Goal: Use online tool/utility: Utilize a website feature to perform a specific function

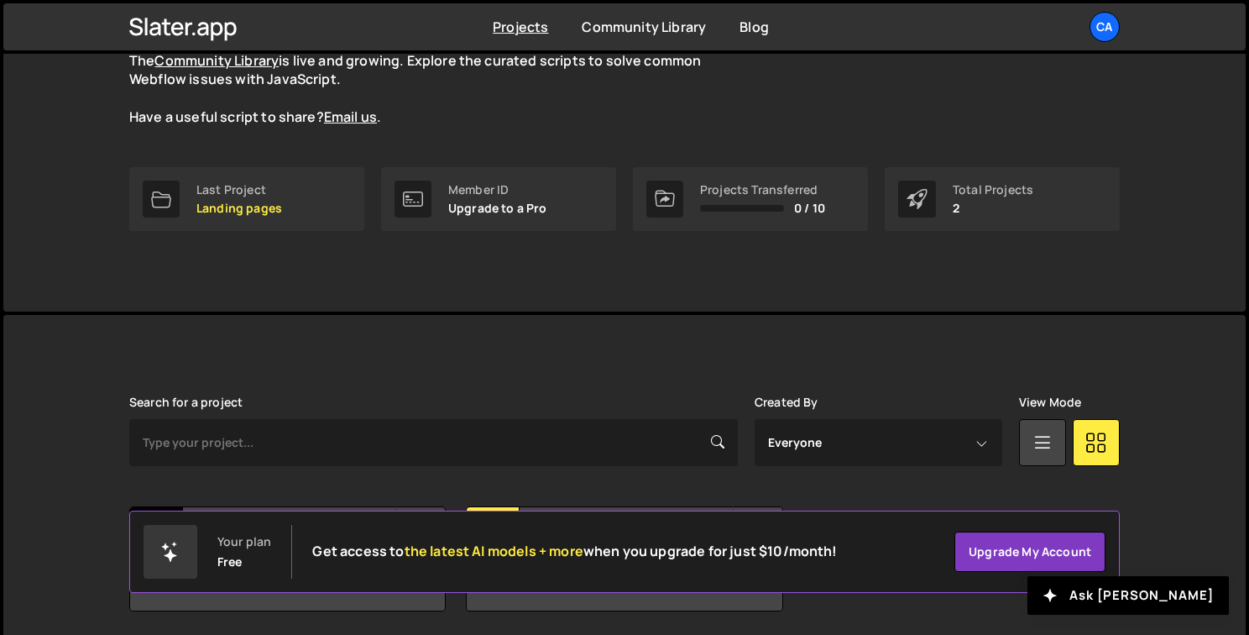
scroll to position [229, 0]
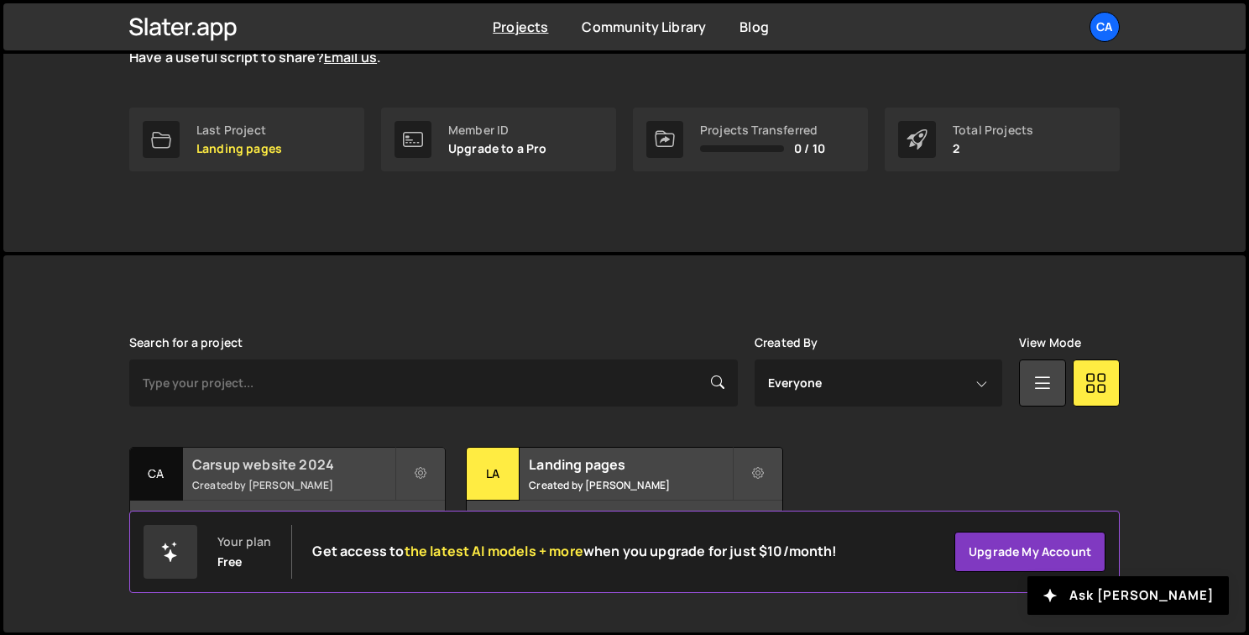
click at [336, 466] on h2 "Carsup website 2024" at bounding box center [293, 464] width 202 height 18
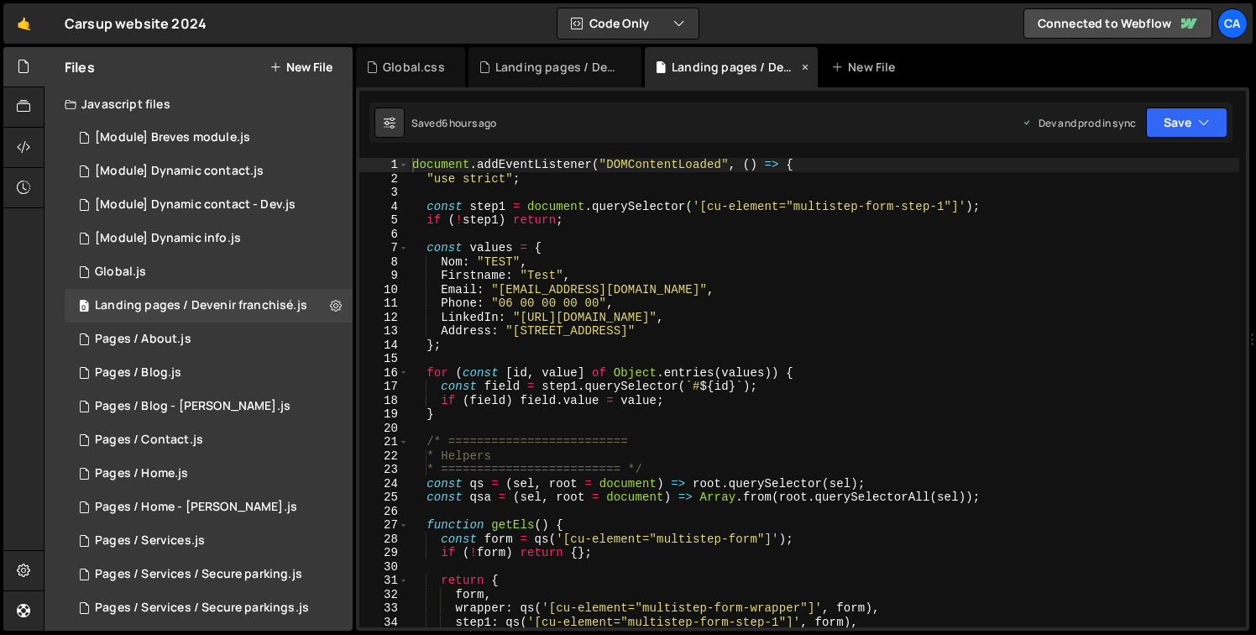
click at [726, 74] on div "Landing pages / Devenir franchisé.js" at bounding box center [735, 67] width 126 height 17
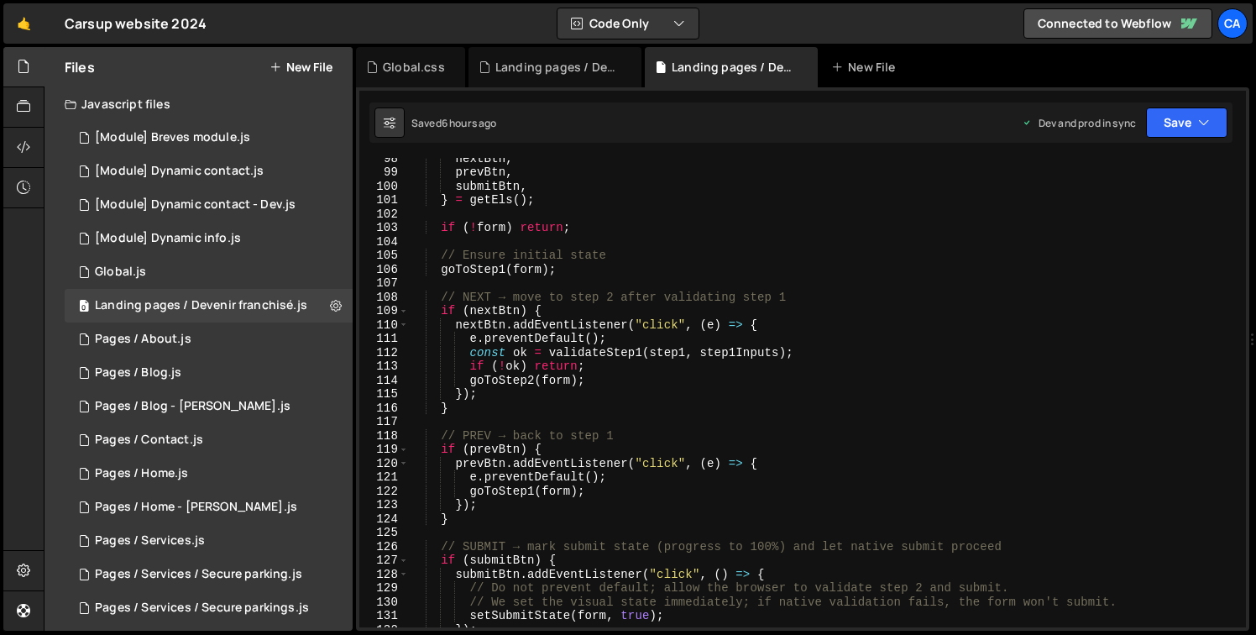
scroll to position [1350, 0]
type textarea "goToStep2(form);"
click at [620, 377] on div "nextBtn , prevBtn , submitBtn , } = getEls ( ) ; if ( ! form ) return ; // Ensu…" at bounding box center [824, 399] width 830 height 497
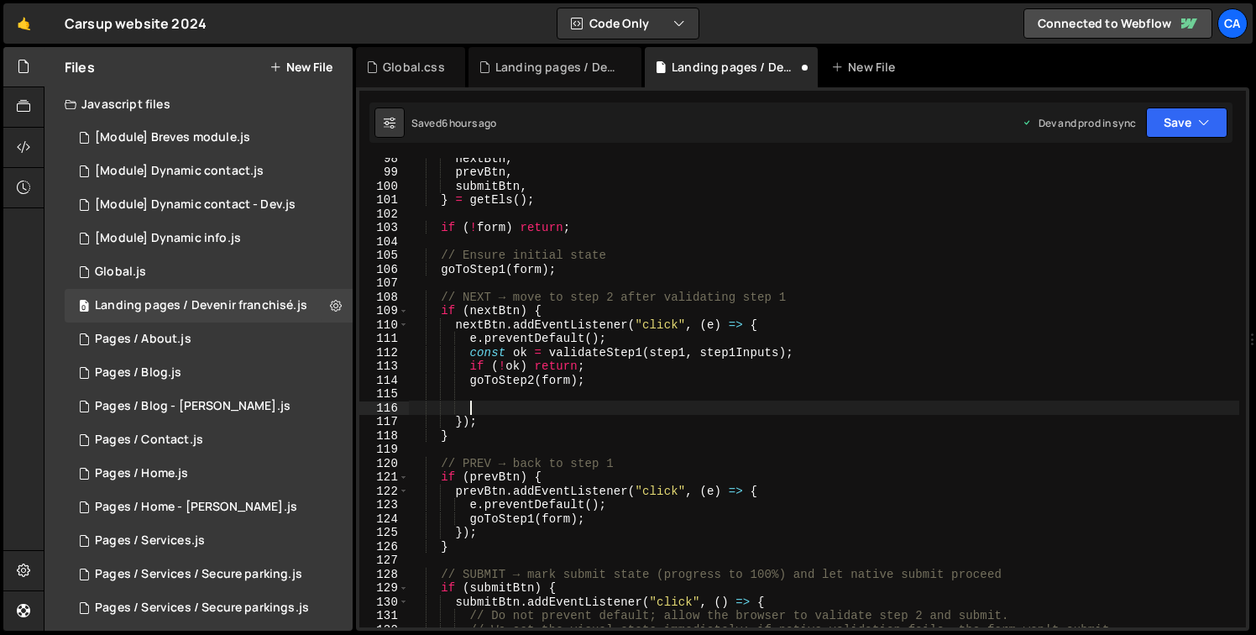
paste textarea "}"
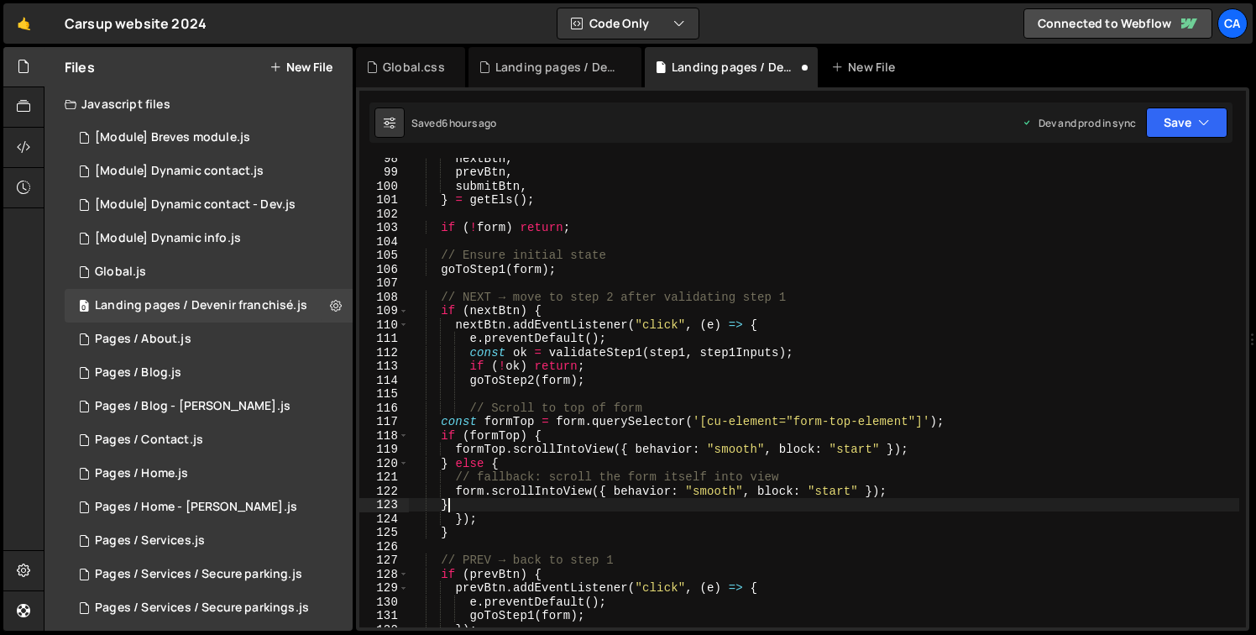
scroll to position [0, 2]
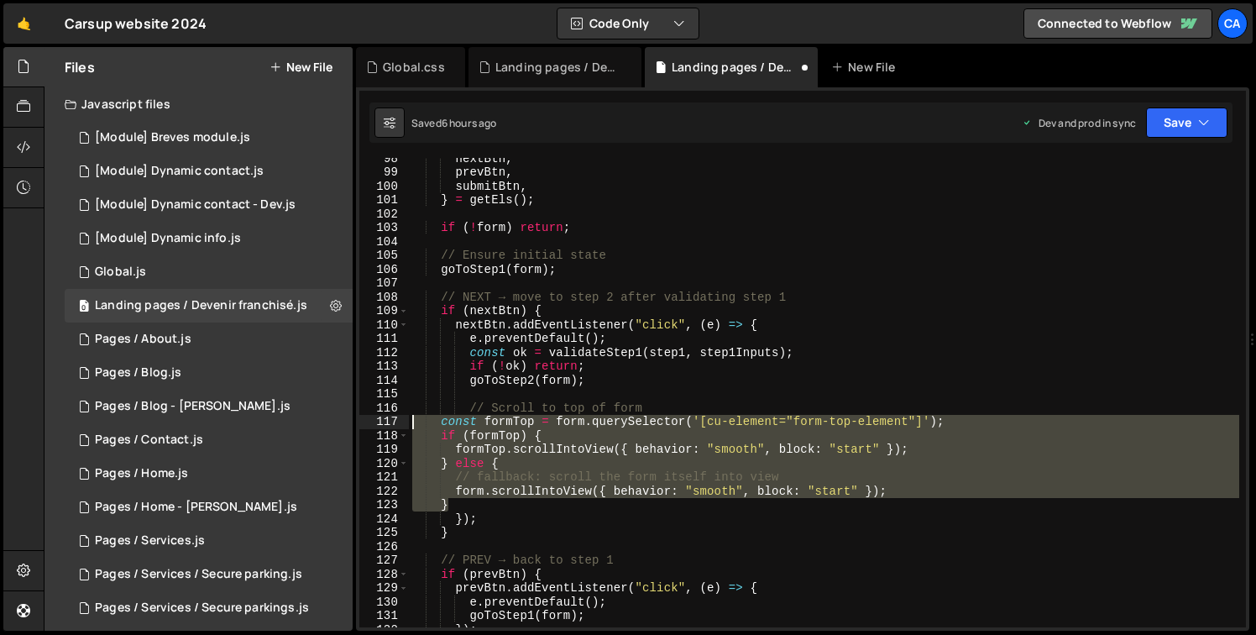
drag, startPoint x: 476, startPoint y: 504, endPoint x: 389, endPoint y: 419, distance: 121.7
click at [389, 419] on div "} 98 99 100 101 102 103 104 105 106 107 108 109 110 111 112 113 114 115 116 117…" at bounding box center [802, 392] width 887 height 469
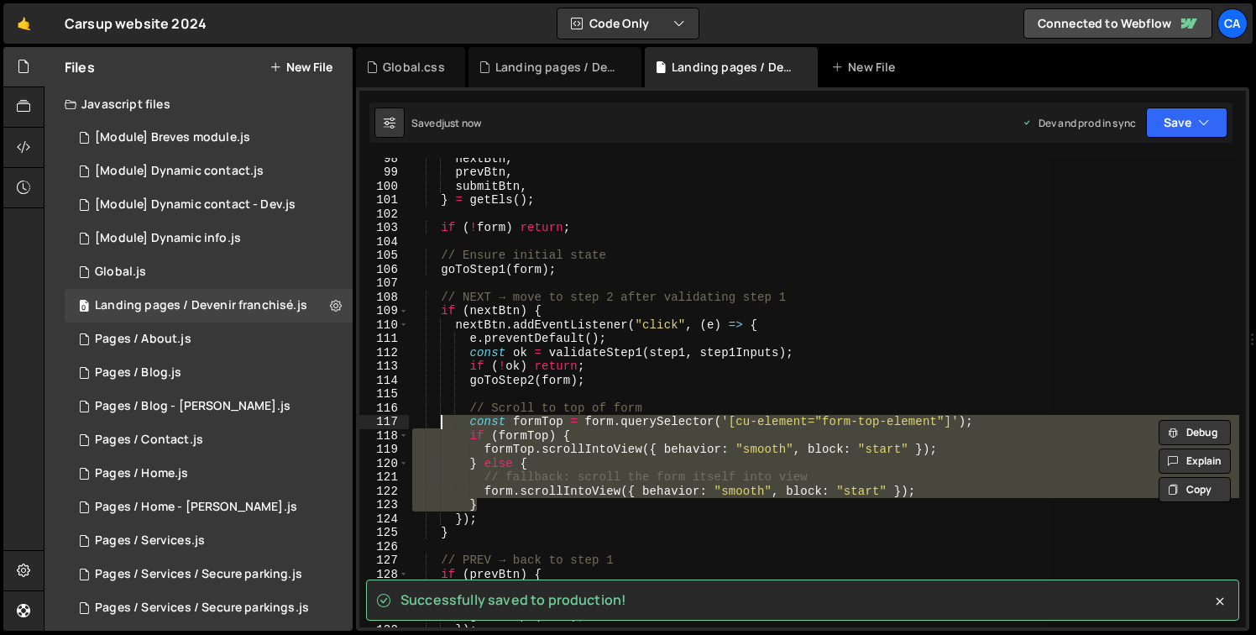
click at [635, 429] on div "nextBtn , prevBtn , submitBtn , } = getEls ( ) ; if ( ! form ) return ; // Ensu…" at bounding box center [824, 392] width 830 height 469
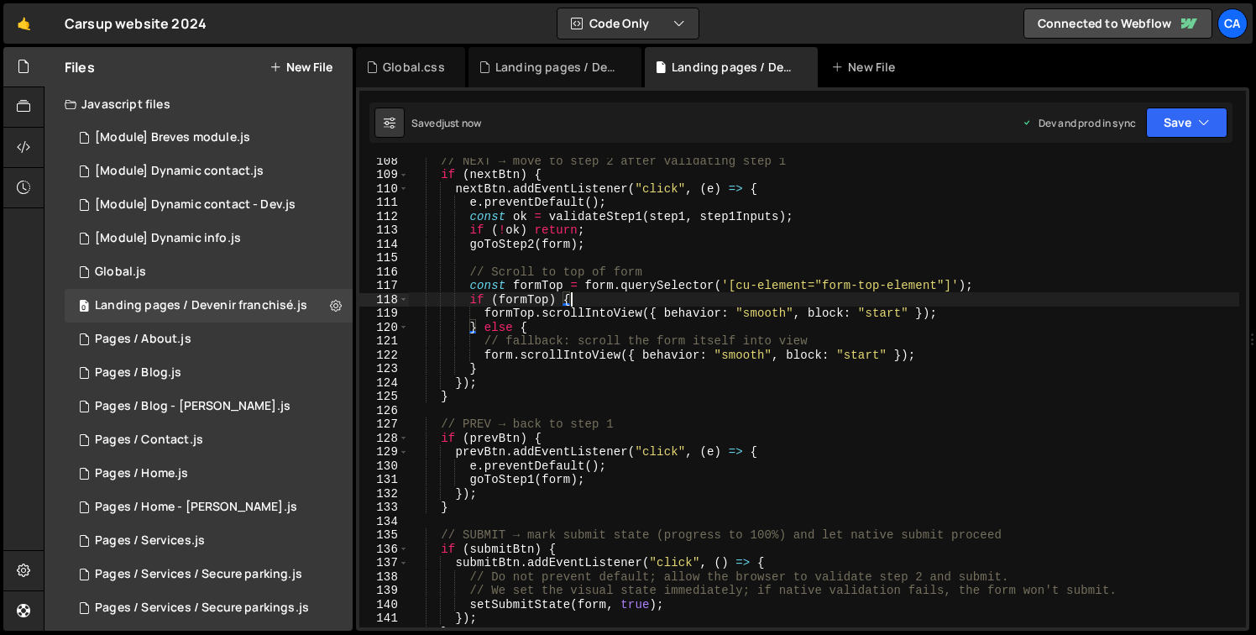
scroll to position [1486, 0]
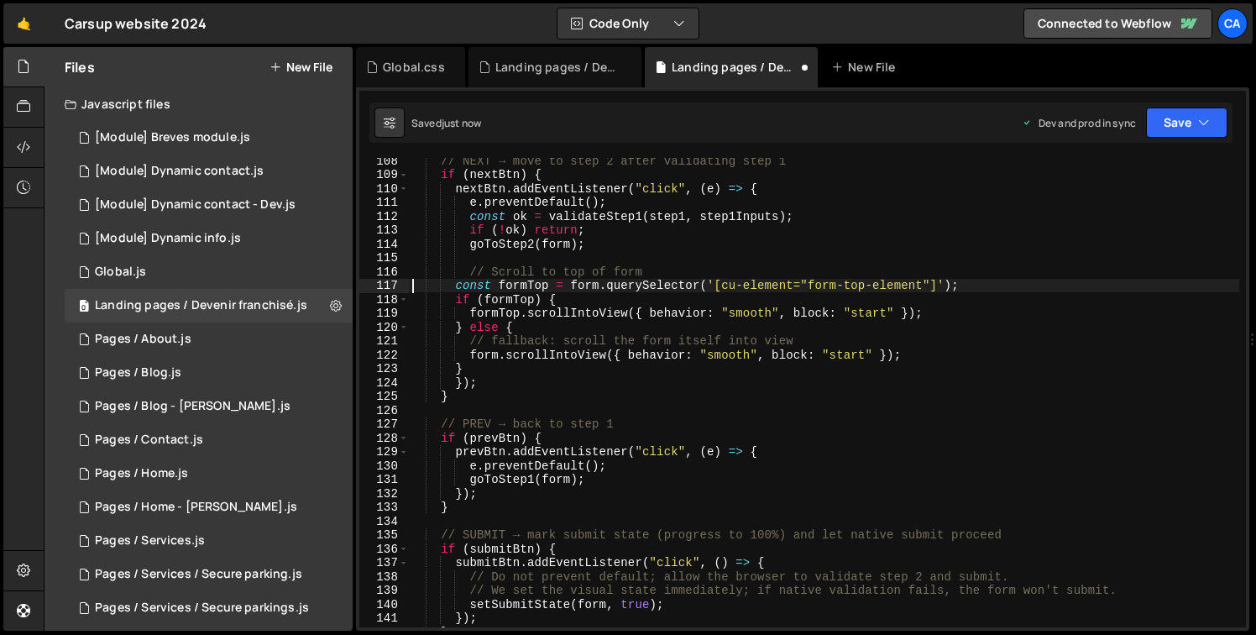
type textarea "const formTop = form.querySelector('[cu-element="form-top-element"]');"
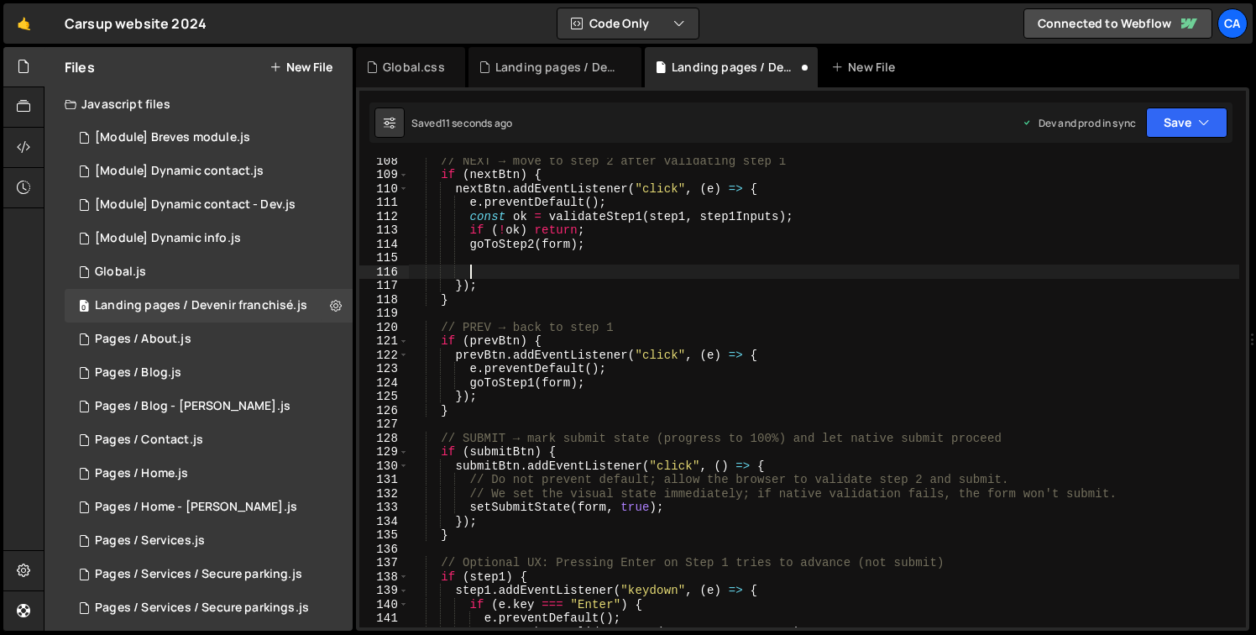
click at [638, 421] on div "// NEXT → move to step 2 after validating step 1 if ( nextBtn ) { nextBtn . add…" at bounding box center [824, 402] width 830 height 497
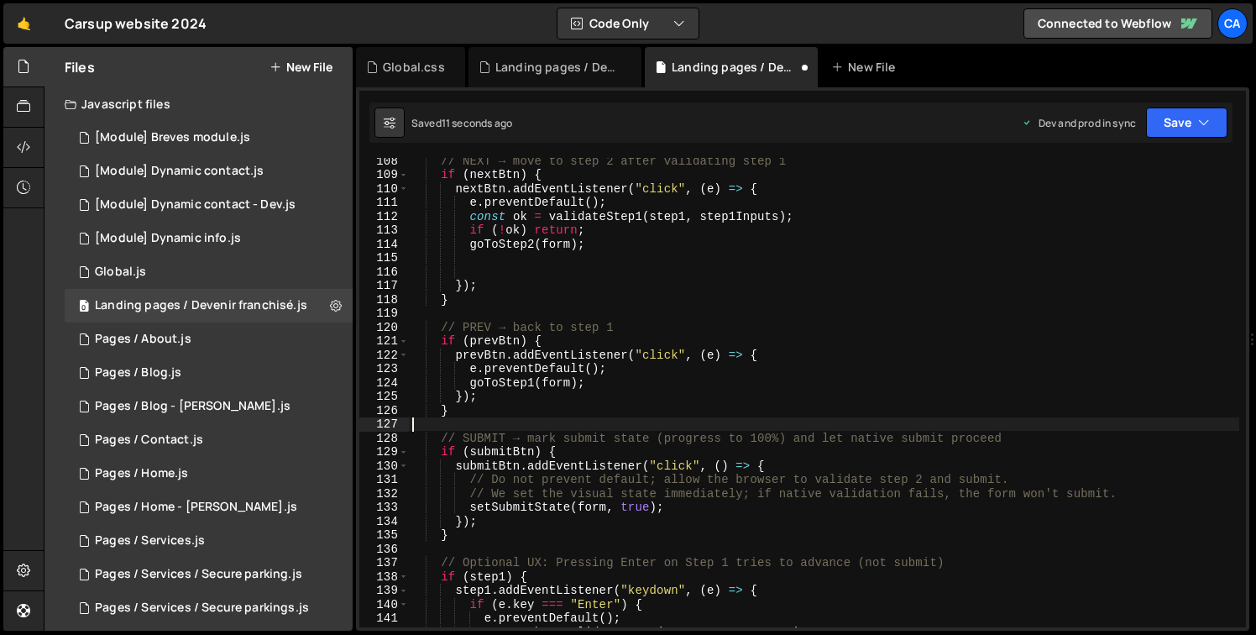
scroll to position [0, 0]
type textarea "});"
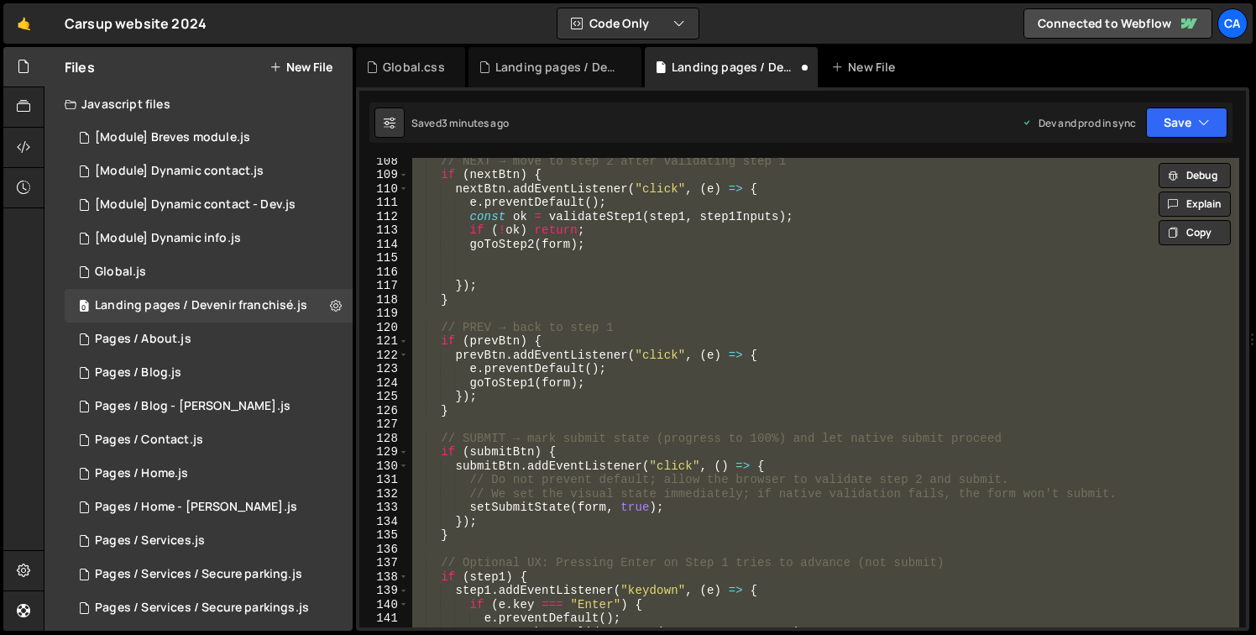
click at [754, 277] on div "// NEXT → move to step 2 after validating step 1 if ( nextBtn ) { nextBtn . add…" at bounding box center [824, 392] width 830 height 469
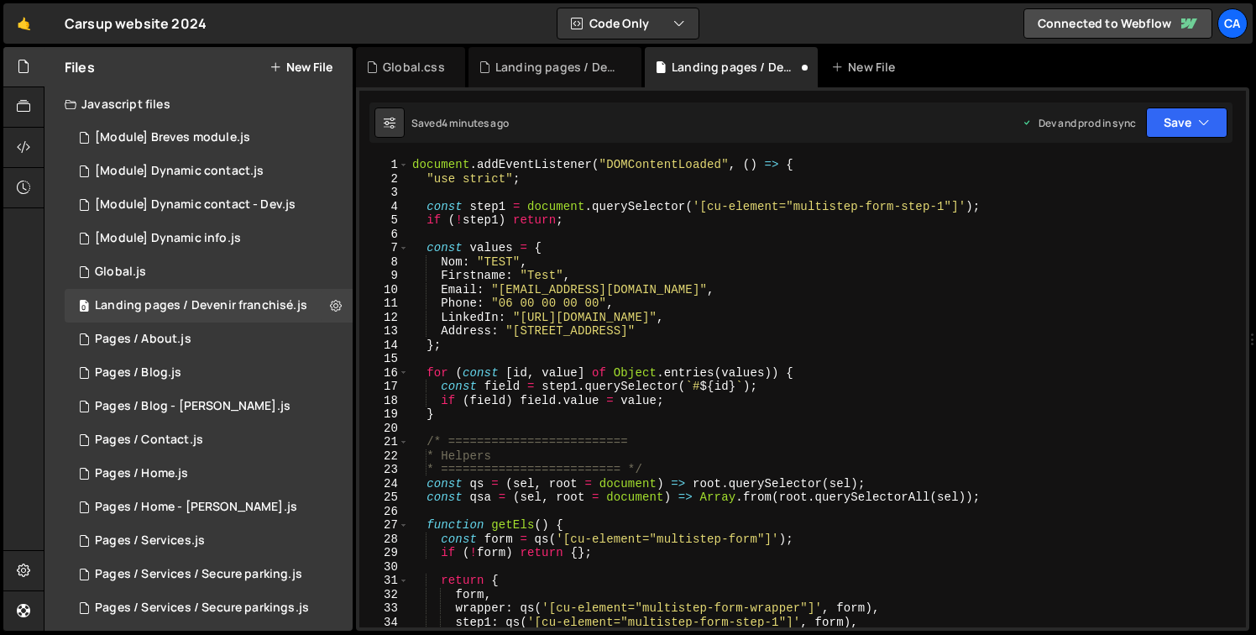
click at [421, 168] on div "document . addEventListener ( "DOMContentLoaded" , ( ) => { "use strict" ; cons…" at bounding box center [824, 406] width 830 height 497
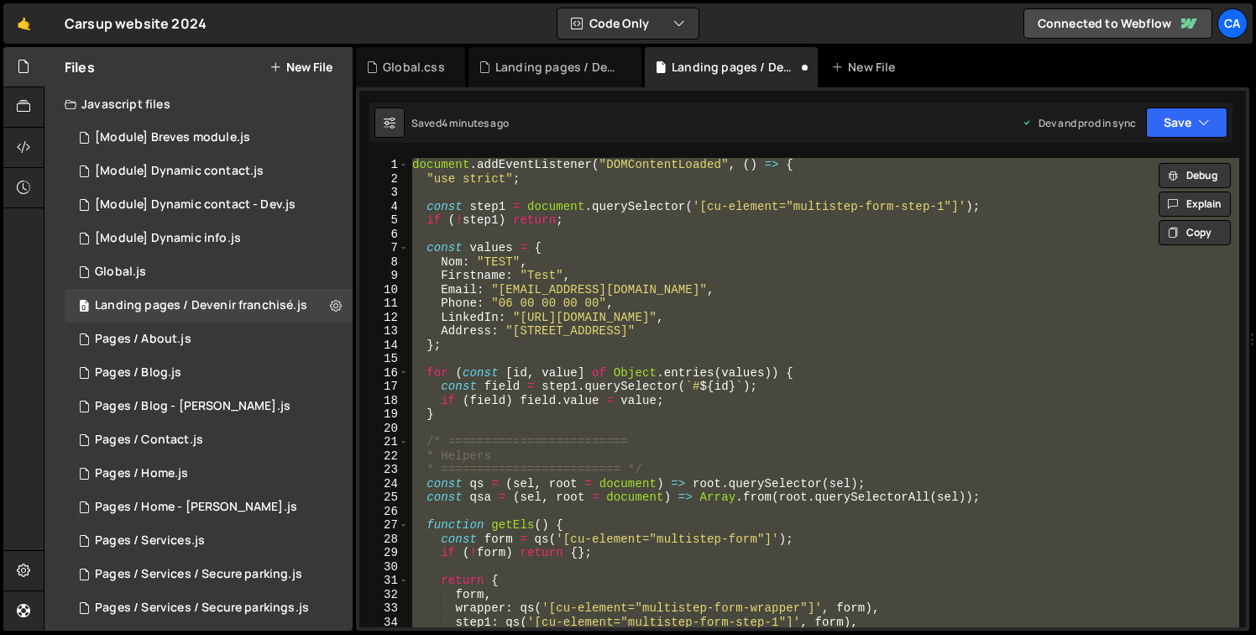
paste textarea
type textarea "});"
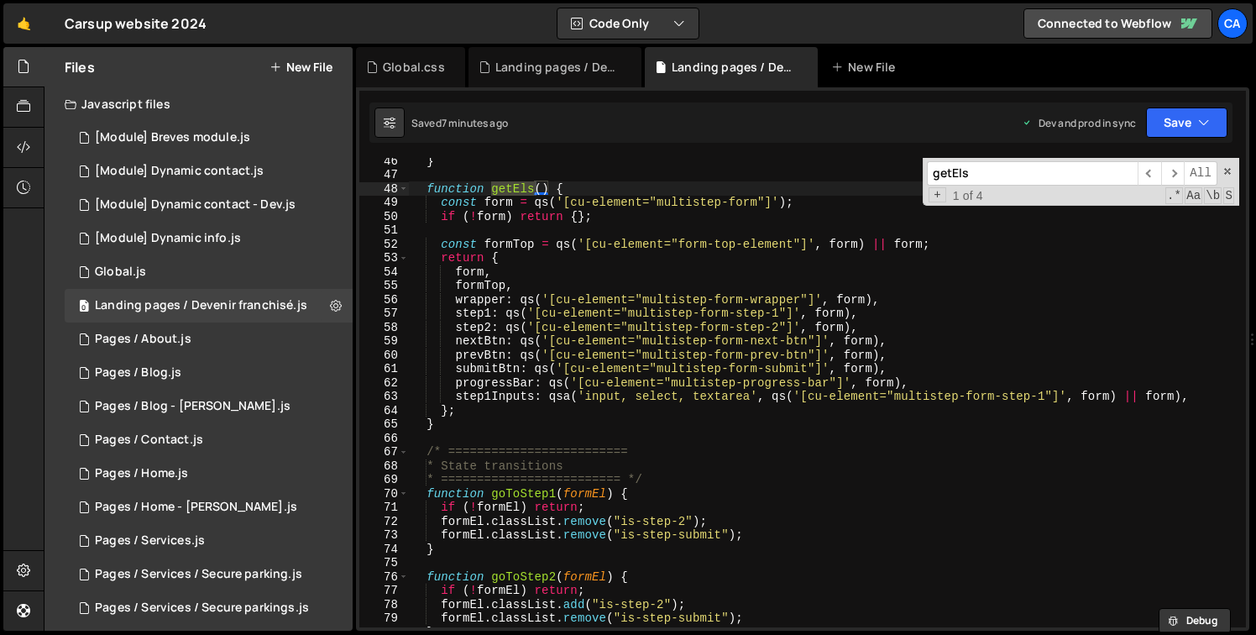
scroll to position [641, 0]
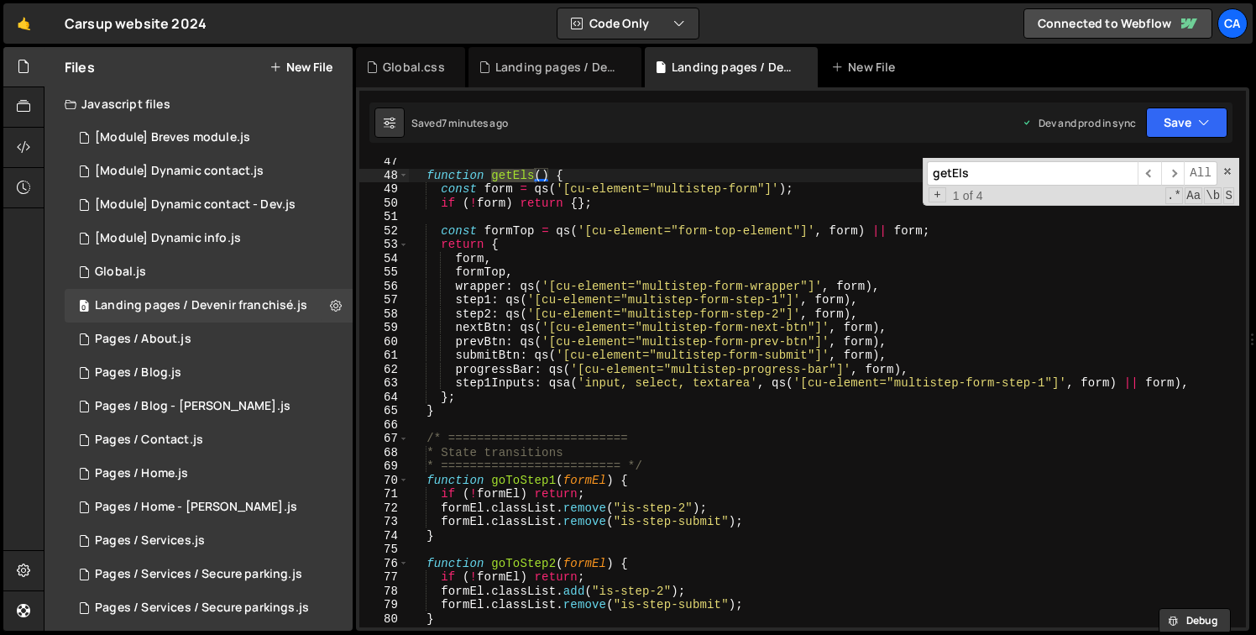
type input "getEls"
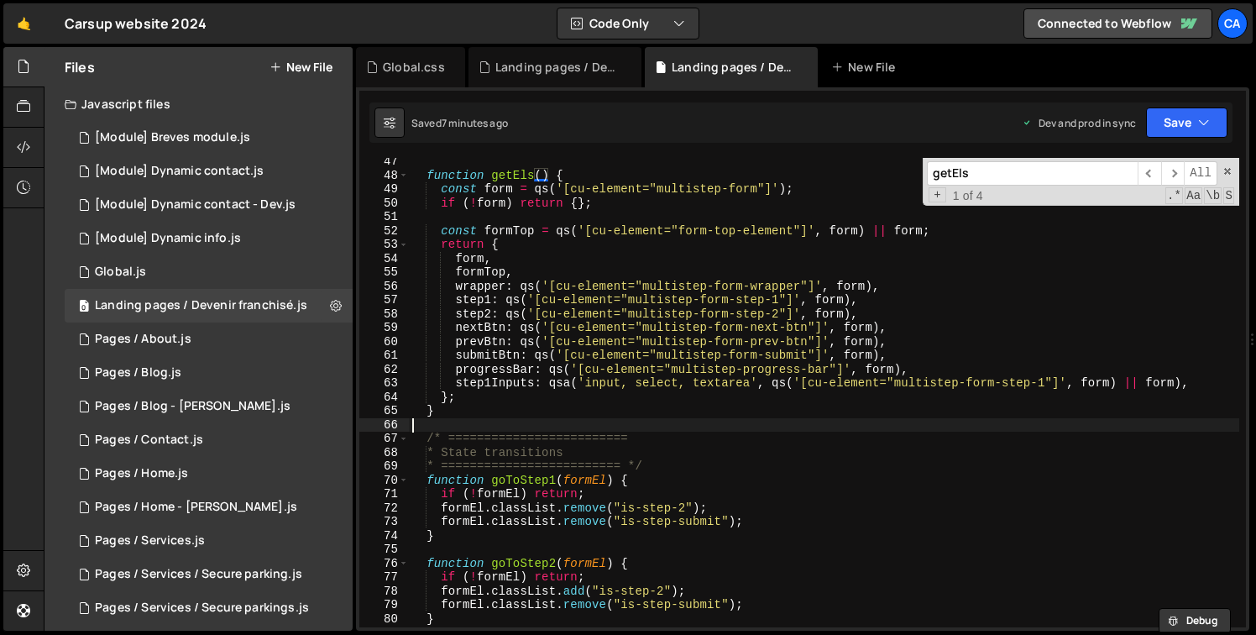
click at [472, 421] on div "function getEls ( ) { const form = qs ( '[cu-element="multistep-form"]' ) ; if …" at bounding box center [824, 402] width 830 height 497
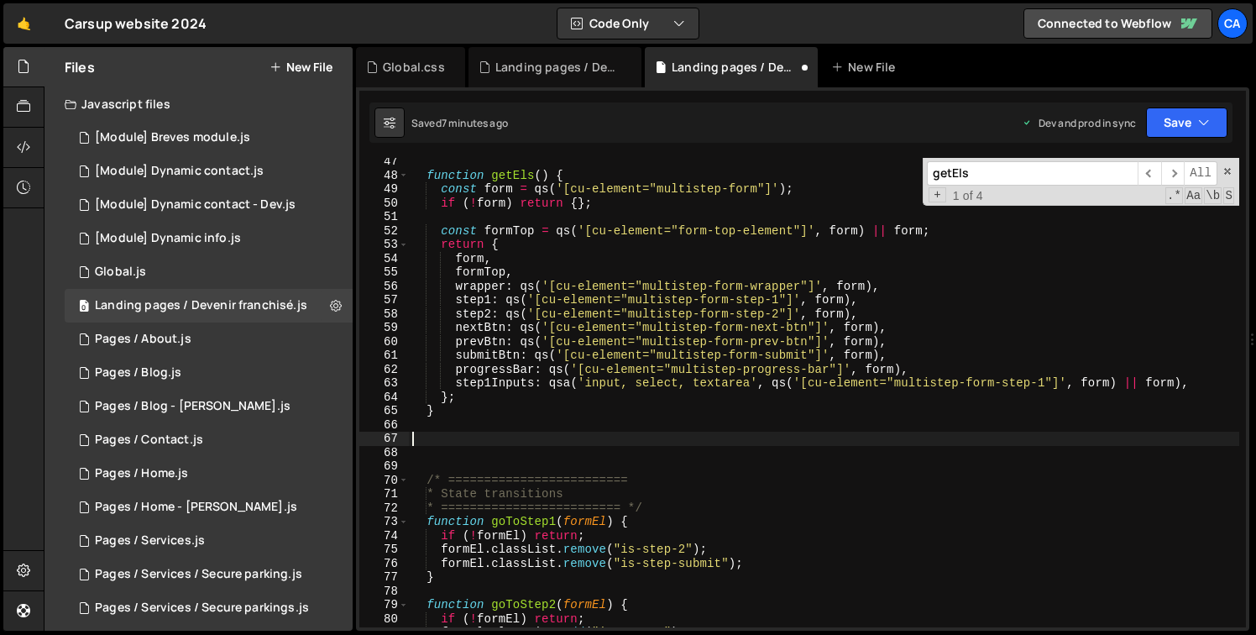
paste textarea "}"
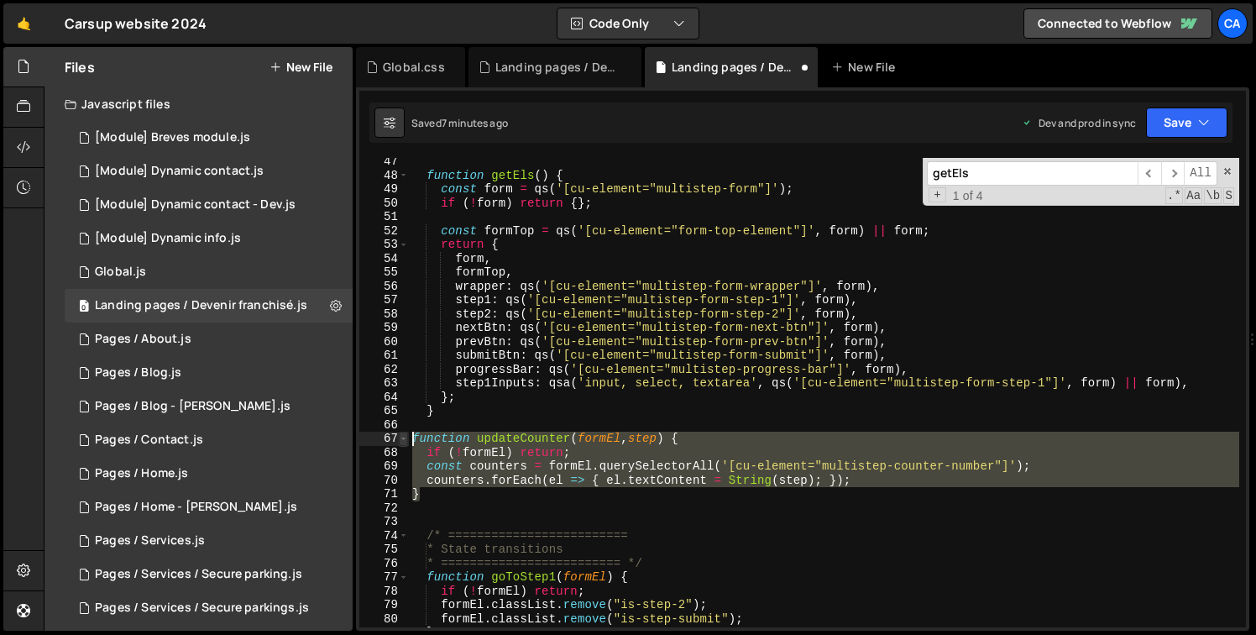
drag, startPoint x: 433, startPoint y: 493, endPoint x: 405, endPoint y: 440, distance: 59.7
click at [405, 440] on div "} 47 48 49 50 51 52 53 54 55 56 57 58 59 60 61 62 63 64 65 66 67 68 69 70 71 72…" at bounding box center [802, 392] width 887 height 469
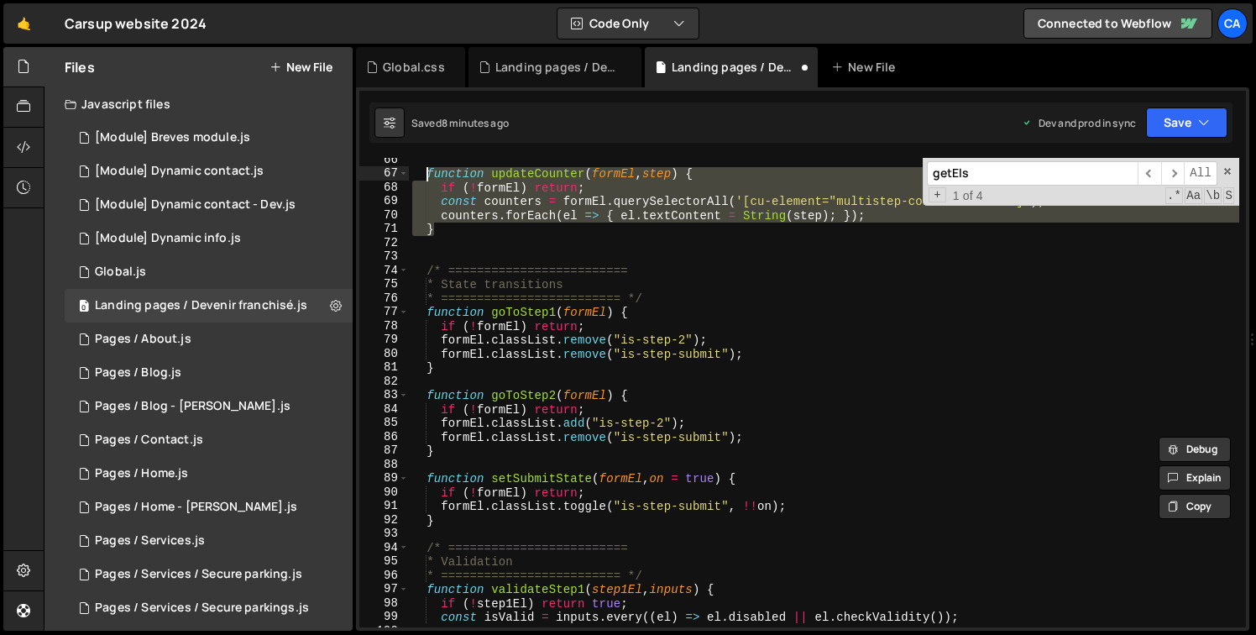
scroll to position [908, 0]
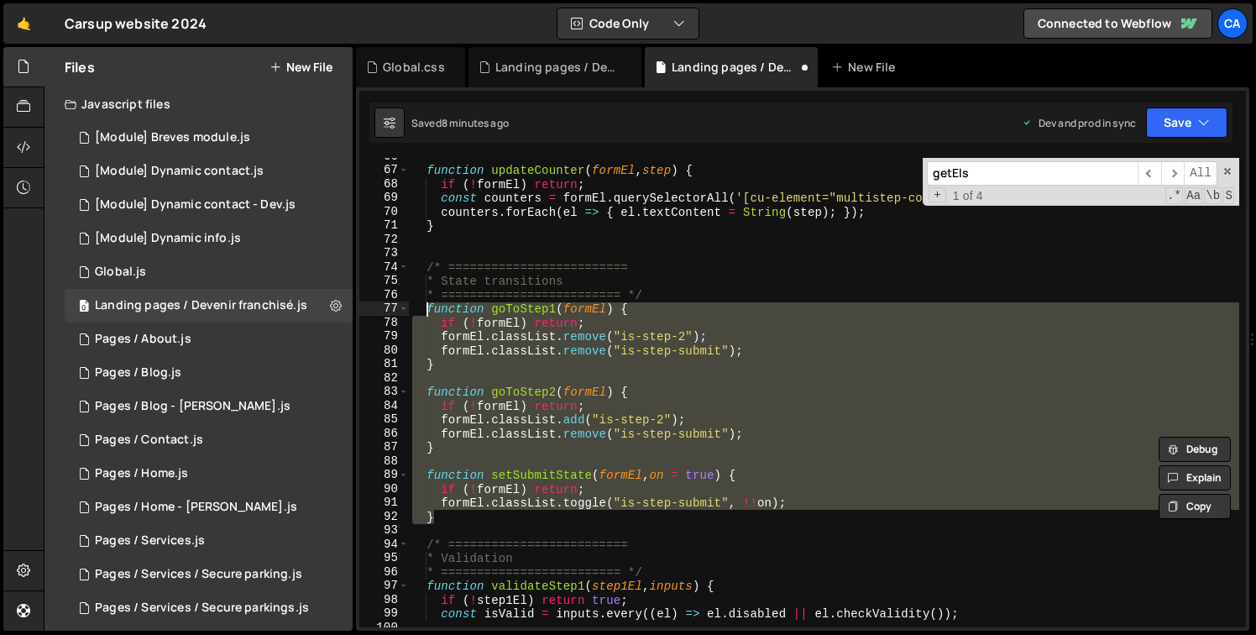
drag, startPoint x: 442, startPoint y: 520, endPoint x: 426, endPoint y: 312, distance: 208.0
click at [426, 312] on div "function updateCounter ( formEl , step ) { if ( ! formEl ) return ; const count…" at bounding box center [824, 397] width 830 height 497
paste textarea "}"
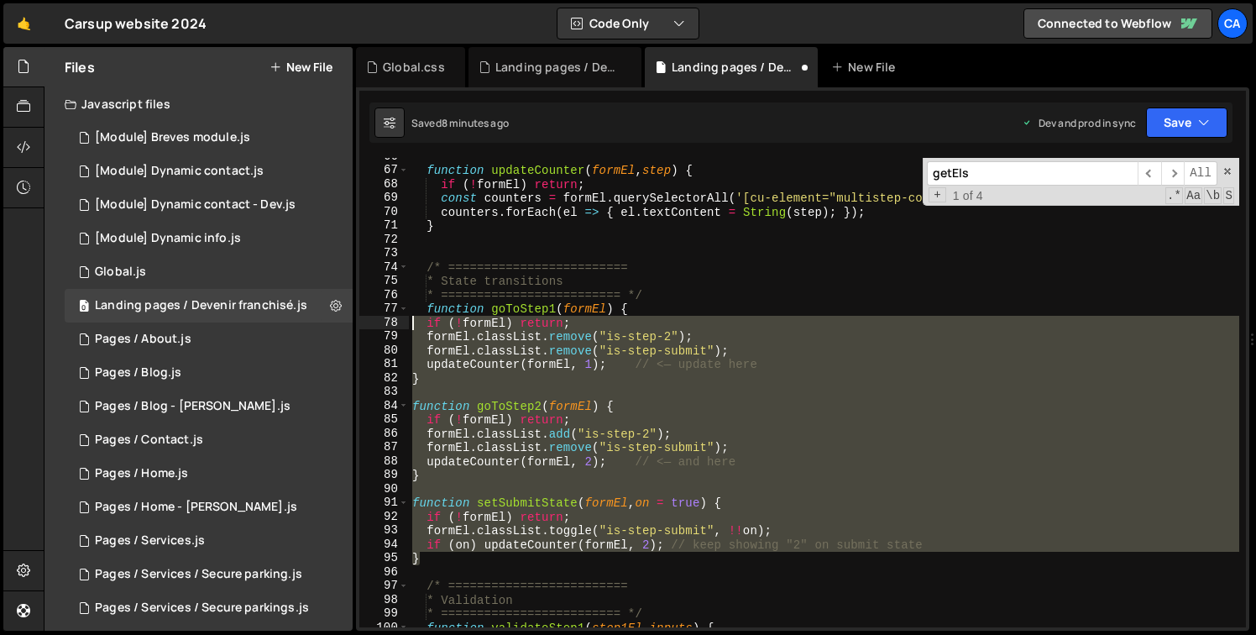
drag, startPoint x: 437, startPoint y: 562, endPoint x: 405, endPoint y: 319, distance: 244.7
click at [405, 319] on div "} 66 67 68 69 70 71 72 73 74 75 76 77 78 79 80 81 82 83 84 85 86 87 88 89 90 91…" at bounding box center [802, 392] width 887 height 469
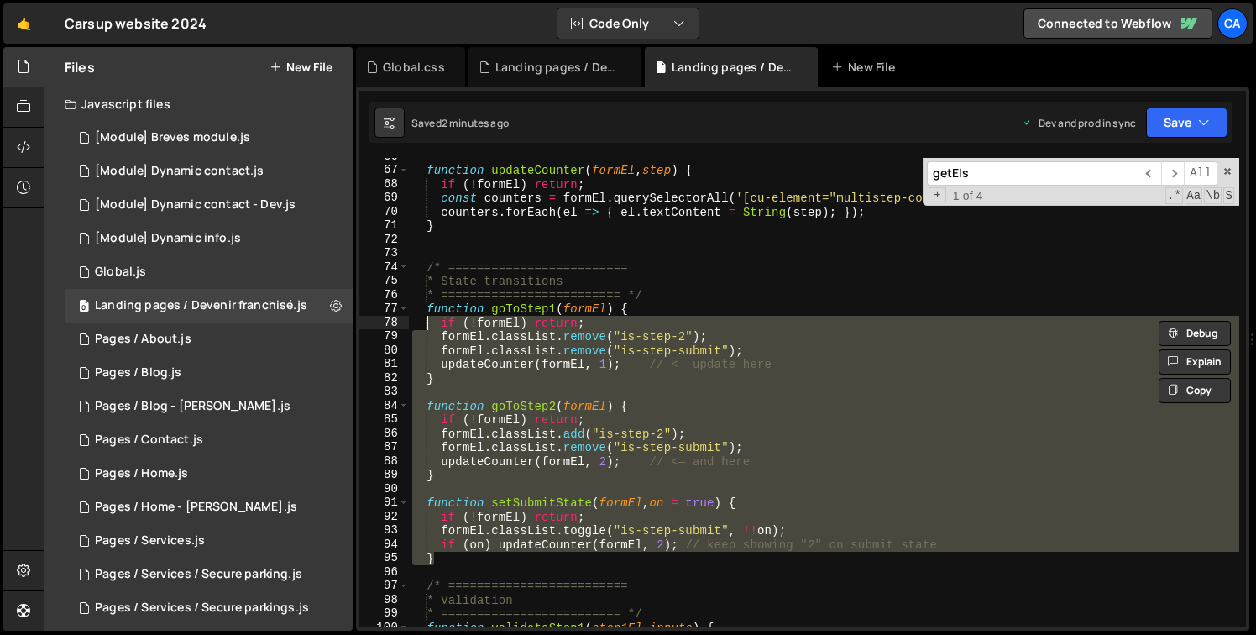
click at [677, 272] on div "function updateCounter ( formEl , step ) { if ( ! formEl ) return ; const count…" at bounding box center [824, 397] width 830 height 497
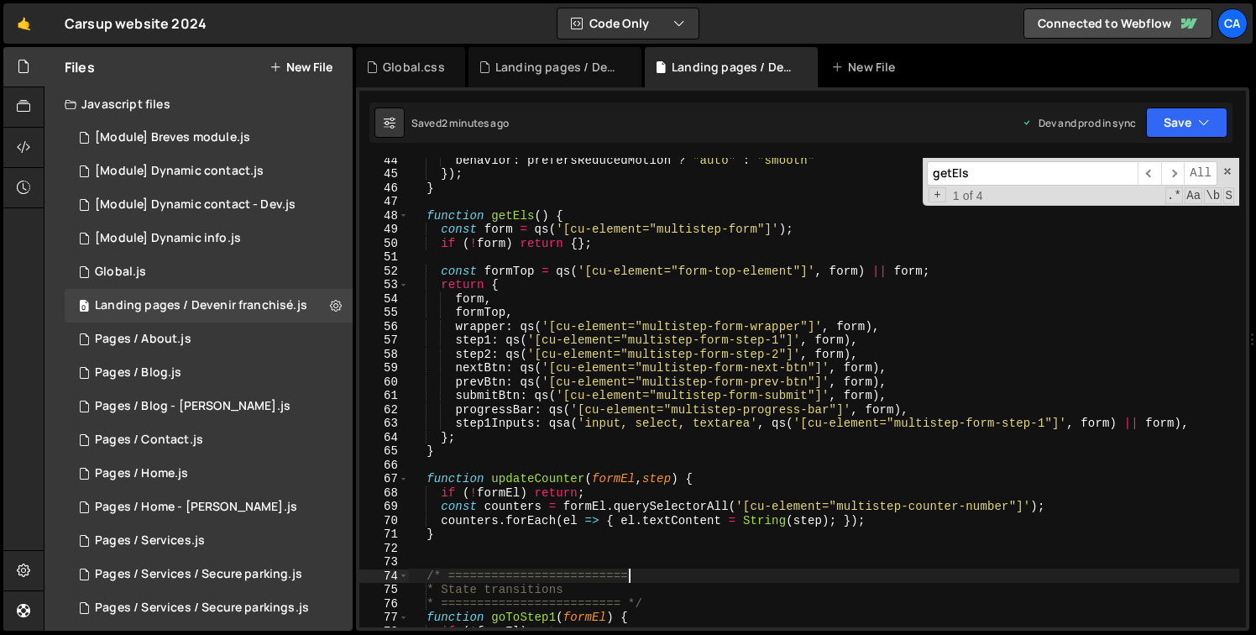
scroll to position [599, 0]
click at [957, 273] on div "behavior : prefersReducedMotion ? "auto" : "smooth" }) ; } function getEls ( ) …" at bounding box center [824, 402] width 830 height 497
type textarea "const formTop = qs('[cu-element="form-top-element"]', form) || form;"
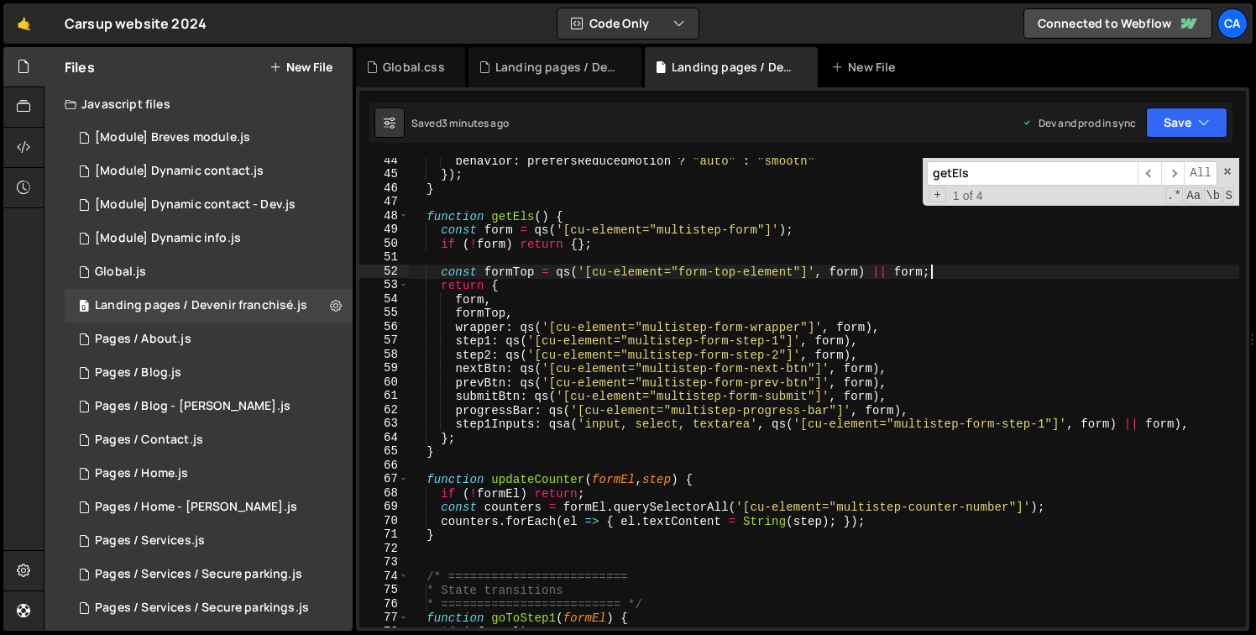
scroll to position [0, 1]
paste textarea
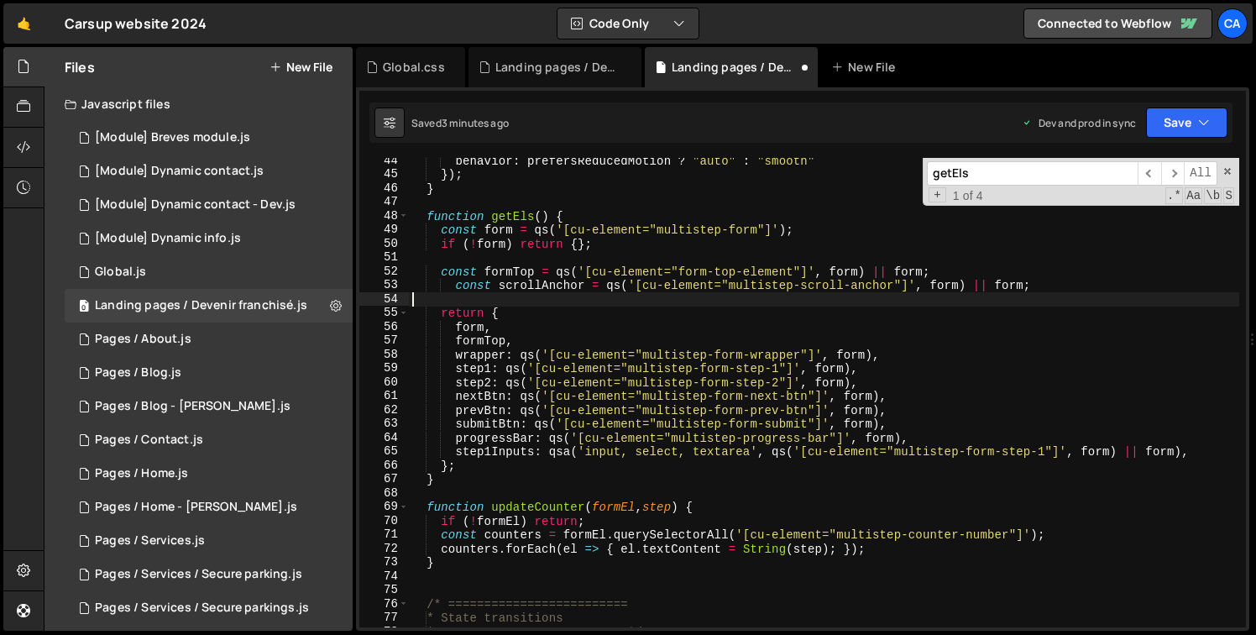
scroll to position [0, 0]
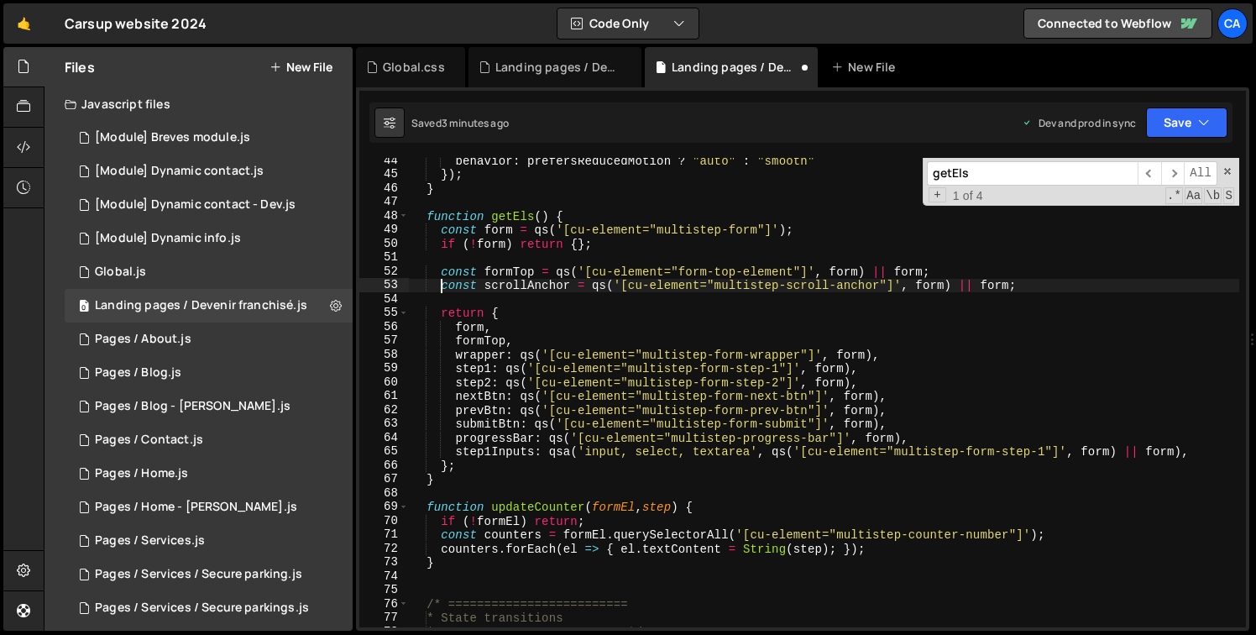
click at [489, 268] on div "behavior : prefersReducedMotion ? "auto" : "smooth" }) ; } function getEls ( ) …" at bounding box center [824, 402] width 830 height 497
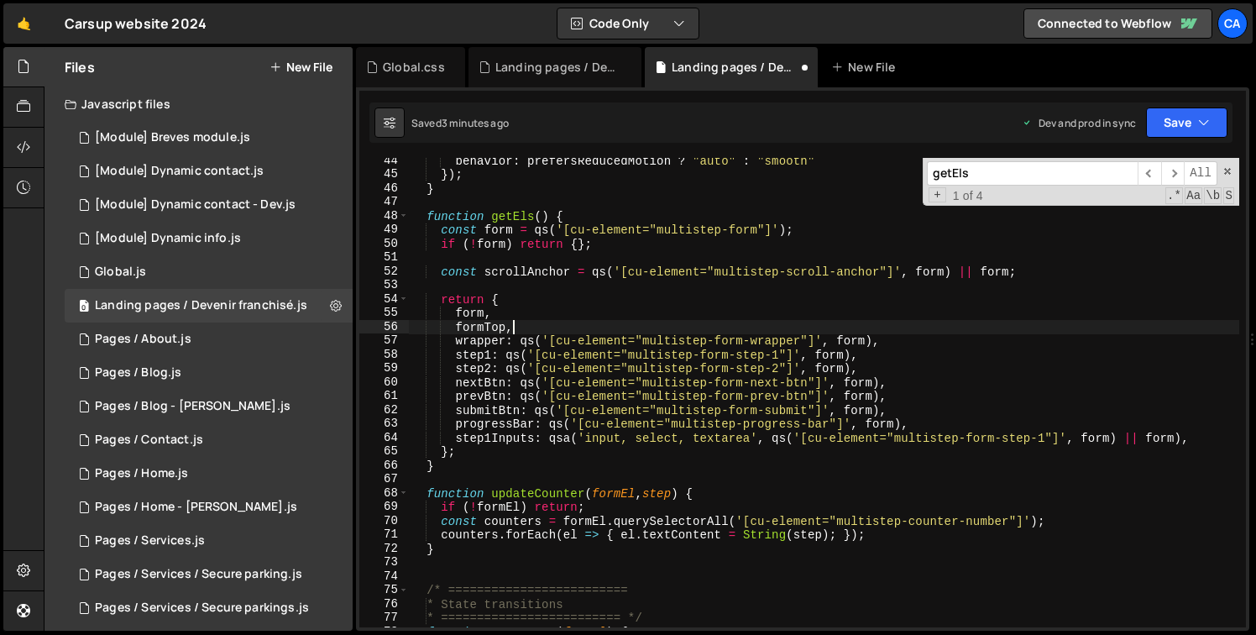
click at [518, 327] on div "behavior : prefersReducedMotion ? "auto" : "smooth" }) ; } function getEls ( ) …" at bounding box center [824, 402] width 830 height 497
paste textarea "scrollAnchor"
type textarea "scrollAnchor,"
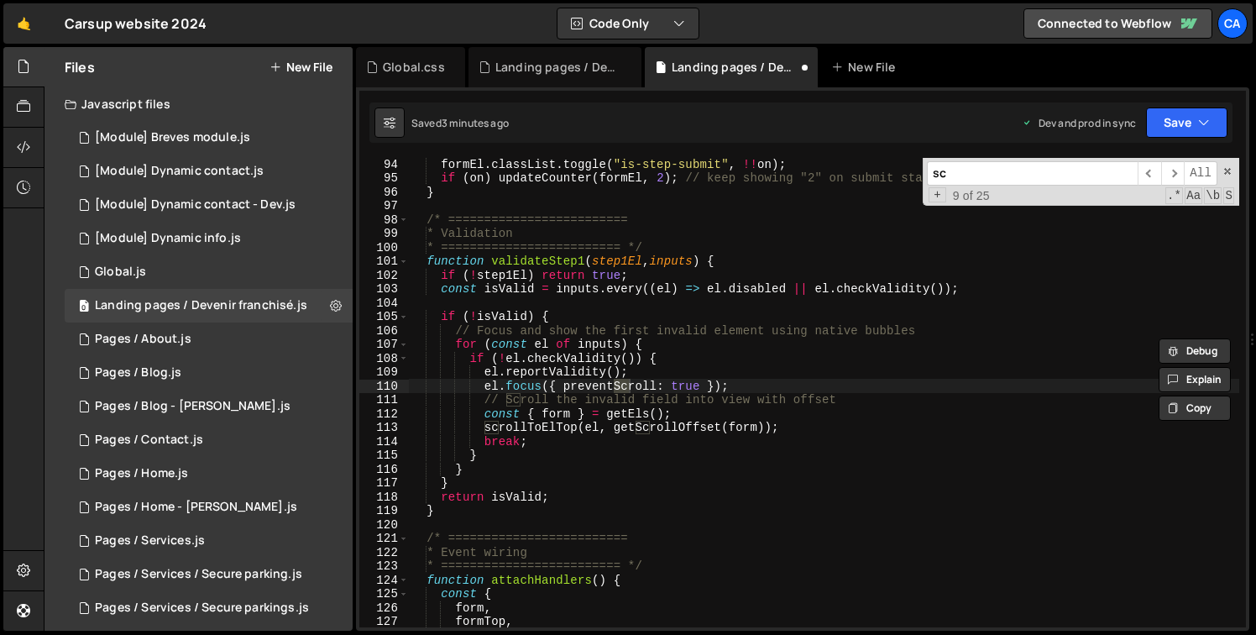
scroll to position [1289, 0]
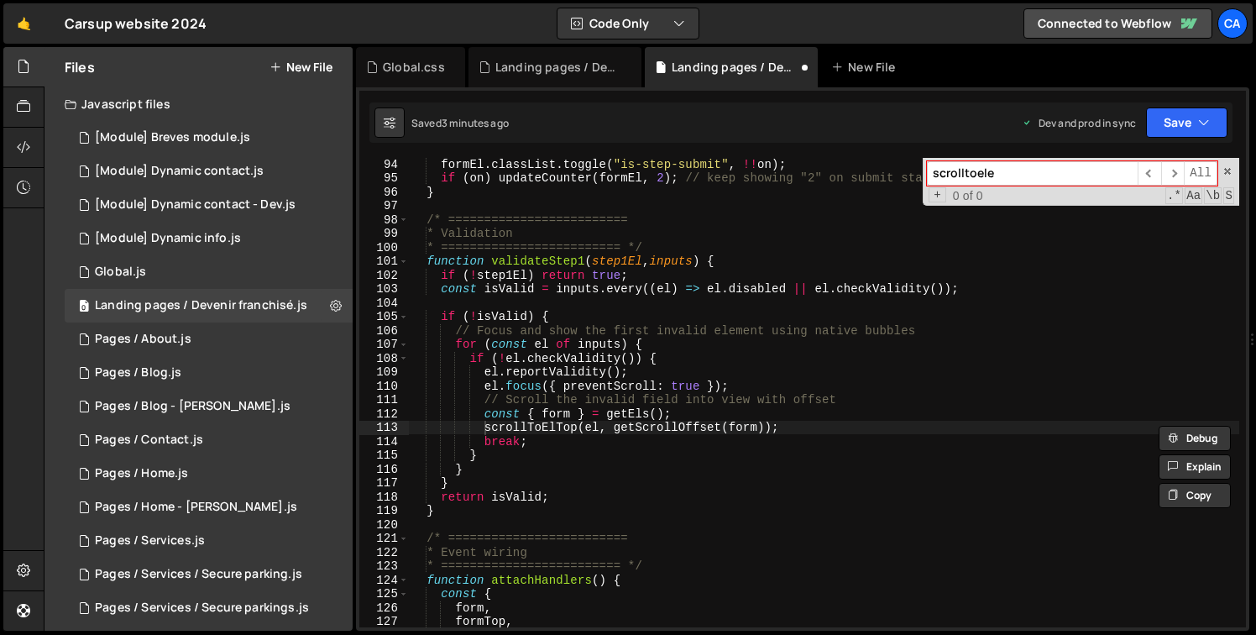
type input "scrolltoele"
click at [593, 429] on div "formEl . classList . toggle ( "is-step-submit" , !! on ) ; if ( on ) updateCoun…" at bounding box center [824, 405] width 830 height 497
paste textarea "scrollAnchor"
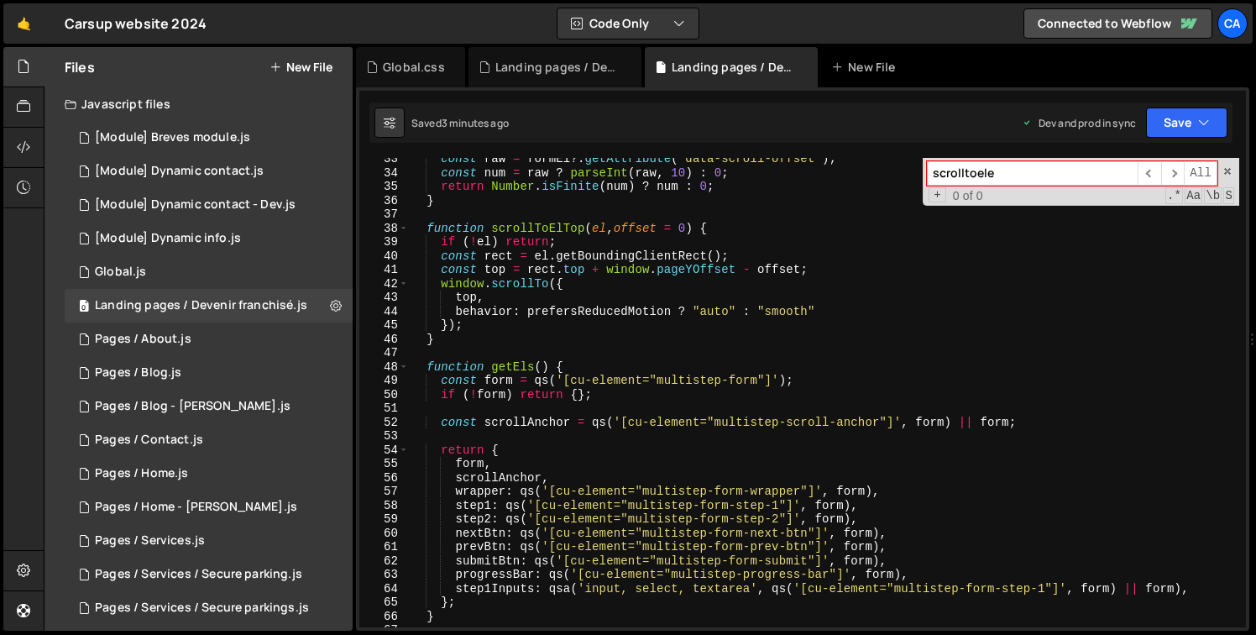
scroll to position [460, 0]
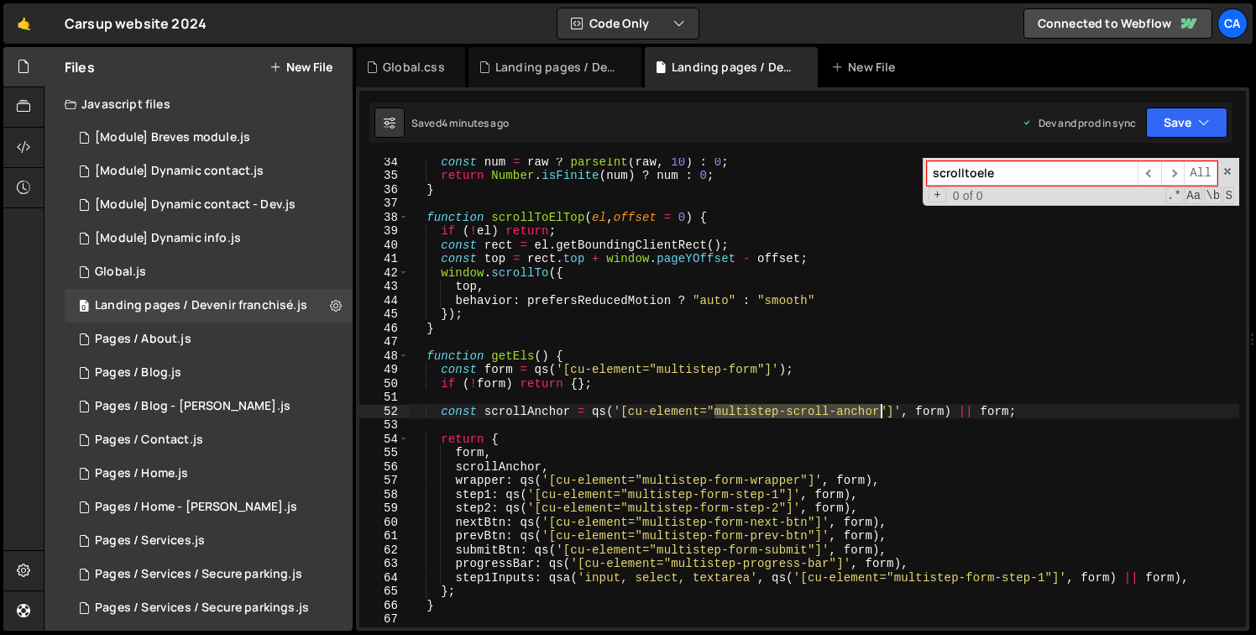
drag, startPoint x: 714, startPoint y: 413, endPoint x: 880, endPoint y: 413, distance: 166.2
click at [880, 413] on div "const num = raw ? parseInt ( raw , 10 ) : 0 ; return Number . isFinite ( num ) …" at bounding box center [824, 402] width 830 height 497
paste textarea "s"
click at [765, 256] on div "const num = raw ? parseInt ( raw , 10 ) : 0 ; return Number . isFinite ( num ) …" at bounding box center [824, 402] width 830 height 497
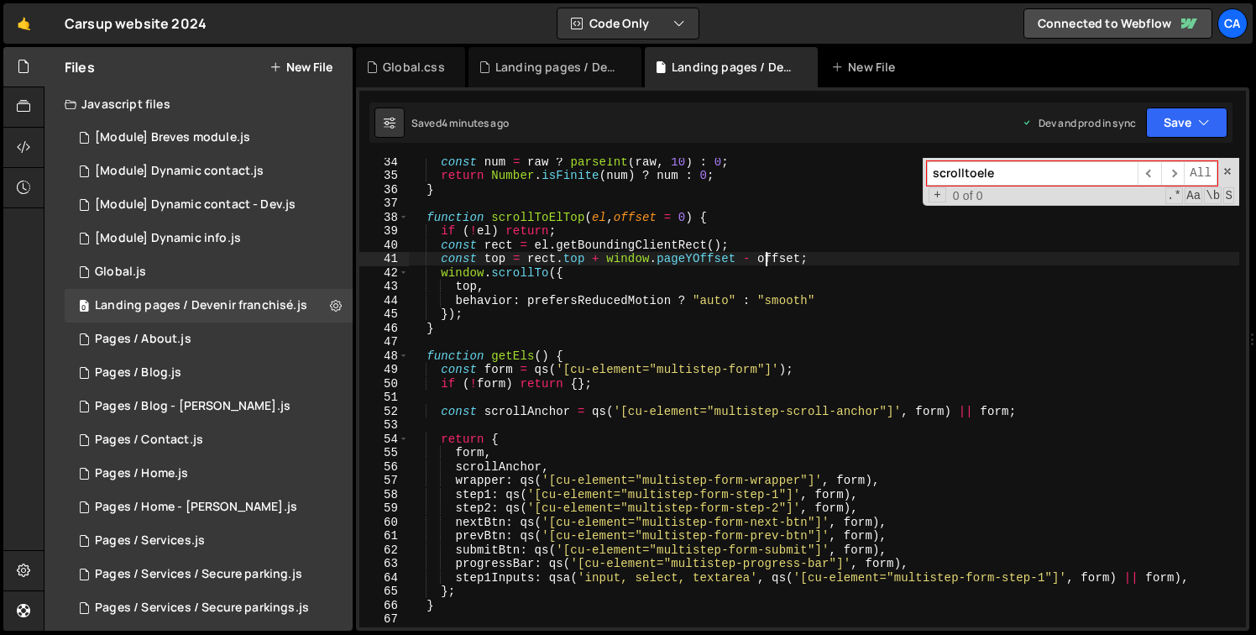
scroll to position [0, 1]
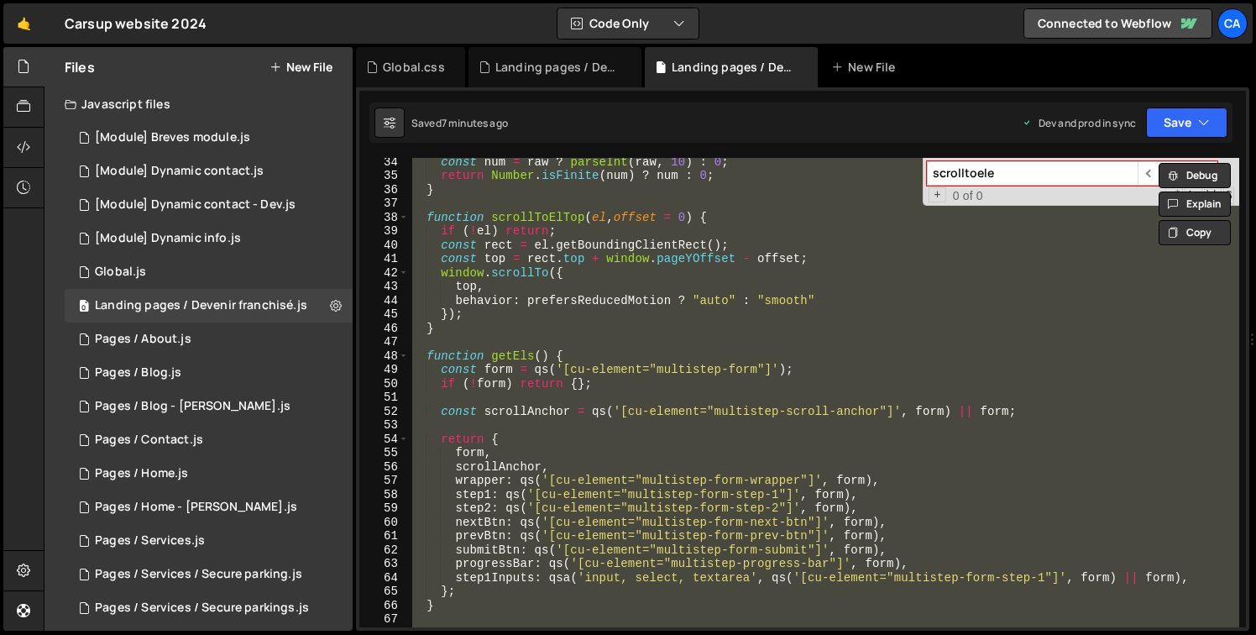
paste textarea "</script>"
type textarea "</script>"
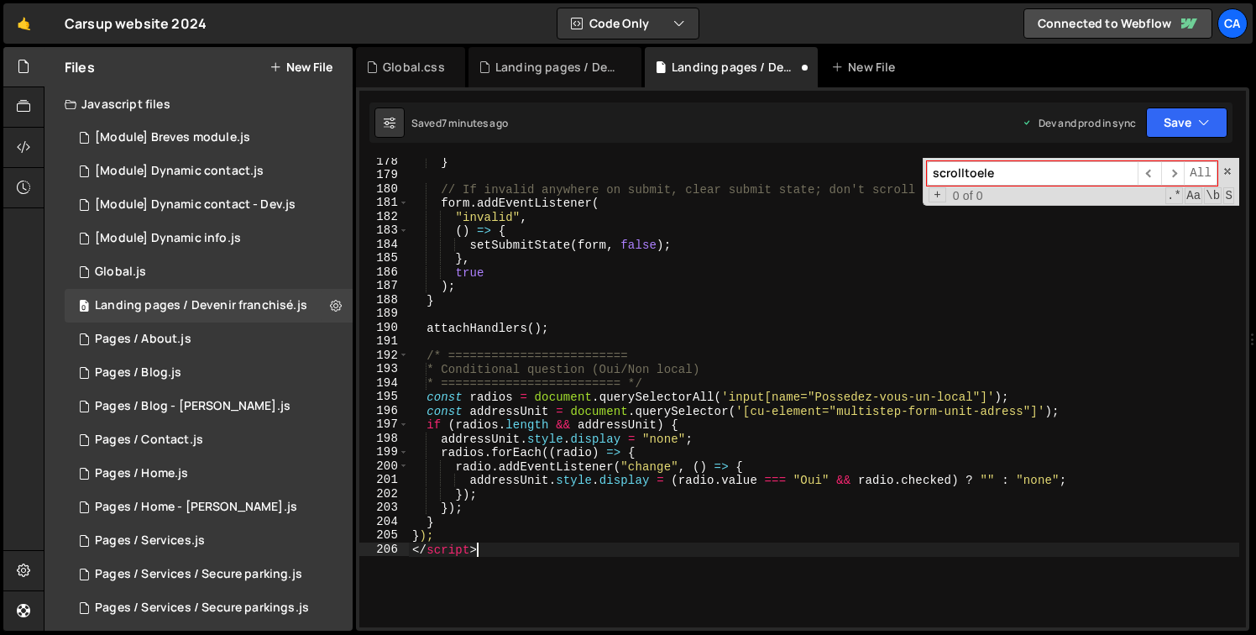
scroll to position [2474, 0]
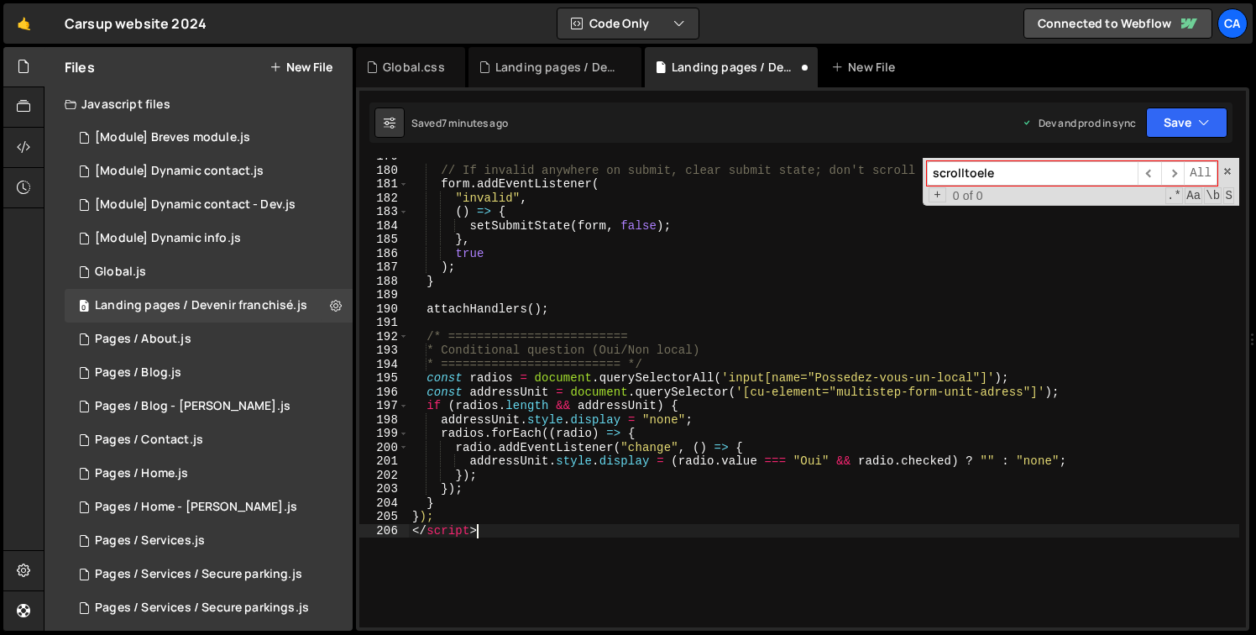
click at [470, 532] on div "// If invalid anywhere on submit, clear submit state; don't scroll to field for…" at bounding box center [824, 397] width 830 height 497
type textarea "});"
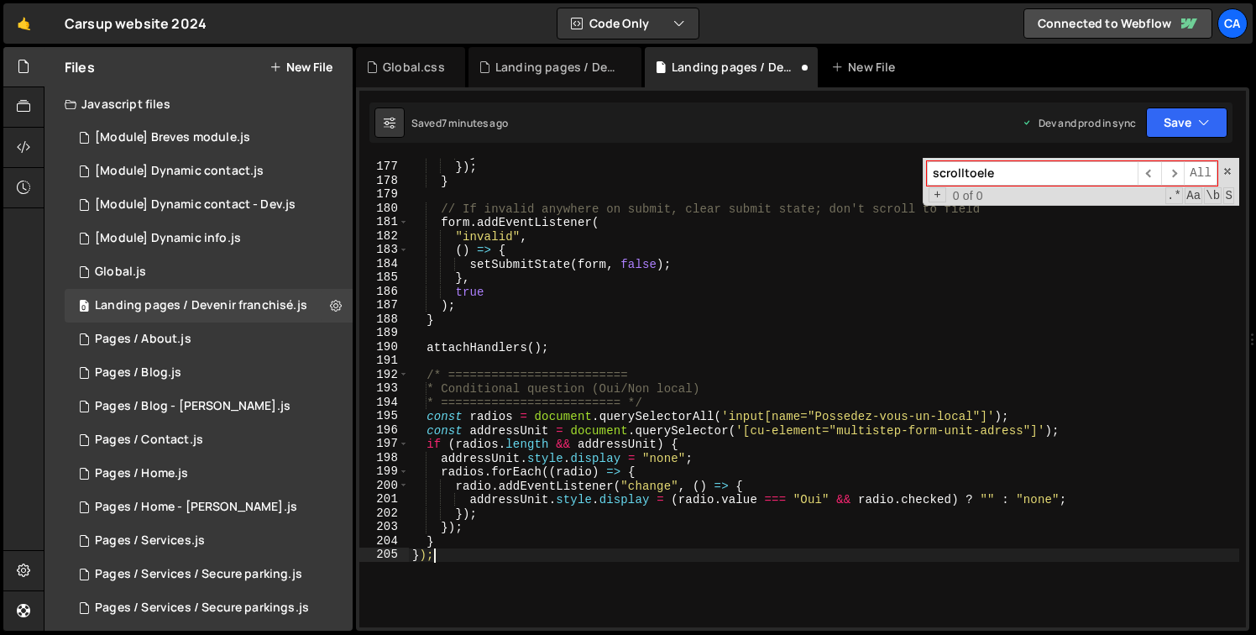
click at [496, 329] on div "} }) ; } // If invalid anywhere on submit, clear submit state; don't scroll to …" at bounding box center [824, 394] width 830 height 497
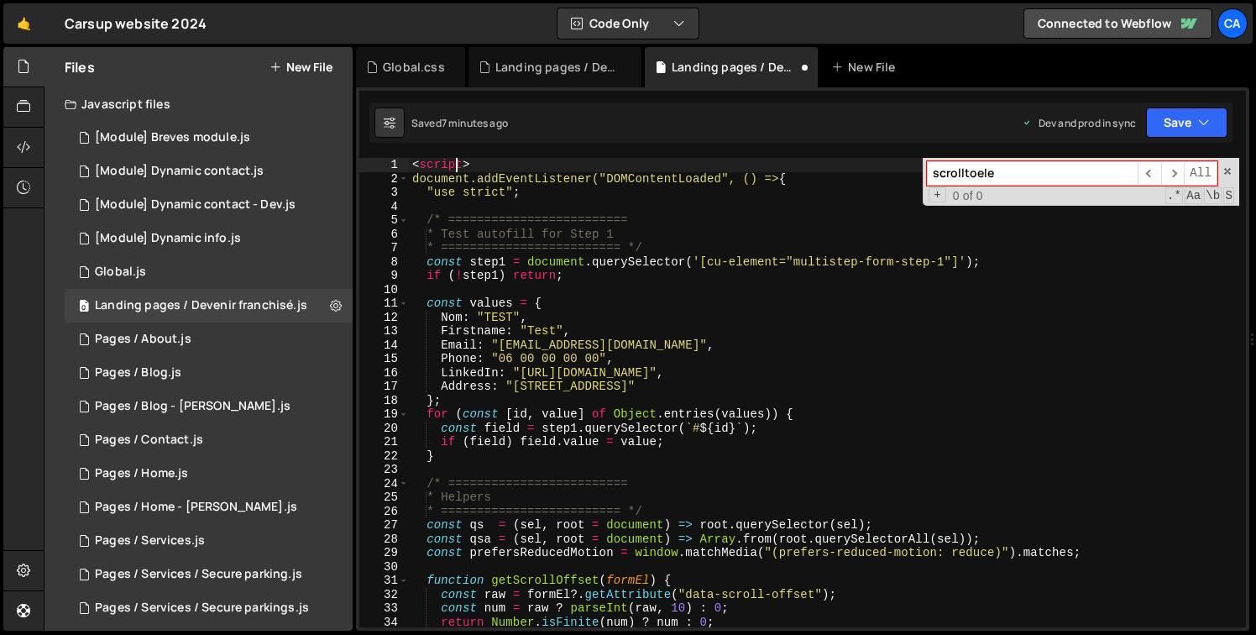
click at [458, 163] on div "< script > document.addEventListener("DOMContentLoaded", () => { "use strict" ;…" at bounding box center [824, 406] width 830 height 497
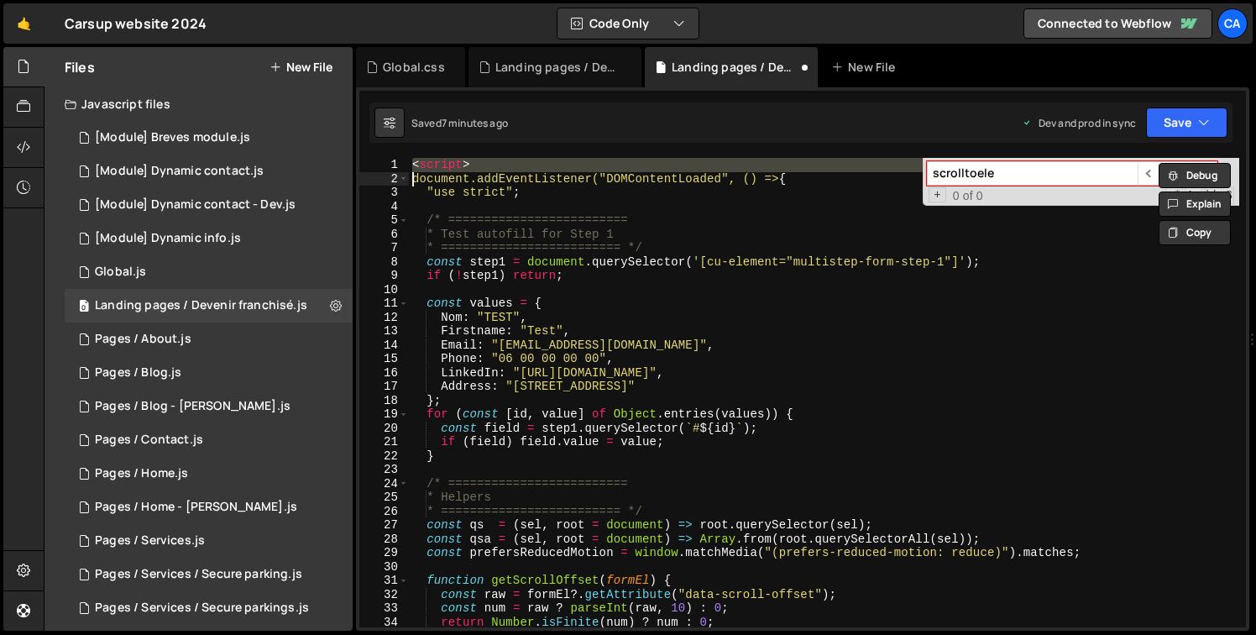
click at [458, 163] on div "< script > document.addEventListener("DOMContentLoaded", () => { "use strict" ;…" at bounding box center [824, 406] width 830 height 497
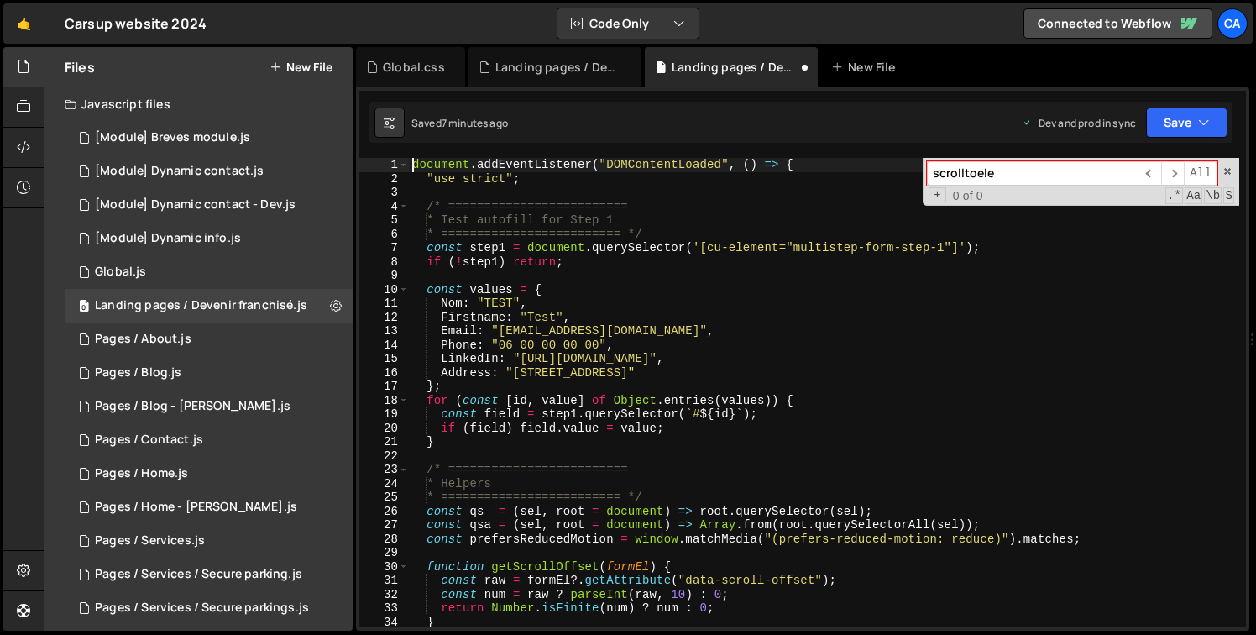
click at [807, 207] on div "document . addEventListener ( "DOMContentLoaded" , ( ) => { "use strict" ; /* =…" at bounding box center [824, 406] width 830 height 497
click at [1226, 170] on span at bounding box center [1228, 171] width 12 height 12
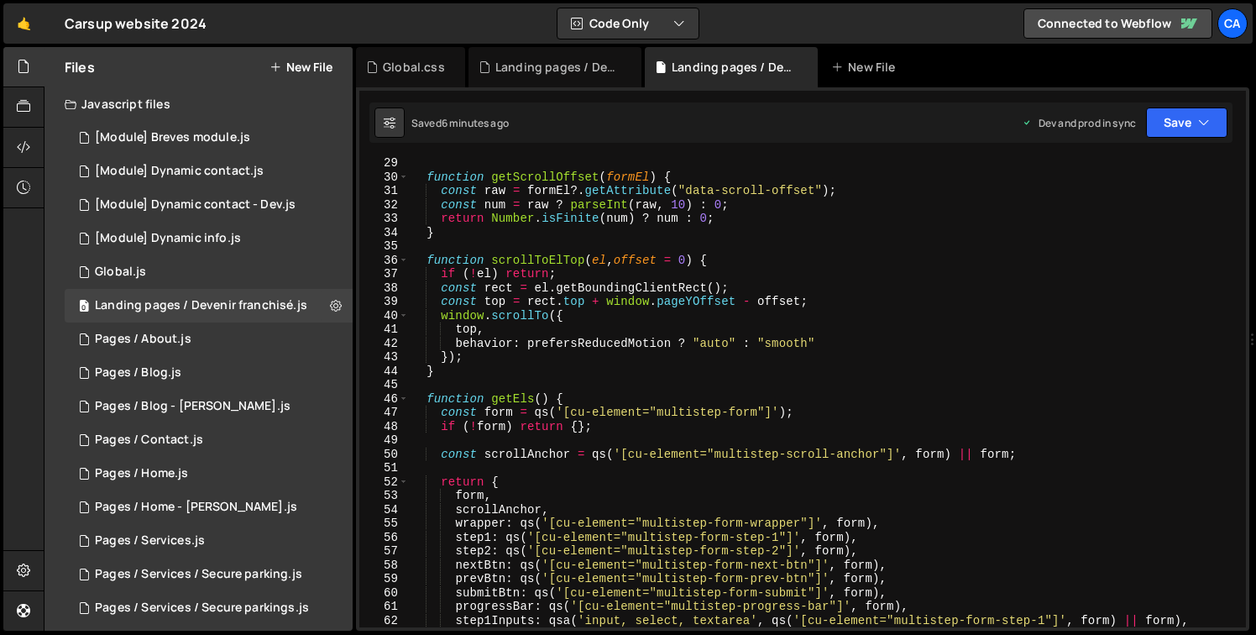
scroll to position [416, 0]
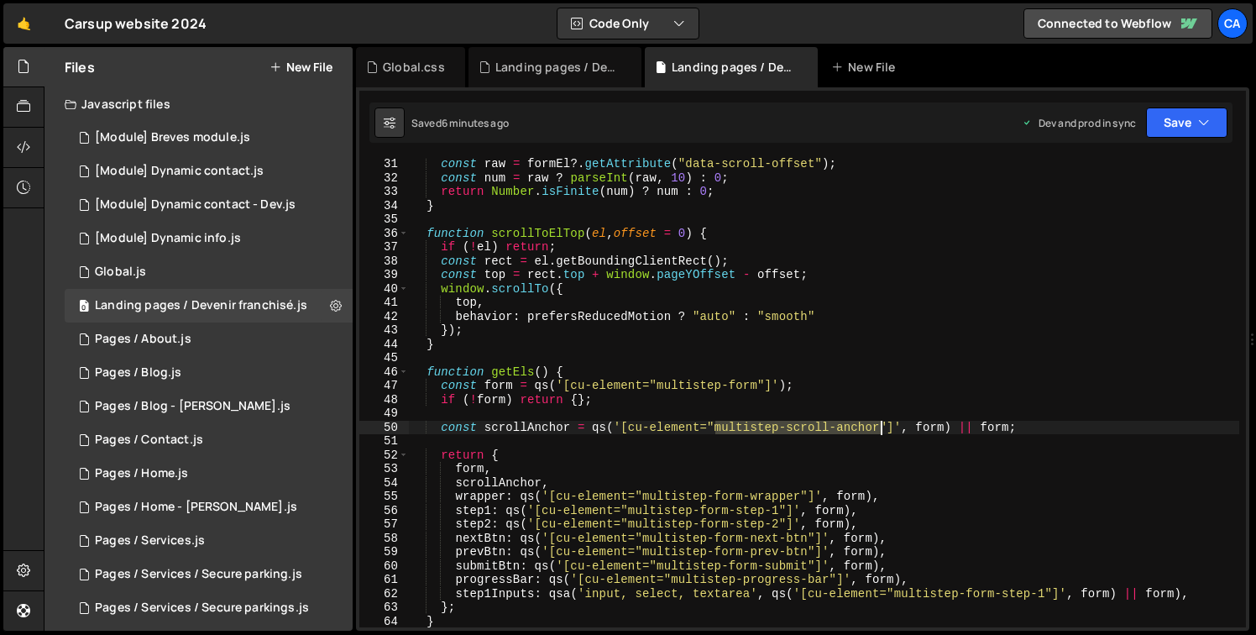
drag, startPoint x: 717, startPoint y: 428, endPoint x: 877, endPoint y: 430, distance: 160.4
click at [877, 430] on div "const raw = formEl ?. getAttribute ( "data-scroll-offset" ) ; const num = raw ?…" at bounding box center [824, 405] width 830 height 497
click at [748, 348] on div "const raw = formEl ?. getAttribute ( "data-scroll-offset" ) ; const num = raw ?…" at bounding box center [824, 405] width 830 height 497
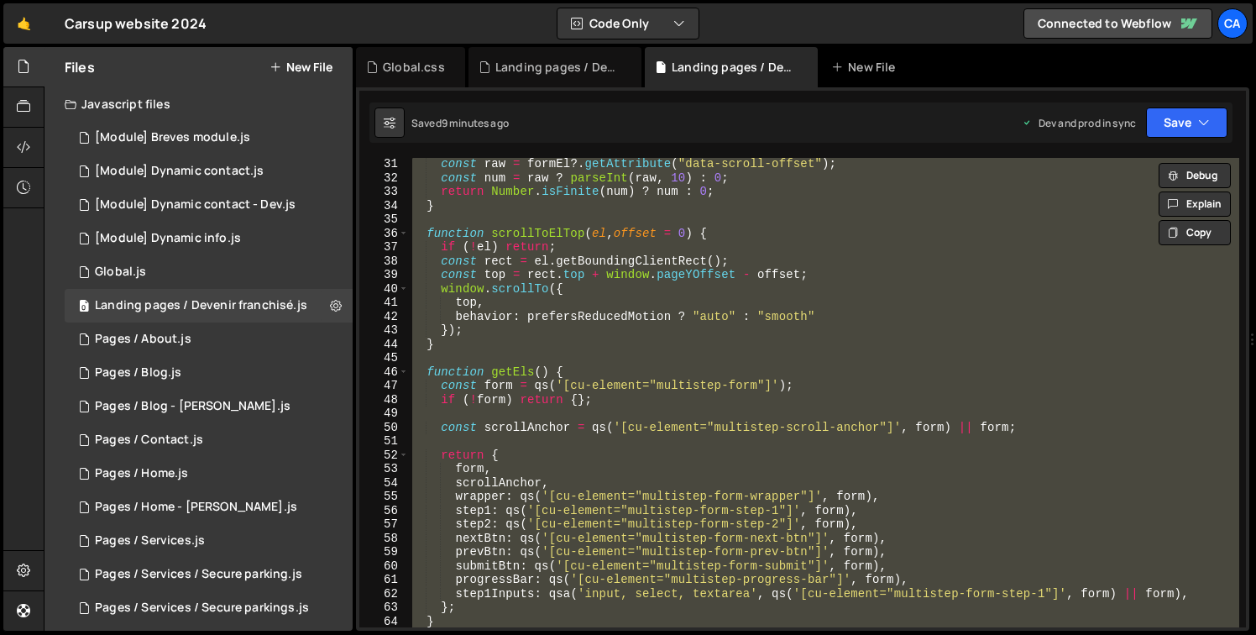
paste textarea "</script>"
type textarea "</script>"
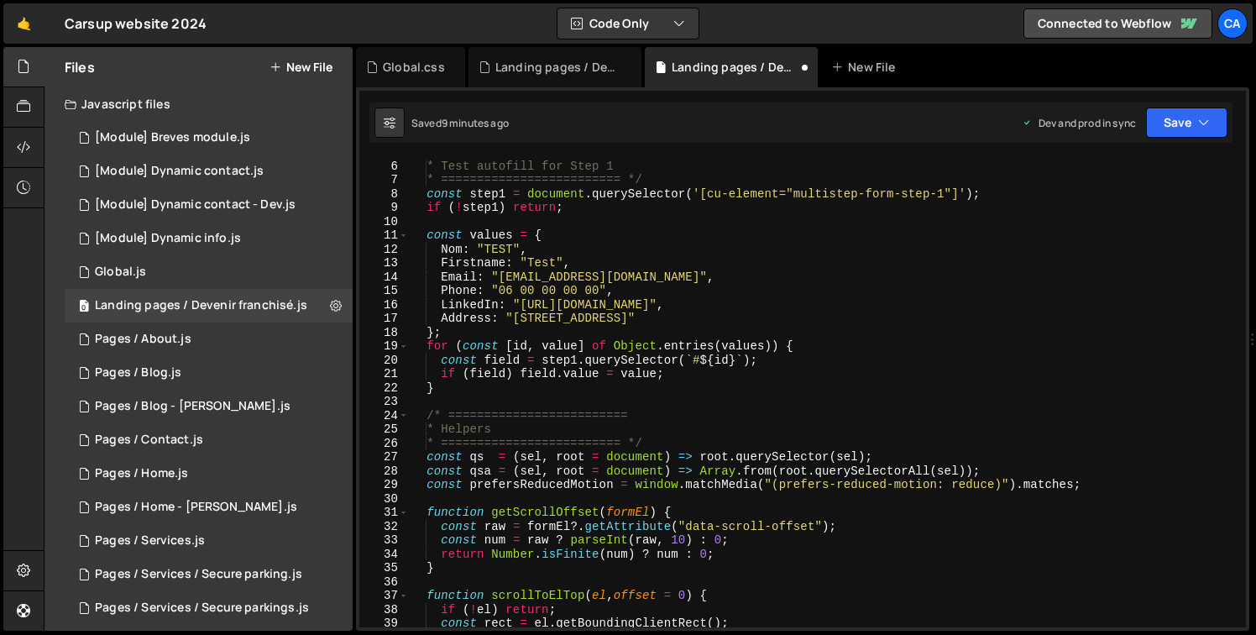
scroll to position [0, 0]
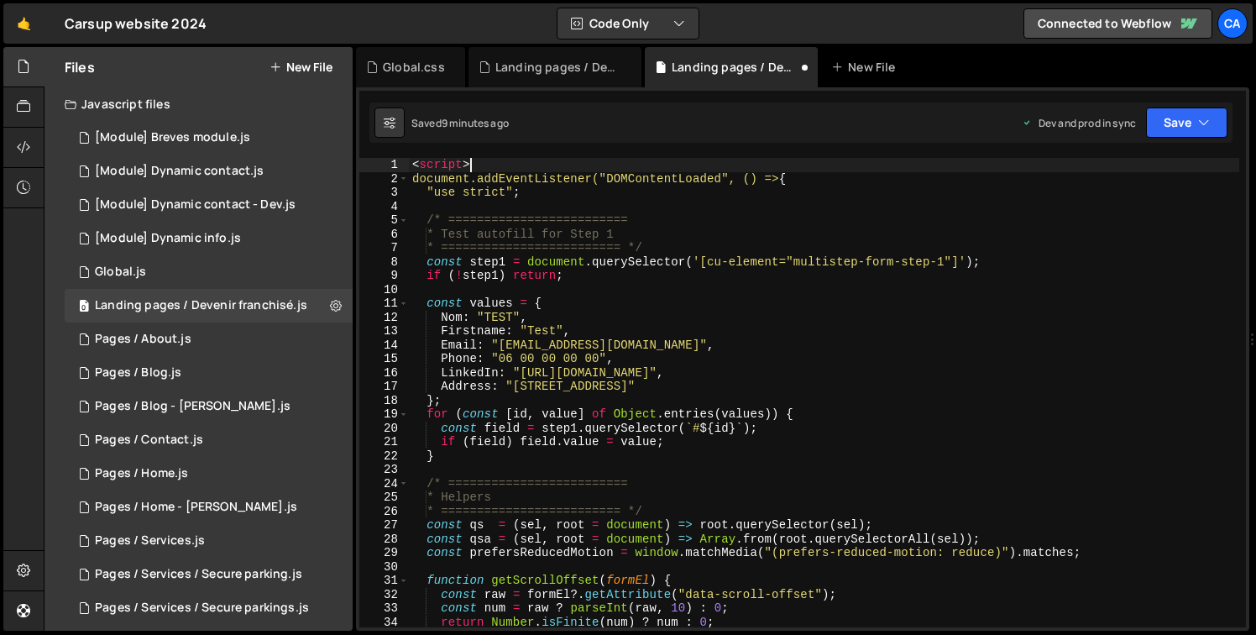
click at [527, 168] on div "< script > document.addEventListener("DOMContentLoaded", () => { "use strict" ;…" at bounding box center [824, 406] width 830 height 497
type textarea "<script>"
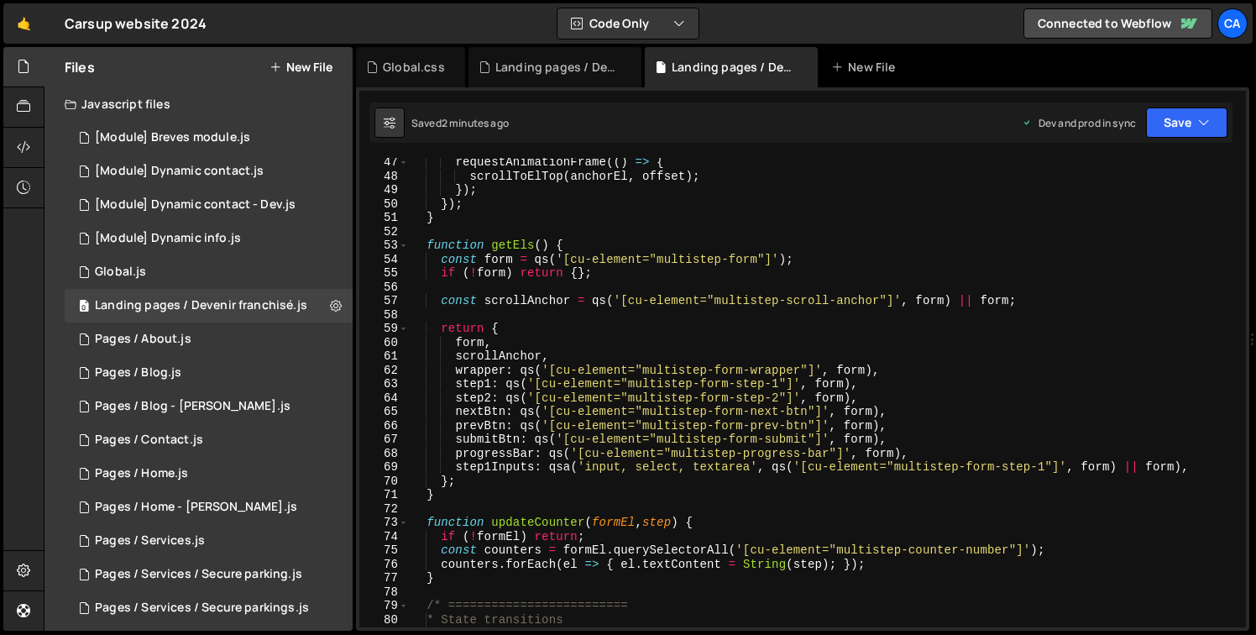
scroll to position [667, 0]
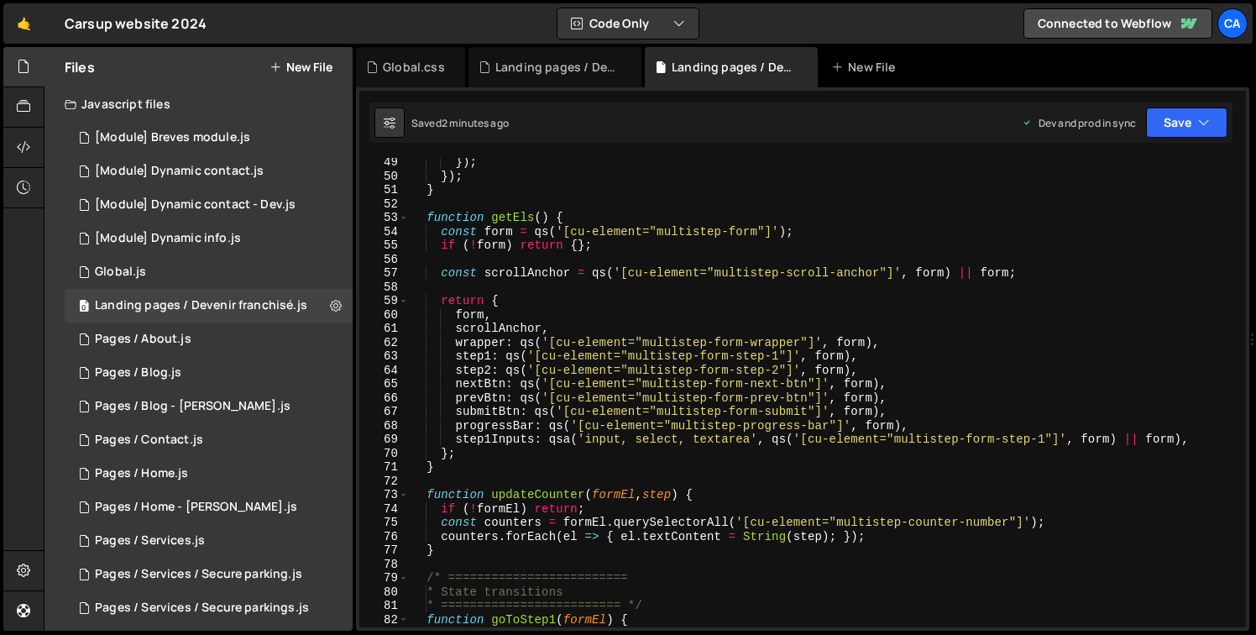
click at [1034, 275] on div "}) ; }) ; } function getEls ( ) { const form = qs ( '[cu-element="multistep-for…" at bounding box center [824, 403] width 830 height 497
type textarea "const scrollAnchor = qs('[cu-element="multistep-scroll-anchor"]', form) || form;"
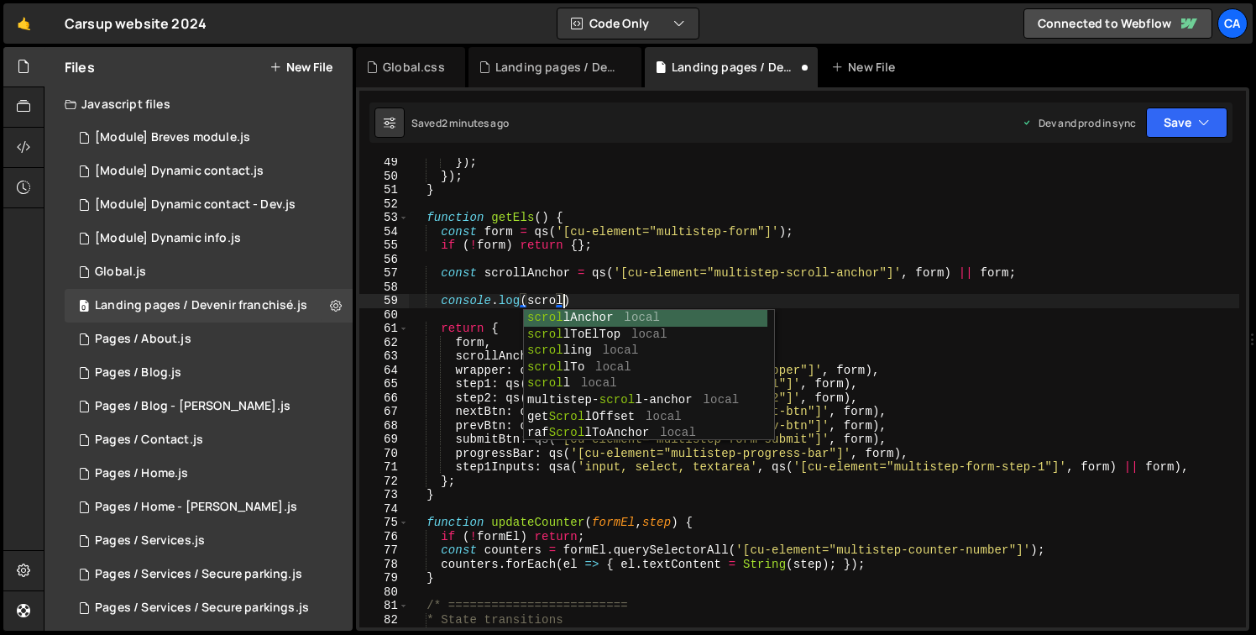
scroll to position [0, 9]
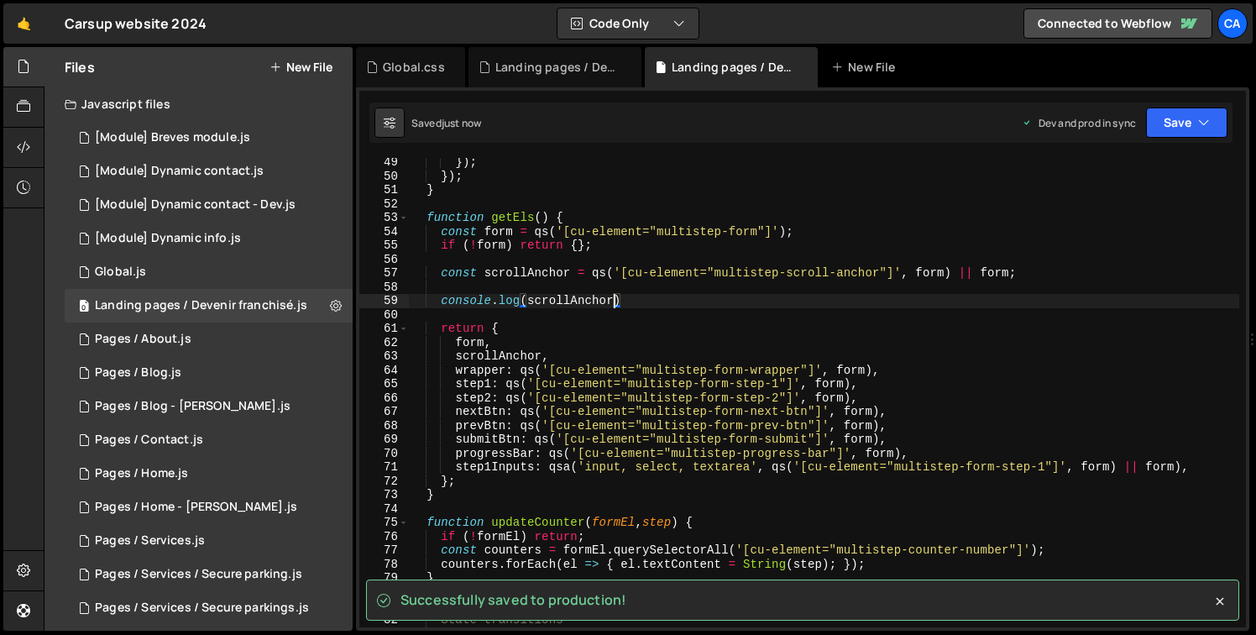
type textarea "console.log(scrollAnchor)"
click at [44, 582] on div "0 [Module] Breves module.js 0 0 [Module] Dynamic contact.js 0 0 [Module] Dynami…" at bounding box center [198, 440] width 308 height 638
click at [27, 578] on icon at bounding box center [23, 570] width 13 height 18
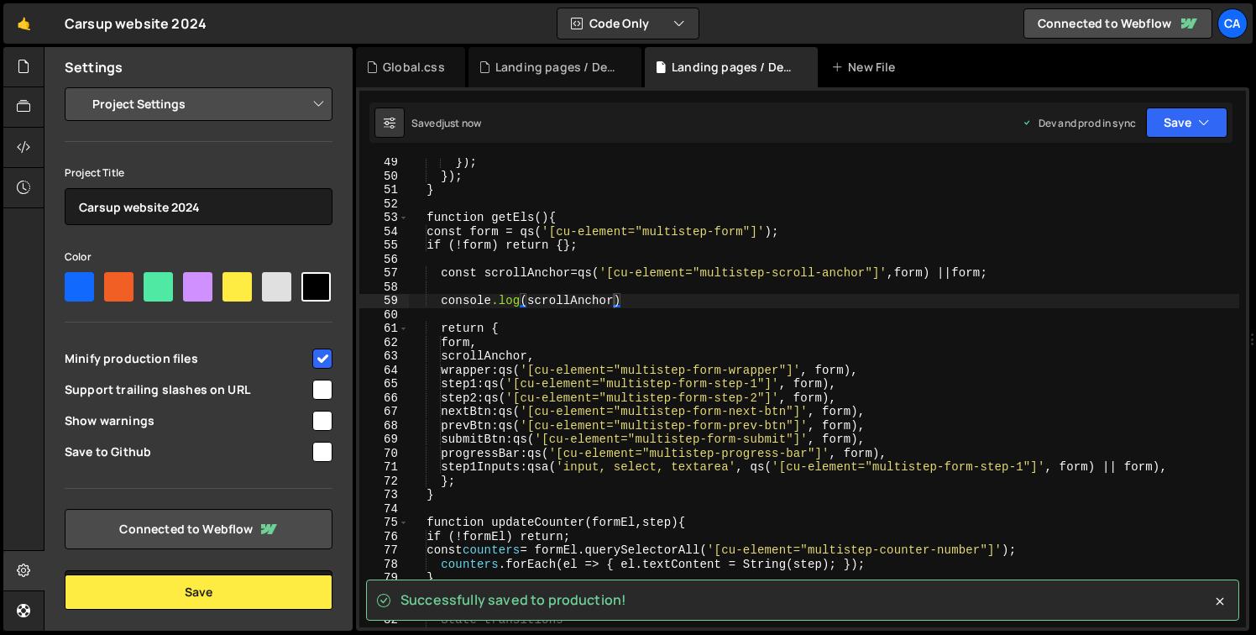
click at [175, 367] on span "Minify production files" at bounding box center [187, 358] width 245 height 17
checkbox input "false"
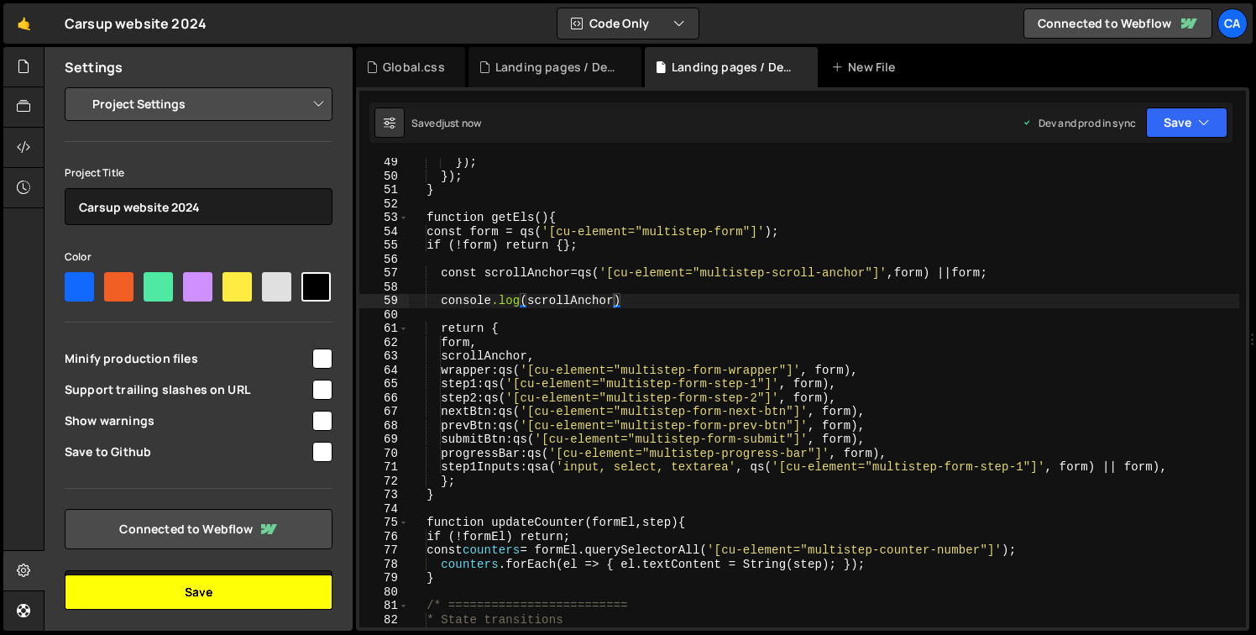
click at [201, 589] on button "Save" at bounding box center [199, 591] width 268 height 35
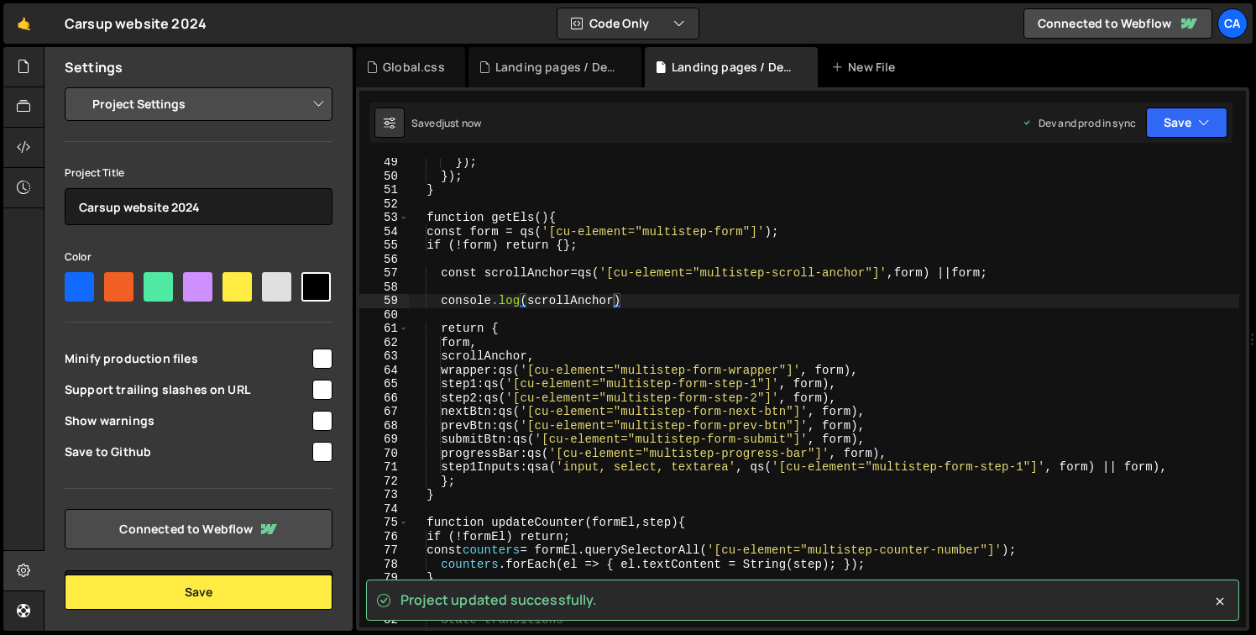
click at [815, 310] on div "} ); } ); } function getEls () { const form = qs( ' [cu-element="multistep-form…" at bounding box center [824, 403] width 830 height 497
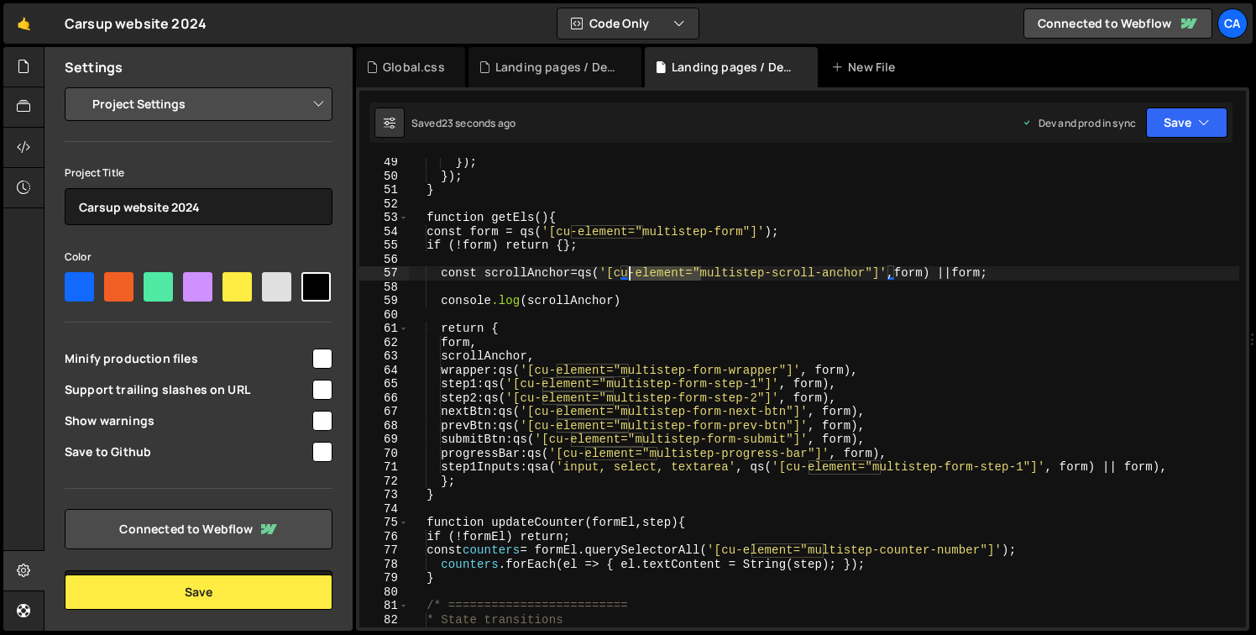
drag, startPoint x: 701, startPoint y: 274, endPoint x: 627, endPoint y: 274, distance: 73.9
click at [627, 274] on div "} ); } ); } function getEls () { const form = qs( ' [cu-element="multistep-form…" at bounding box center [824, 403] width 830 height 497
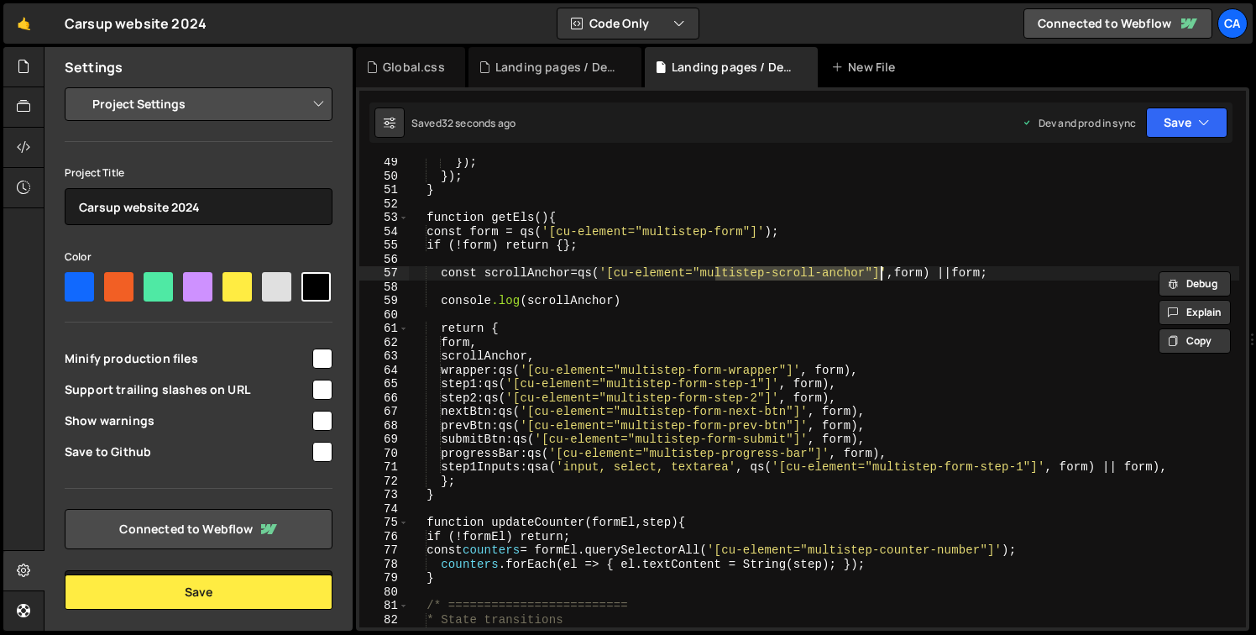
drag, startPoint x: 712, startPoint y: 277, endPoint x: 882, endPoint y: 278, distance: 169.6
click at [882, 278] on div "} ); } ); } function getEls () { const form = qs( ' [cu-element="multistep-form…" at bounding box center [824, 403] width 830 height 497
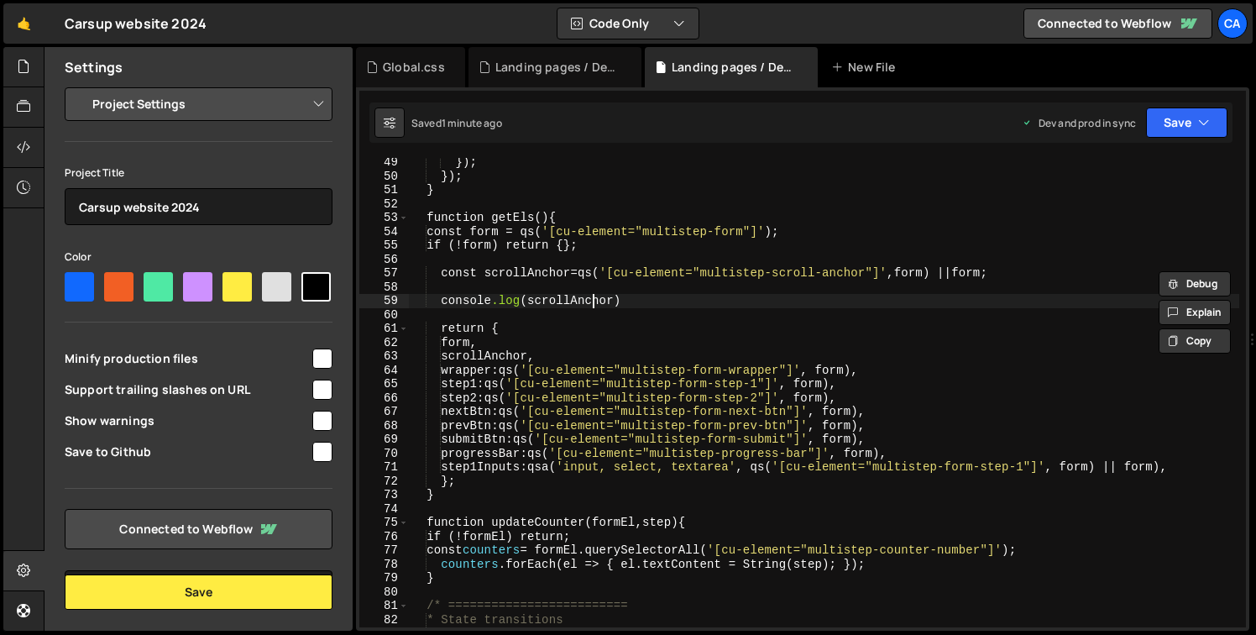
click at [596, 297] on div "} ); } ); } function getEls () { const form = qs( ' [cu-element="multistep-form…" at bounding box center [824, 403] width 830 height 497
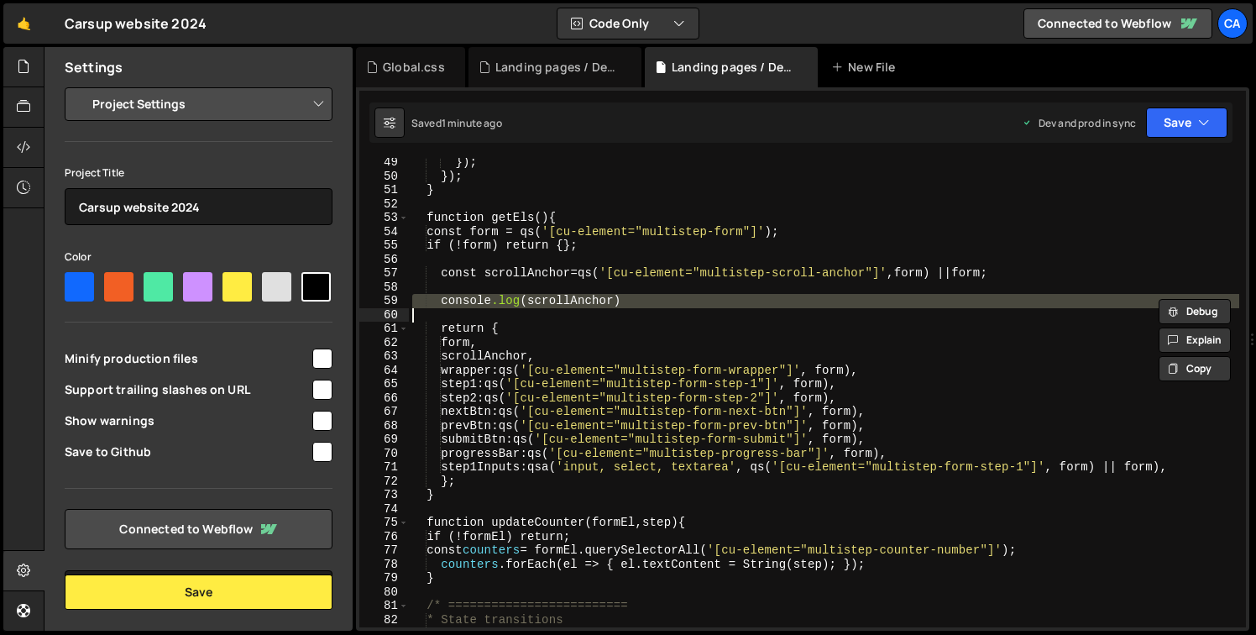
click at [574, 301] on div "} ); } ); } function getEls () { const form = qs( ' [cu-element="multistep-form…" at bounding box center [824, 392] width 830 height 469
type textarea "console.log(scrollAnchor)"
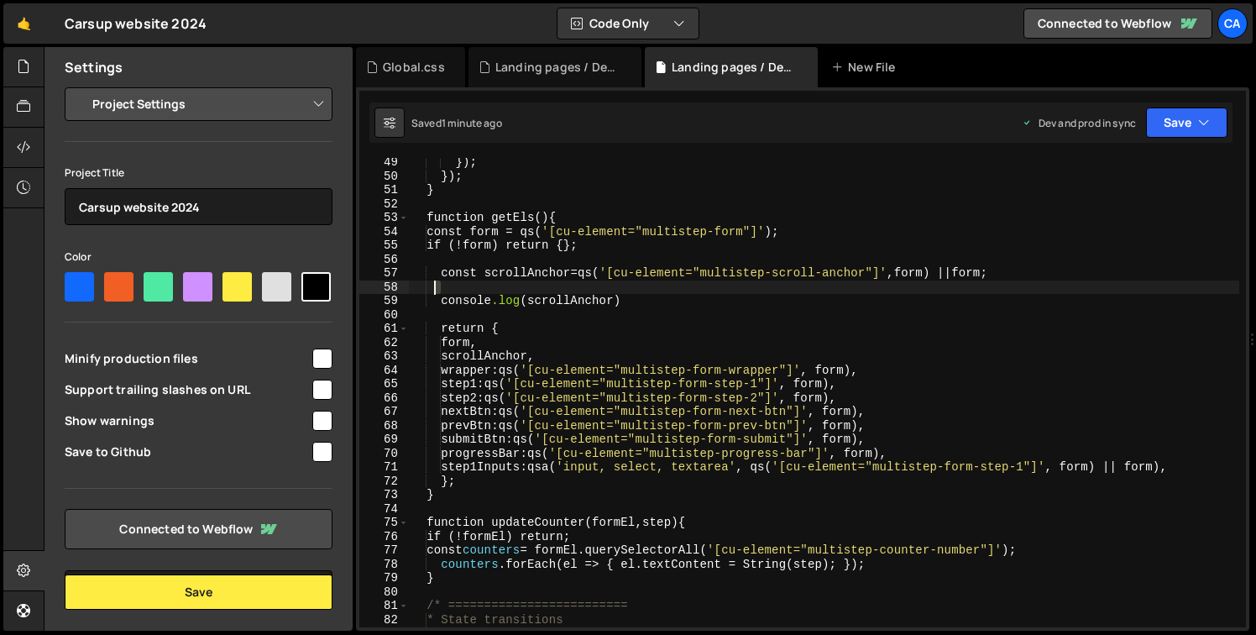
drag, startPoint x: 655, startPoint y: 293, endPoint x: 434, endPoint y: 280, distance: 221.2
click at [434, 280] on div "} ); } ); } function getEls () { const form = qs( ' [cu-element="multistep-form…" at bounding box center [824, 403] width 830 height 497
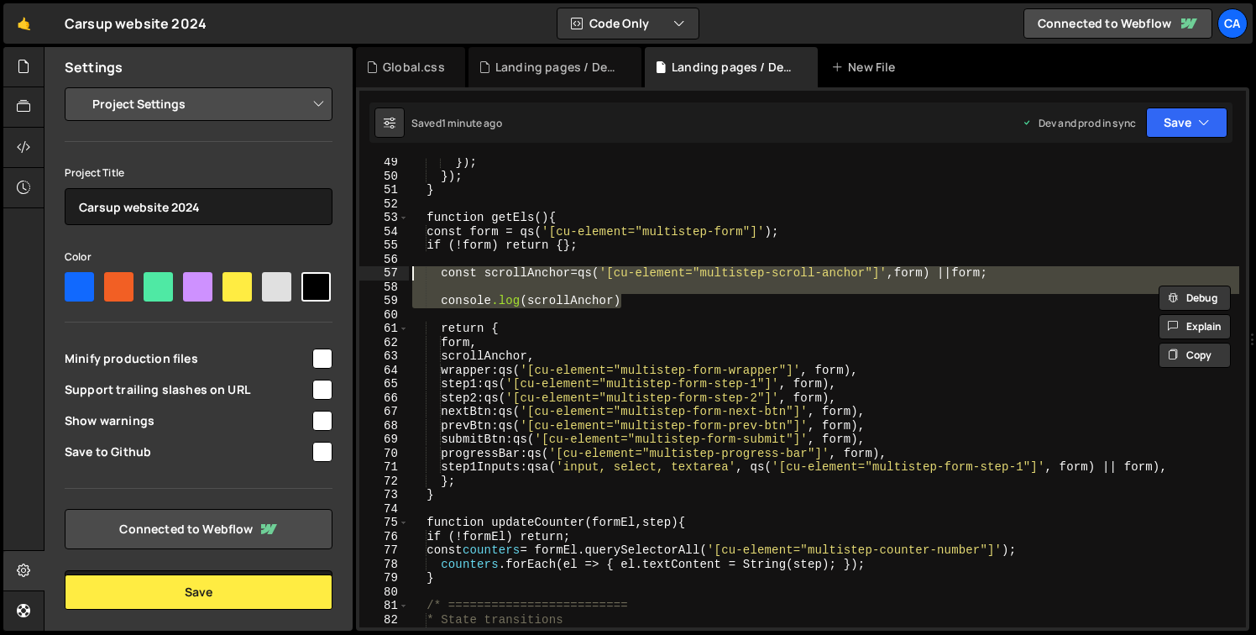
drag, startPoint x: 658, startPoint y: 305, endPoint x: 367, endPoint y: 277, distance: 292.6
click at [367, 277] on div "49 50 51 52 53 54 55 56 57 58 59 60 61 62 63 64 65 66 67 68 69 70 71 72 73 74 7…" at bounding box center [802, 392] width 887 height 469
click at [686, 296] on div "} ); } ); } function getEls () { const form = qs( ' [cu-element="multistep-form…" at bounding box center [824, 392] width 830 height 469
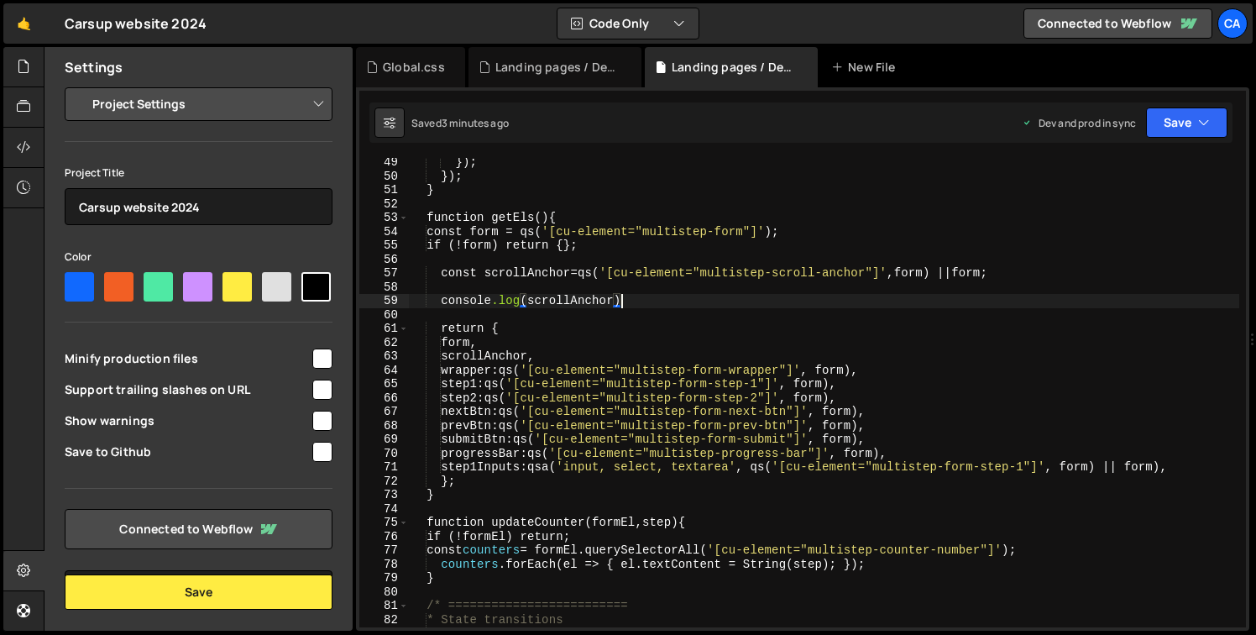
click at [593, 275] on div "} ); } ); } function getEls () { const form = qs( ' [cu-element="multistep-form…" at bounding box center [824, 403] width 830 height 497
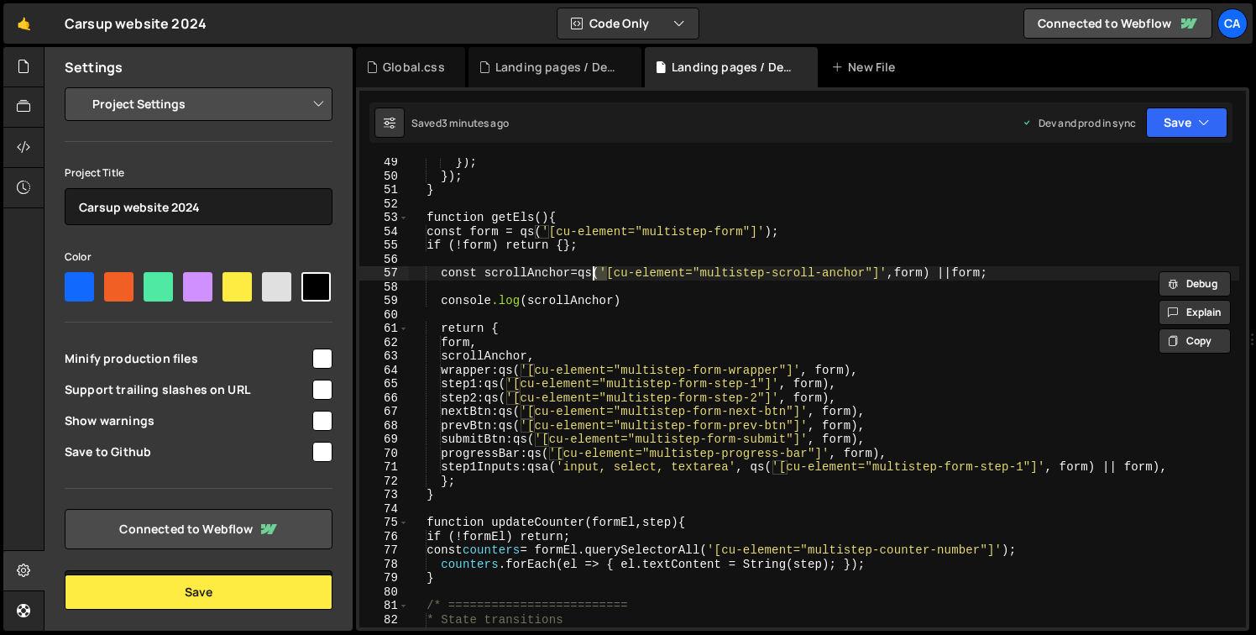
click at [593, 275] on div "} ); } ); } function getEls () { const form = qs( ' [cu-element="multistep-form…" at bounding box center [824, 403] width 830 height 497
type textarea "const scrollAnchor = qs('[cu-element="multistep-scroll-anchor"]', form) || form;"
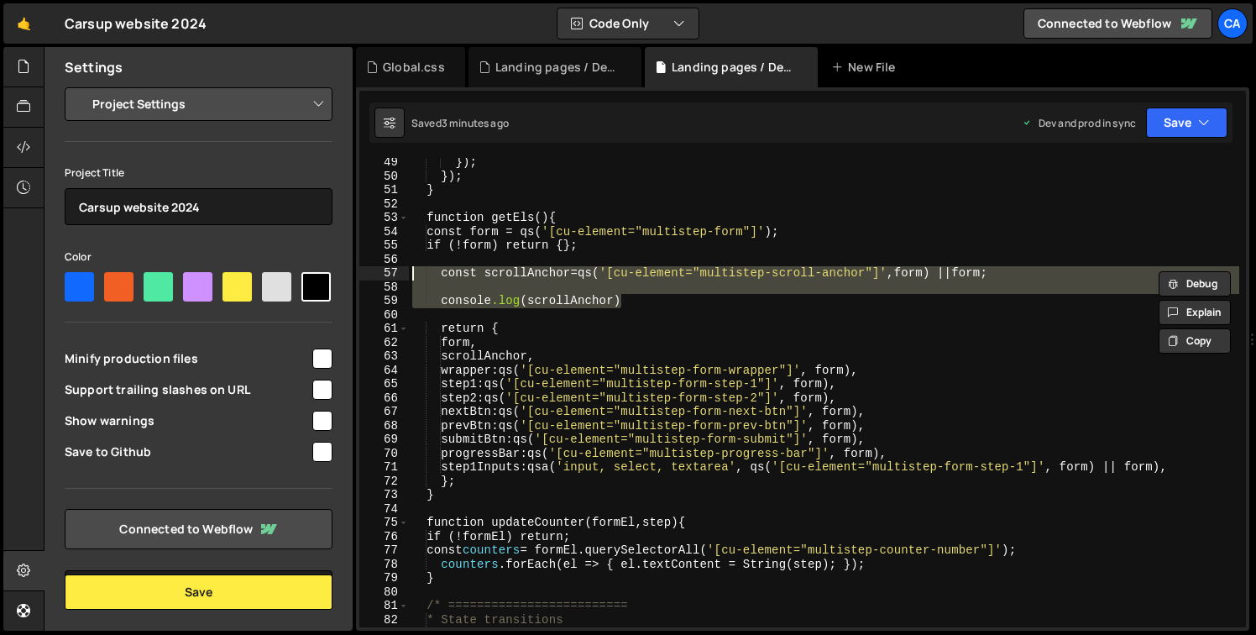
drag, startPoint x: 635, startPoint y: 295, endPoint x: 375, endPoint y: 270, distance: 260.6
click at [375, 270] on div "const scrollAnchor = qs('[cu-element="multistep-scroll-anchor"]', form) || form…" at bounding box center [802, 392] width 887 height 469
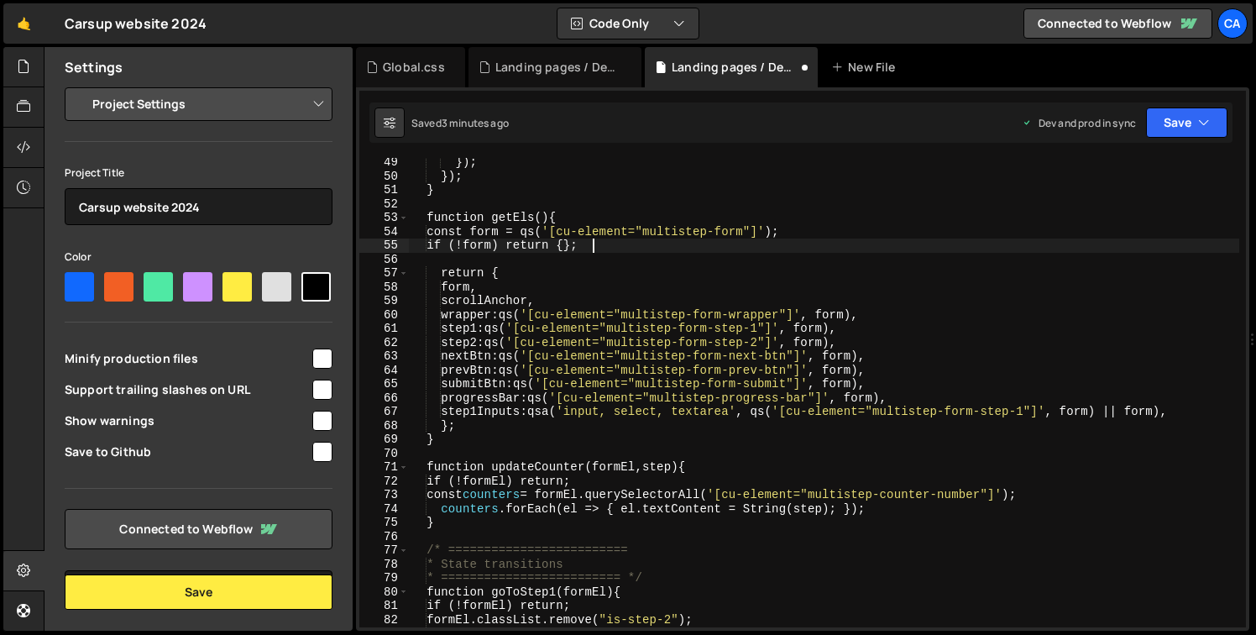
click at [523, 294] on div "} ); } ); } function getEls () { const form = qs( ' [cu-element="multistep-form…" at bounding box center [824, 403] width 830 height 497
type textarea "scrollAnchor,"
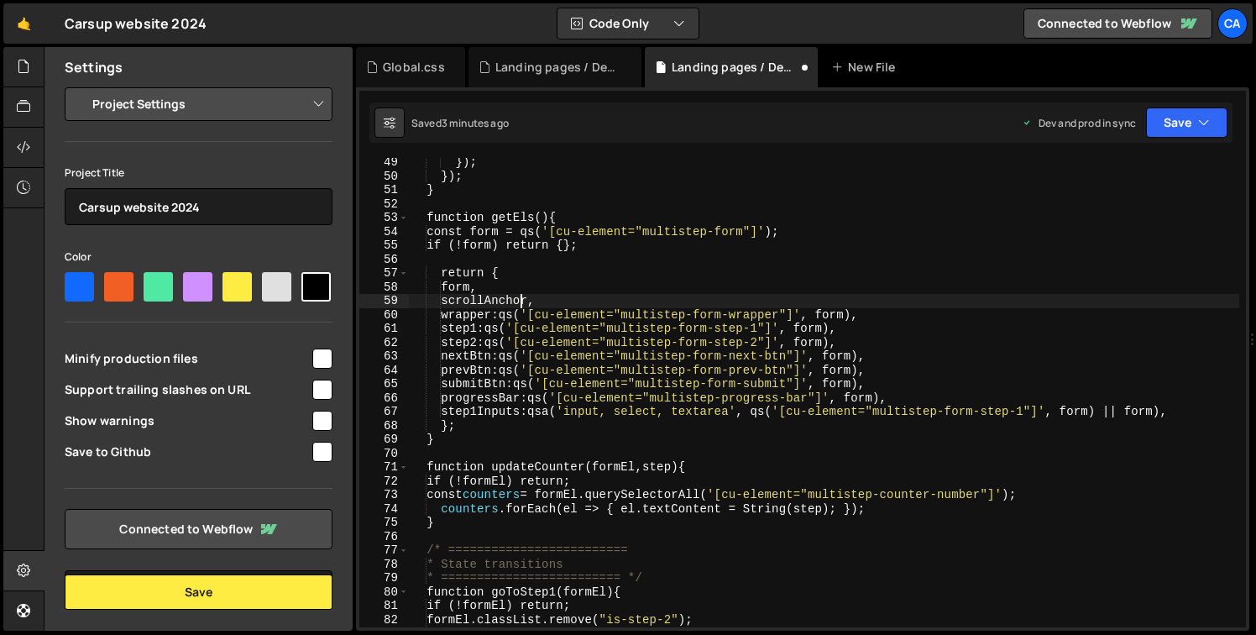
click at [523, 294] on div "} ); } ); } function getEls () { const form = qs( ' [cu-element="multistep-form…" at bounding box center [824, 403] width 830 height 497
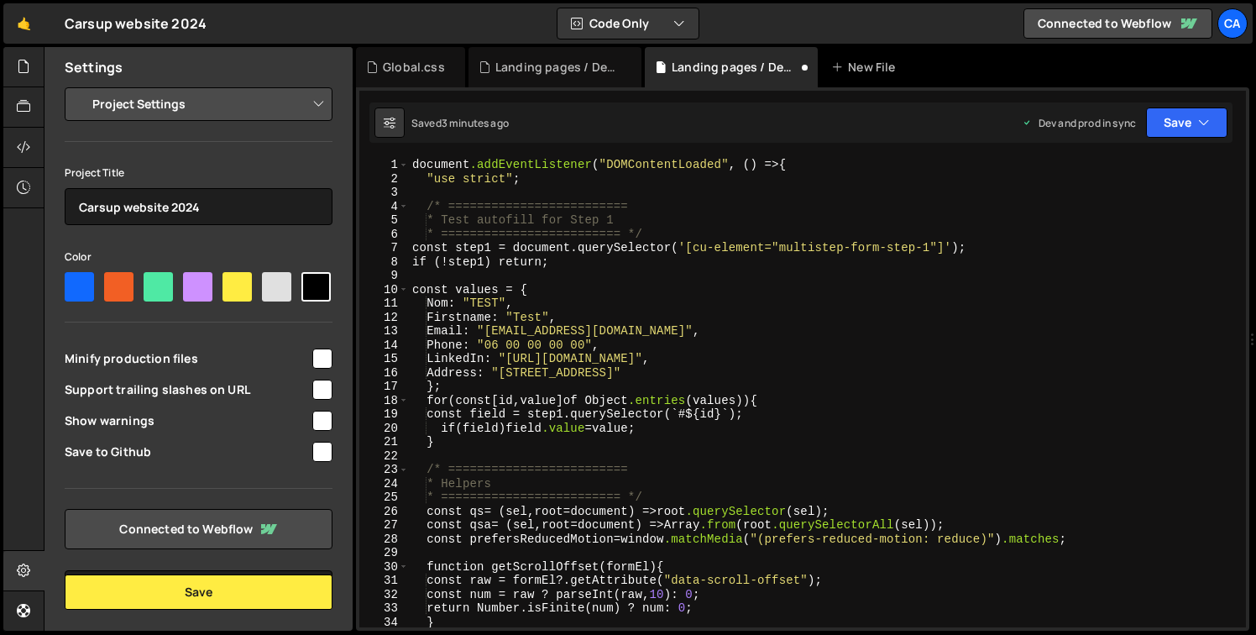
click at [558, 180] on div "document .addEventListener ( " DOMContentLoaded " , () => { " use strict " ; /*…" at bounding box center [824, 406] width 830 height 497
click at [1002, 247] on div "document .addEventListener ( " DOMContentLoaded " , () => { " use strict " ; /*…" at bounding box center [824, 406] width 830 height 497
type textarea "const step1 = document.querySelector('[cu-element="multistep-form-step-1"]');"
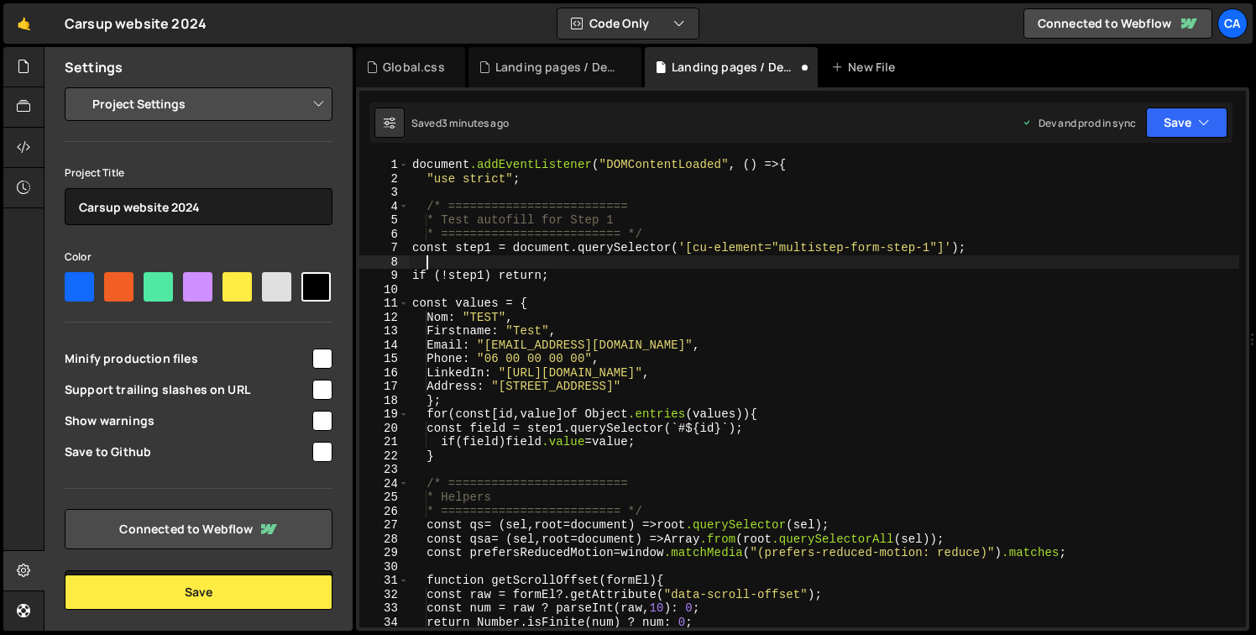
paste textarea "const scrollAnchor = document.querySelector('[cu-element="multistep-scroll-anch…"
type textarea "const scrollAnchor = document.querySelector('[cu-element="multistep-scroll-anch…"
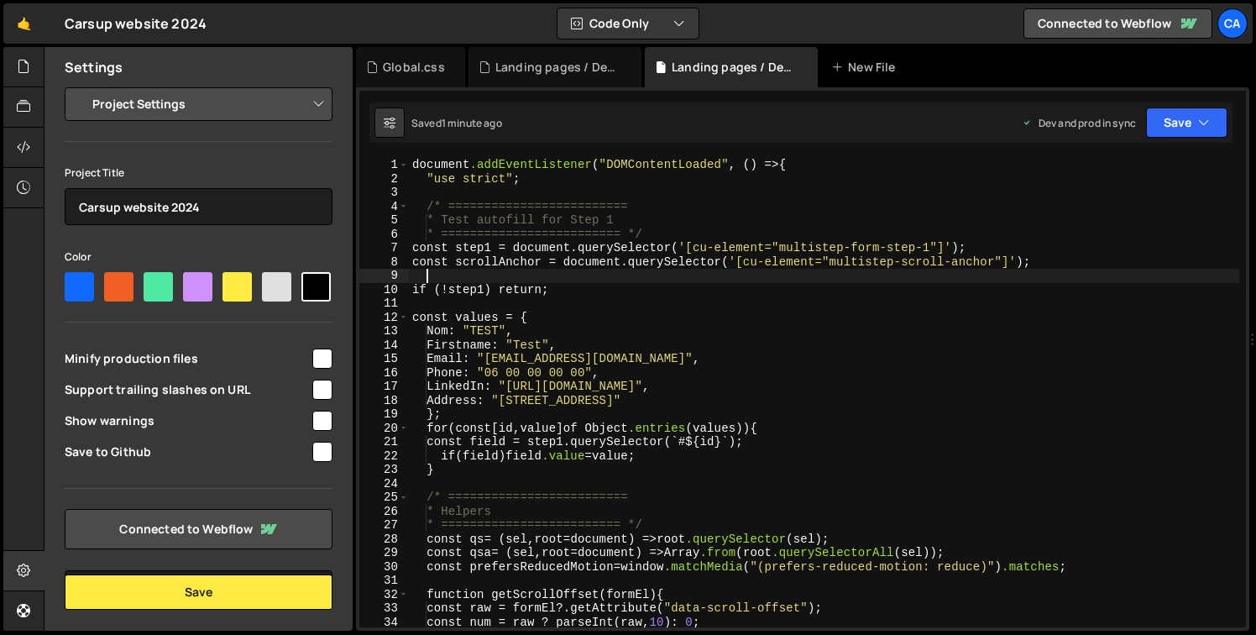
click at [666, 375] on div "document .addEventListener ( " DOMContentLoaded " , () => { " use strict " ; /*…" at bounding box center [824, 406] width 830 height 497
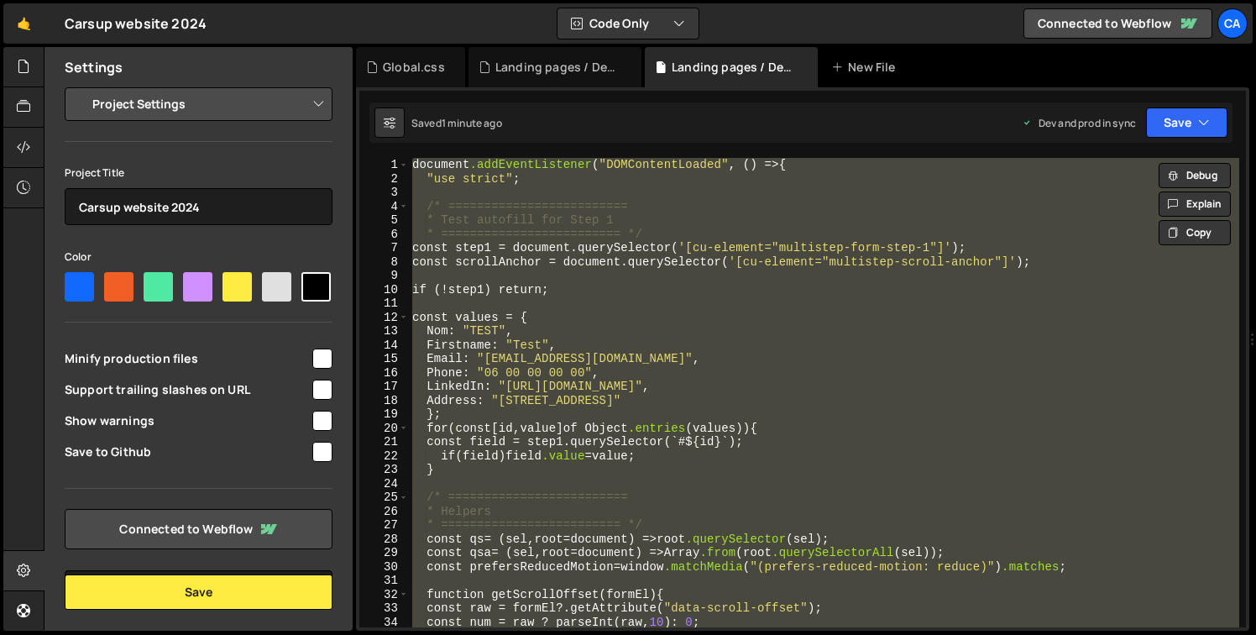
paste textarea "</script>"
type textarea "</script>"
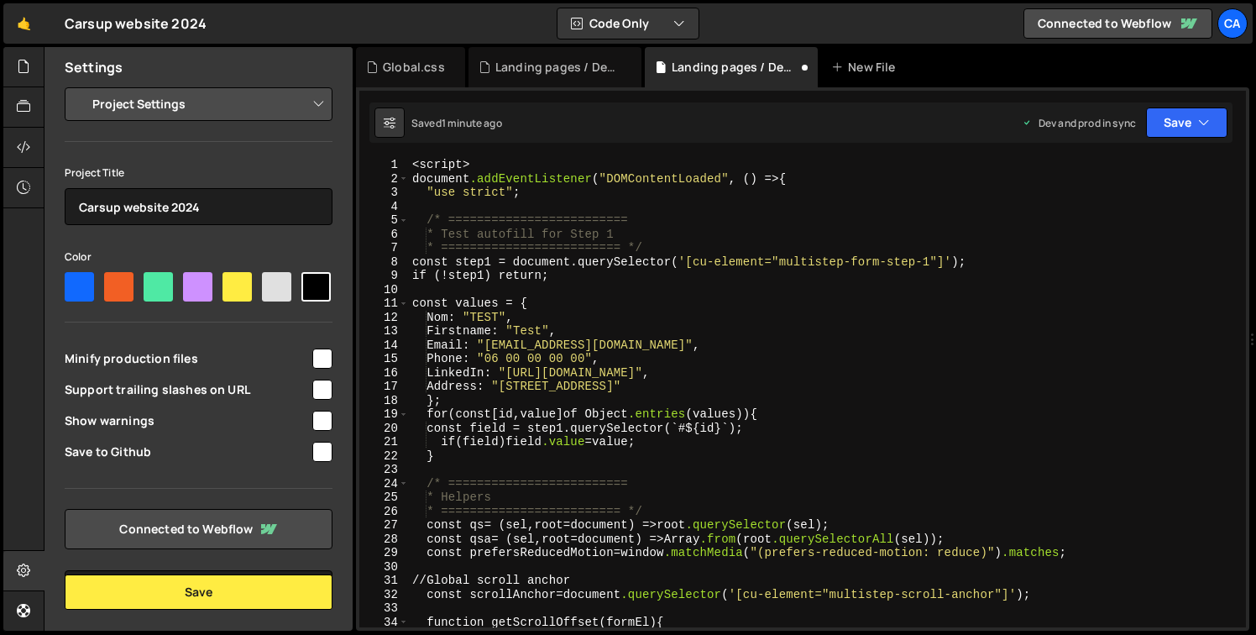
click at [447, 164] on div "< script > document .addEventListener ( " DOMContentLoaded " , () => { " use st…" at bounding box center [824, 406] width 830 height 497
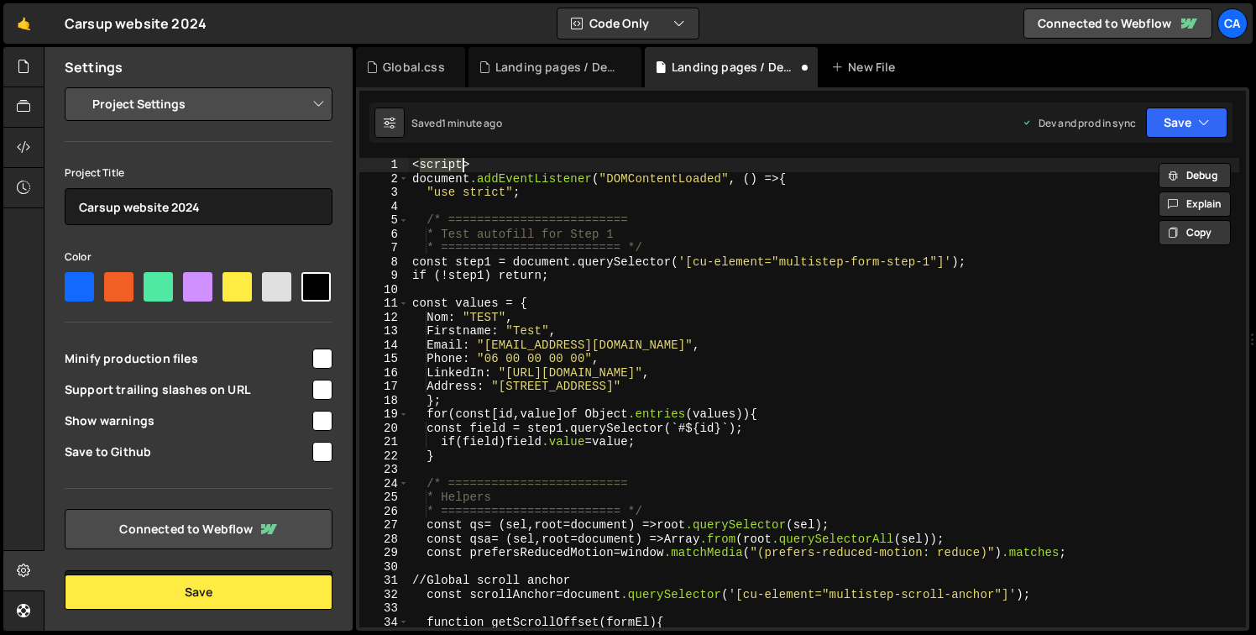
click at [447, 164] on div "< script > document .addEventListener ( " DOMContentLoaded " , () => { " use st…" at bounding box center [824, 406] width 830 height 497
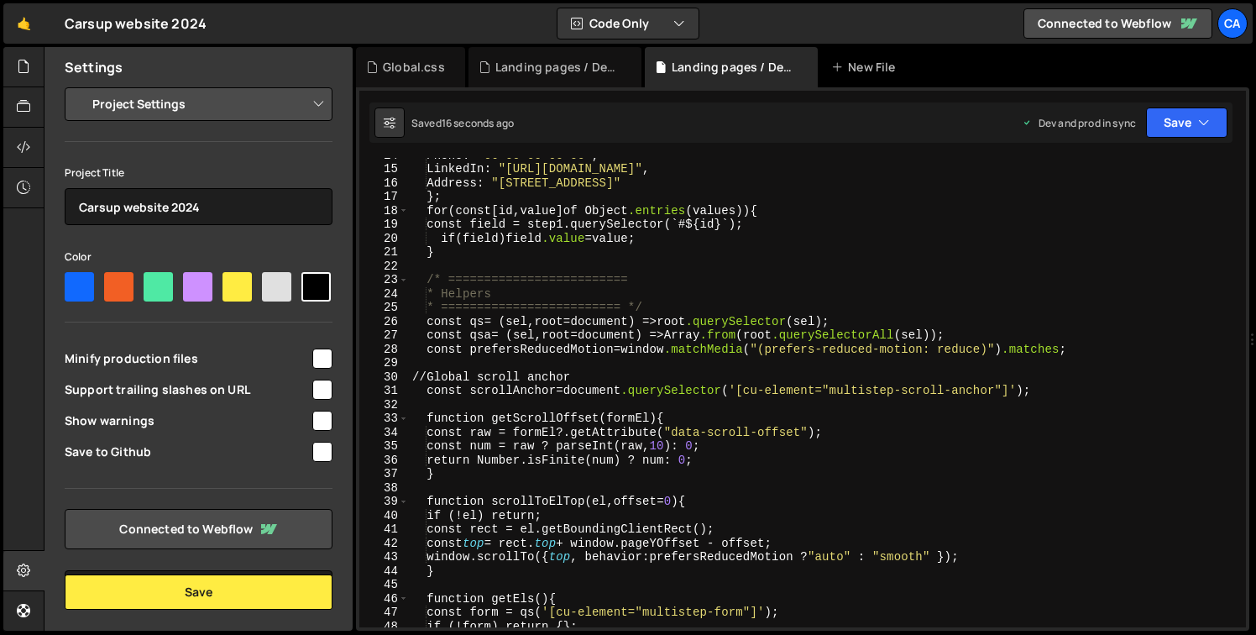
scroll to position [202, 0]
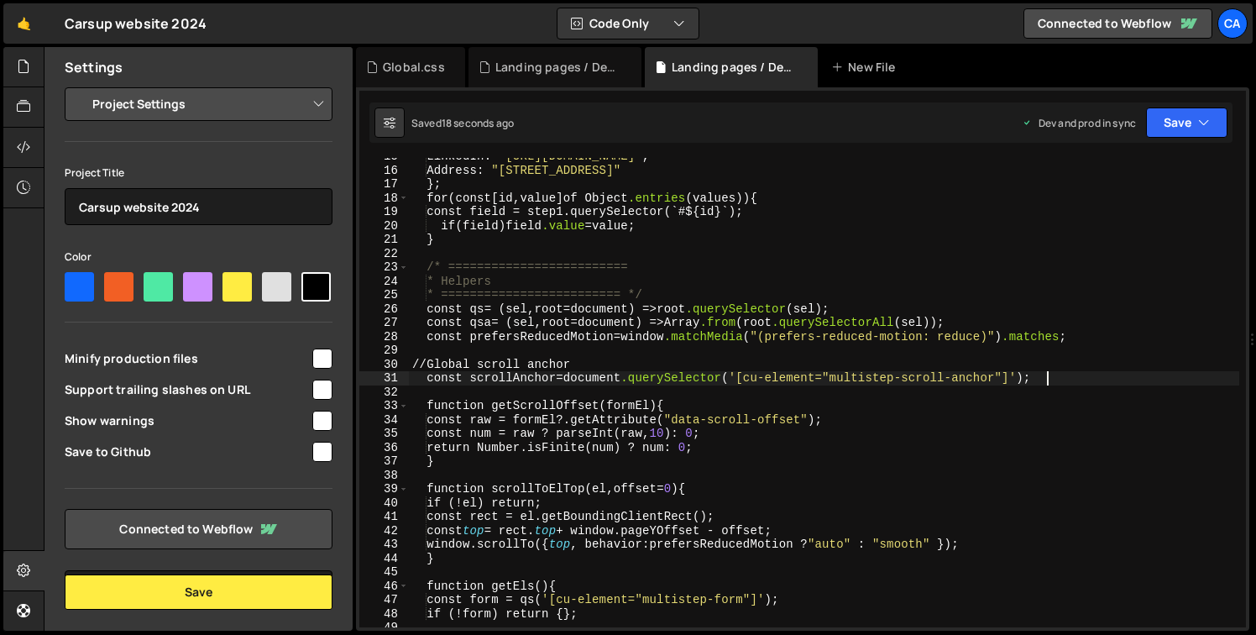
click at [1071, 376] on div "LinkedIn : " [URL][DOMAIN_NAME] " , Address : " [STREET_ADDRESS] " } ; for ( co…" at bounding box center [824, 397] width 830 height 497
type textarea "const scrollAnchor = document.querySelector('[cu-element="multistep-scroll-anch…"
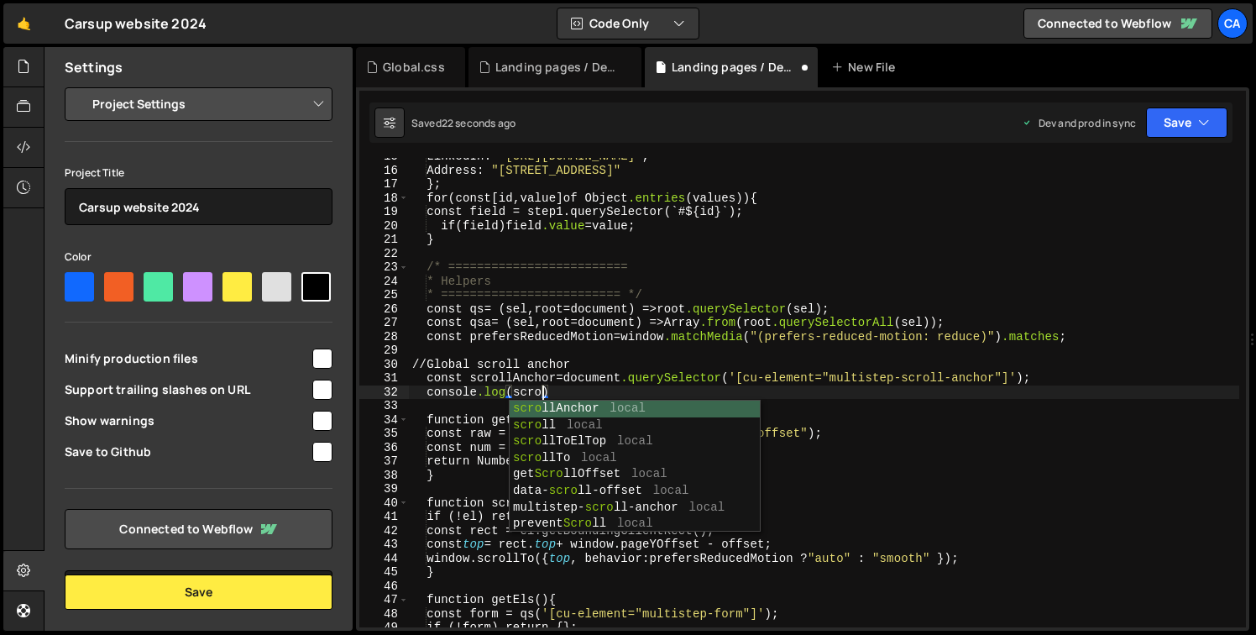
scroll to position [0, 8]
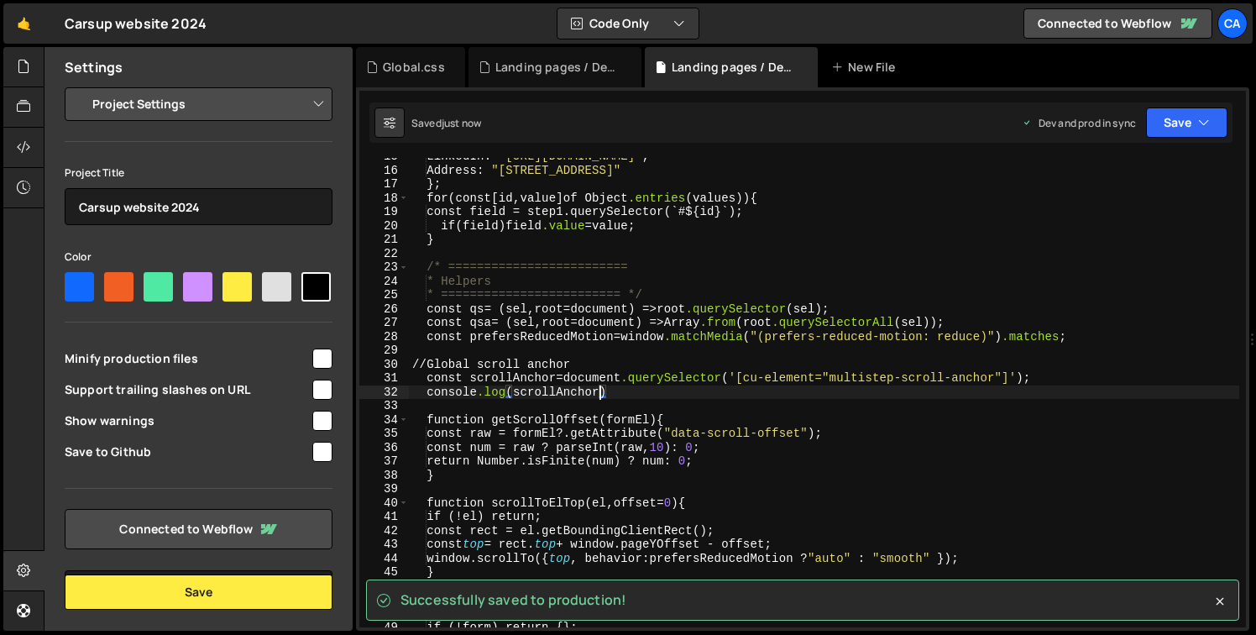
type textarea "console.log(scrollAnchor)"
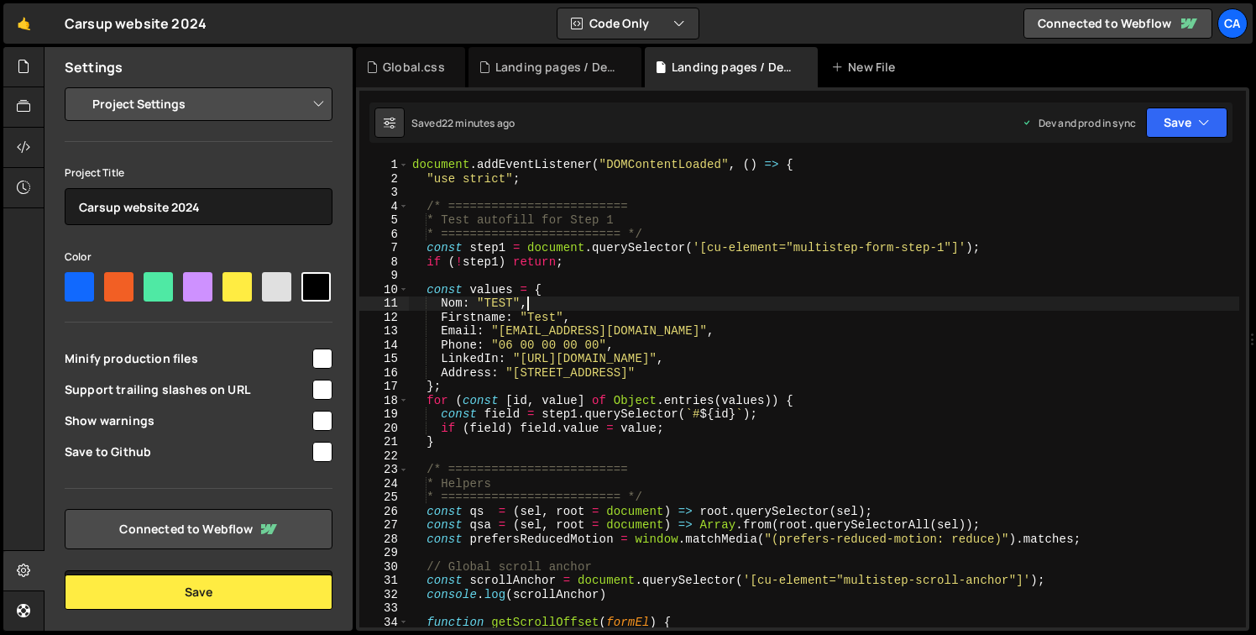
click at [763, 303] on div "document . addEventListener ( "DOMContentLoaded" , ( ) => { "use strict" ; /* =…" at bounding box center [824, 406] width 830 height 497
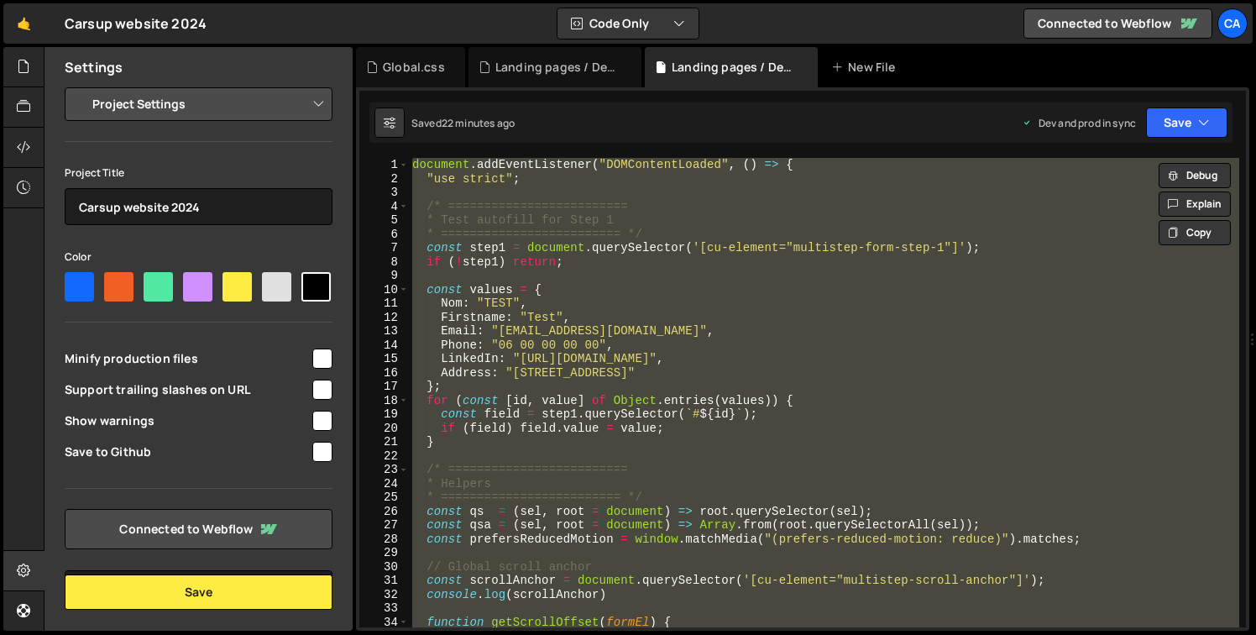
paste textarea "</script>"
type textarea "</script>"
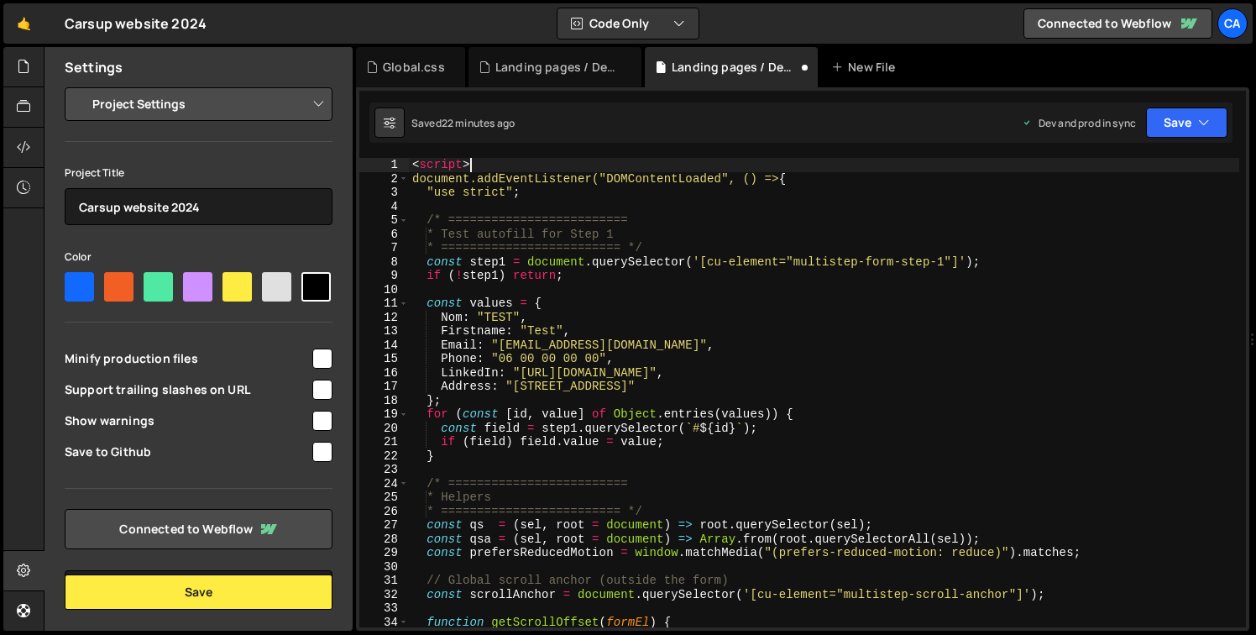
click at [496, 160] on div "< script > document.addEventListener("DOMContentLoaded", () => { "use strict" ;…" at bounding box center [824, 406] width 830 height 497
type textarea "<script>"
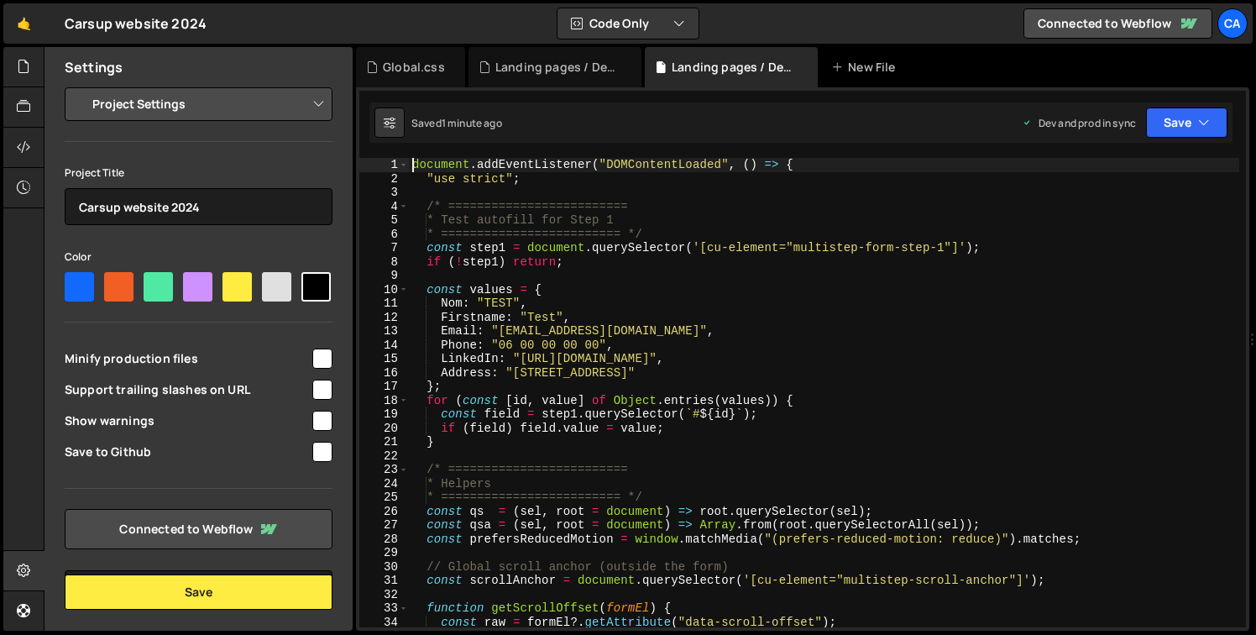
click at [749, 327] on div "document . addEventListener ( "DOMContentLoaded" , ( ) => { "use strict" ; /* =…" at bounding box center [824, 406] width 830 height 497
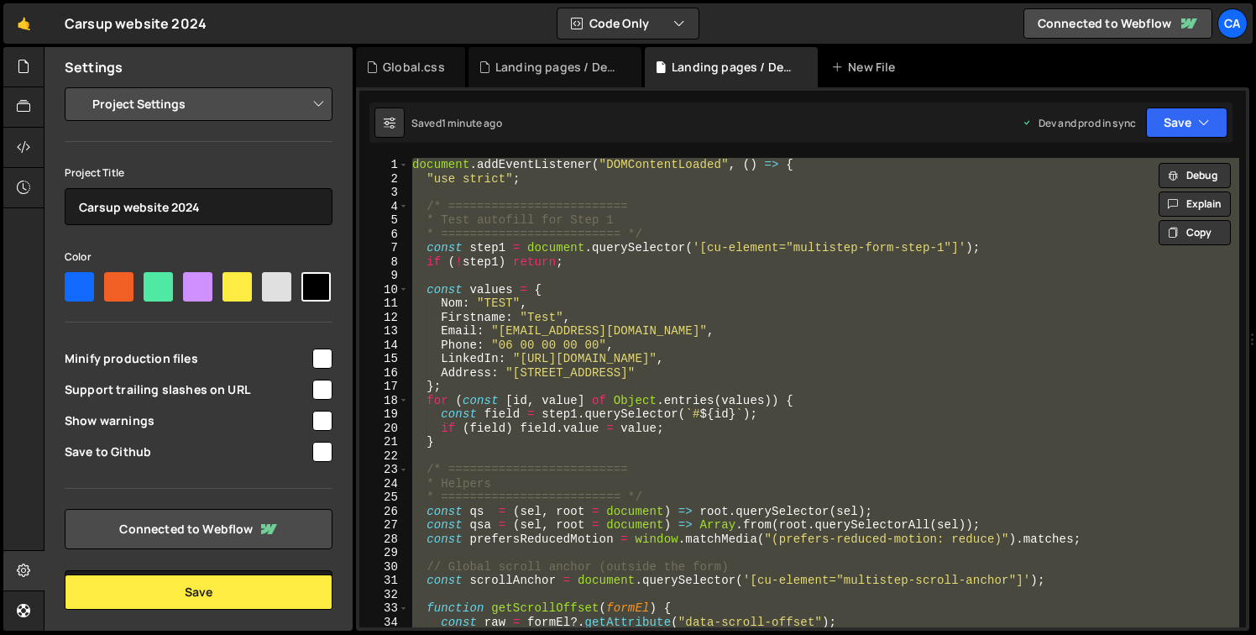
click at [722, 333] on div "document . addEventListener ( "DOMContentLoaded" , ( ) => { "use strict" ; /* =…" at bounding box center [824, 392] width 830 height 469
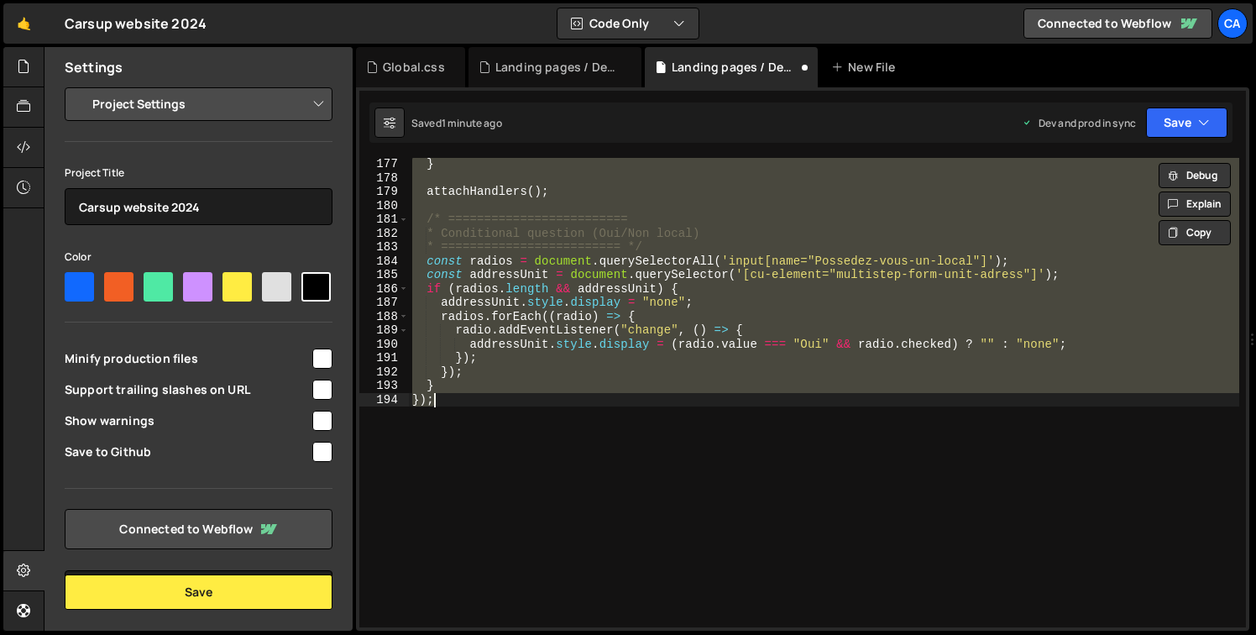
scroll to position [2439, 0]
paste textarea "</script>"
type textarea "</script>"
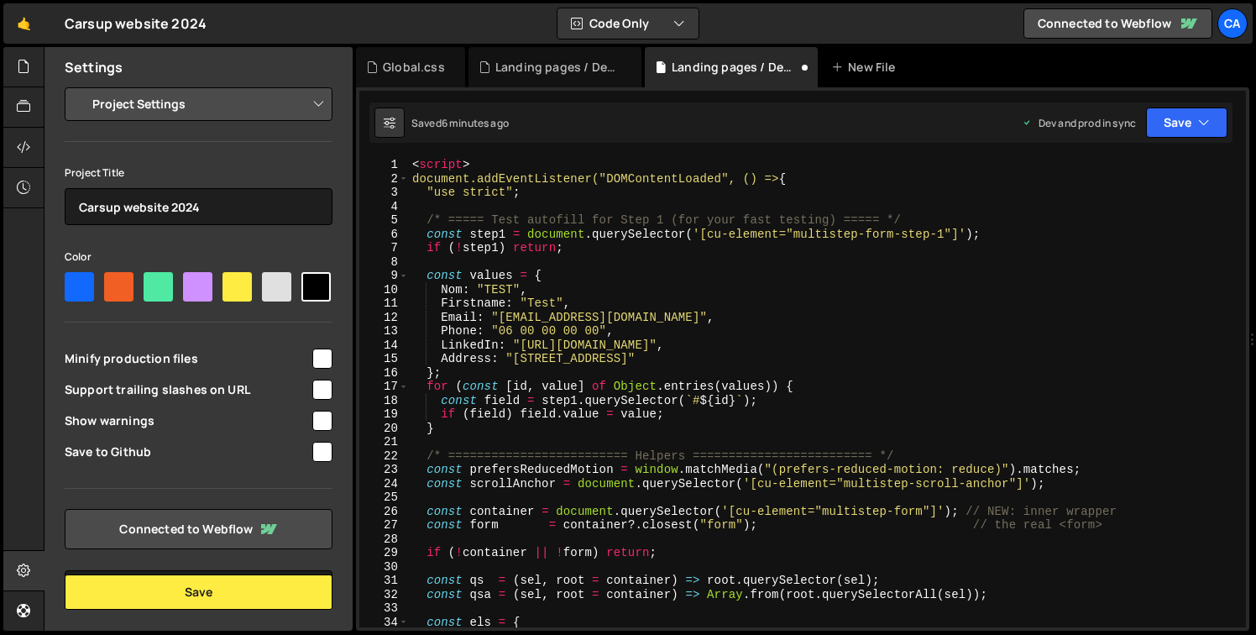
scroll to position [0, 0]
click at [486, 175] on div "< script > document.addEventListener("DOMContentLoaded", () => { "use strict" ;…" at bounding box center [824, 406] width 830 height 497
click at [475, 164] on div "< script > document.addEventListener("DOMContentLoaded", () => { "use strict" ;…" at bounding box center [824, 406] width 830 height 497
type textarea "<script>"
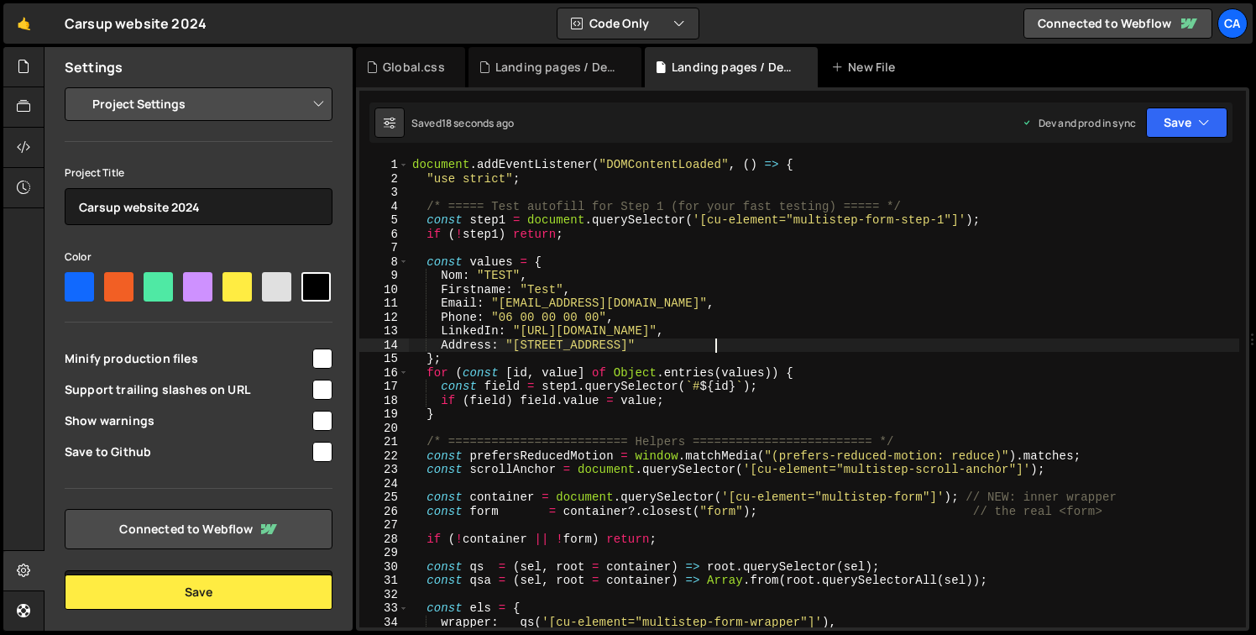
click at [768, 343] on div "document . addEventListener ( "DOMContentLoaded" , ( ) => { "use strict" ; /* =…" at bounding box center [824, 406] width 830 height 497
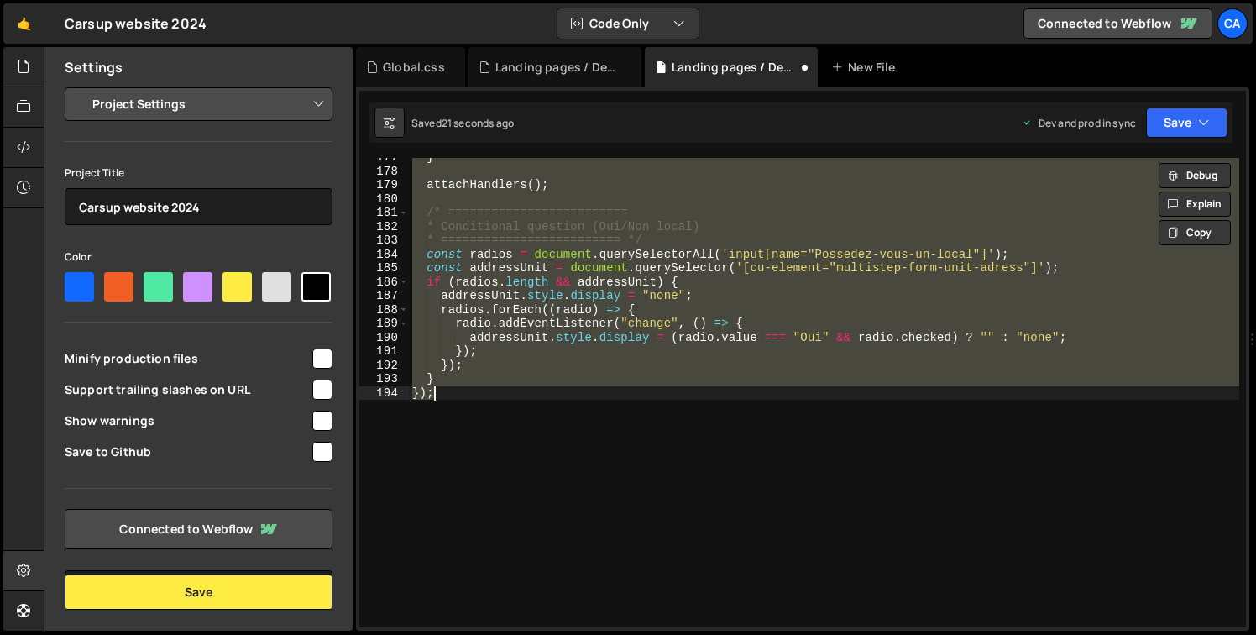
scroll to position [2446, 0]
paste textarea
type textarea "});"
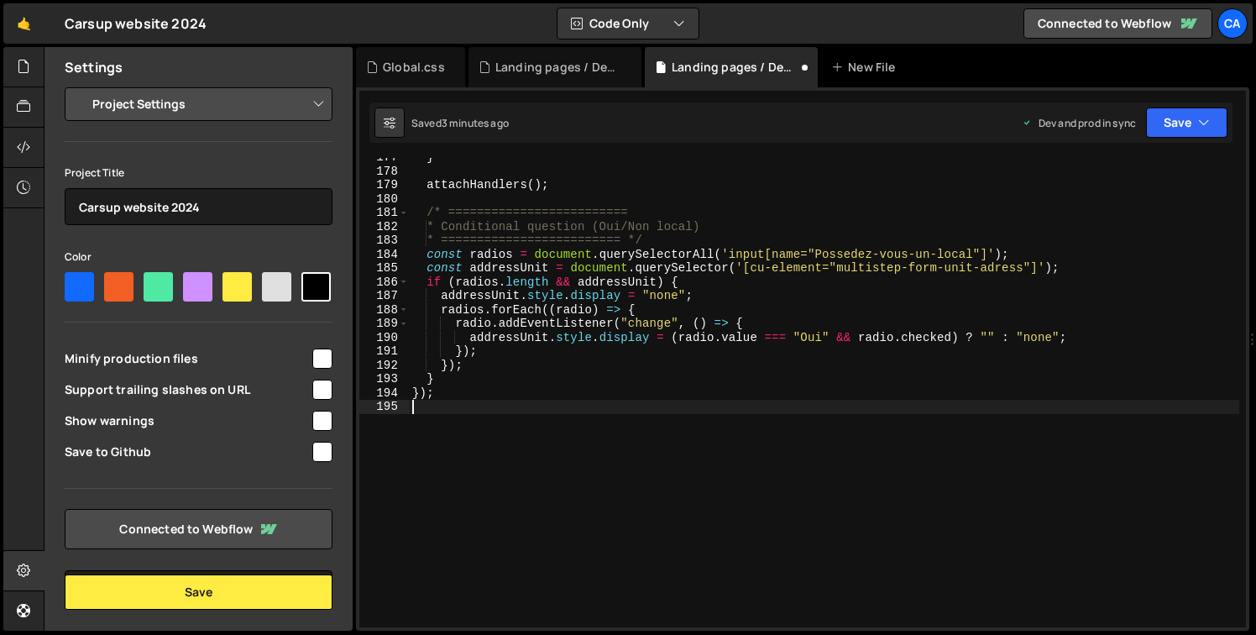
type textarea "});"
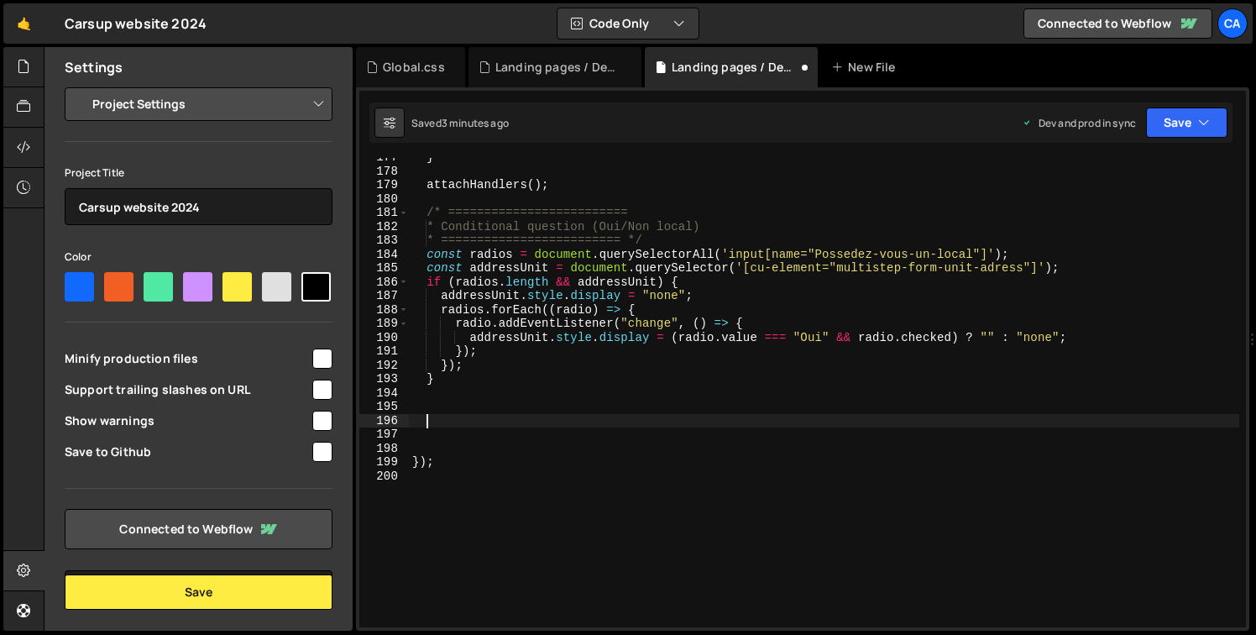
type textarea "V"
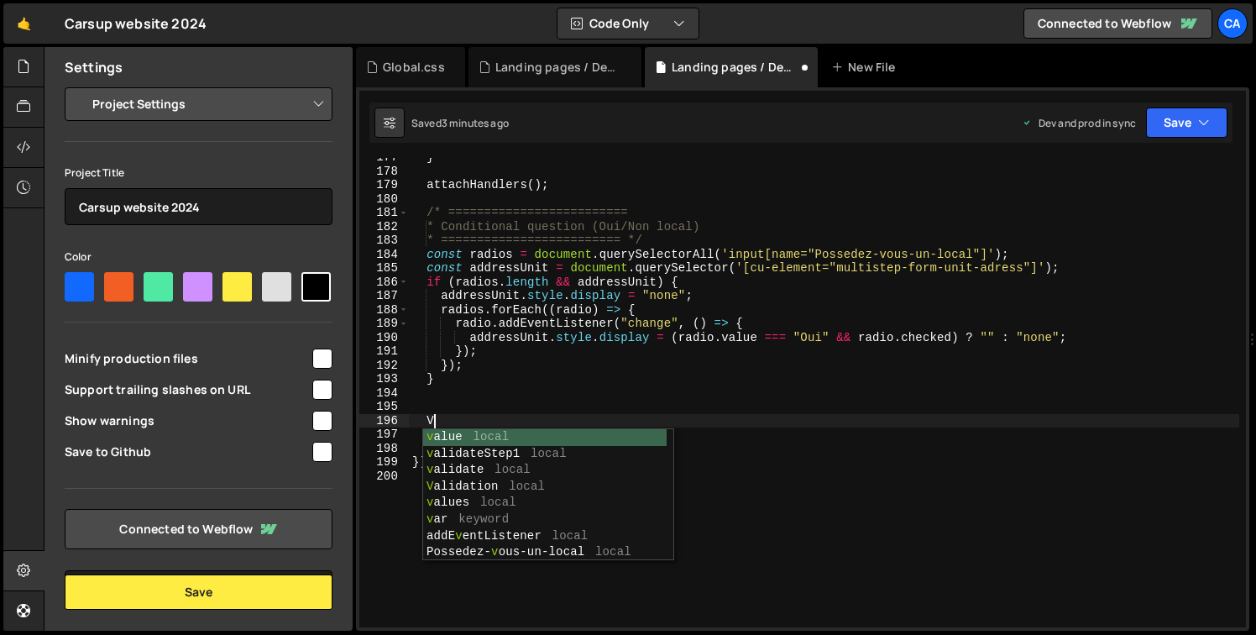
scroll to position [0, 0]
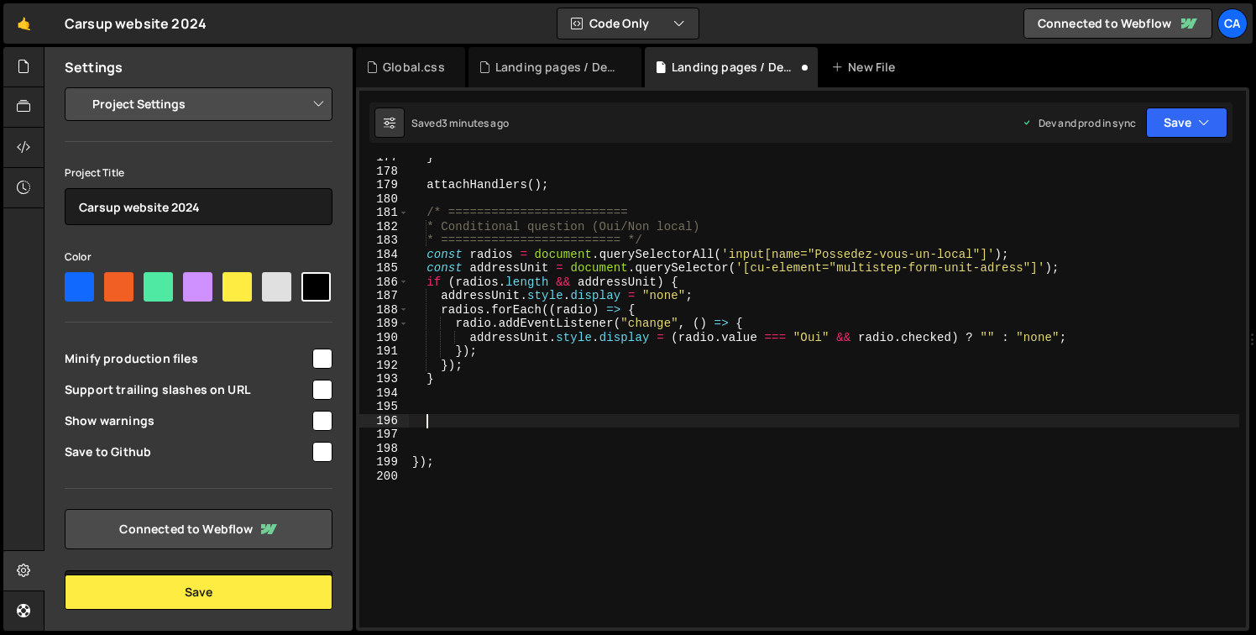
paste textarea "}"
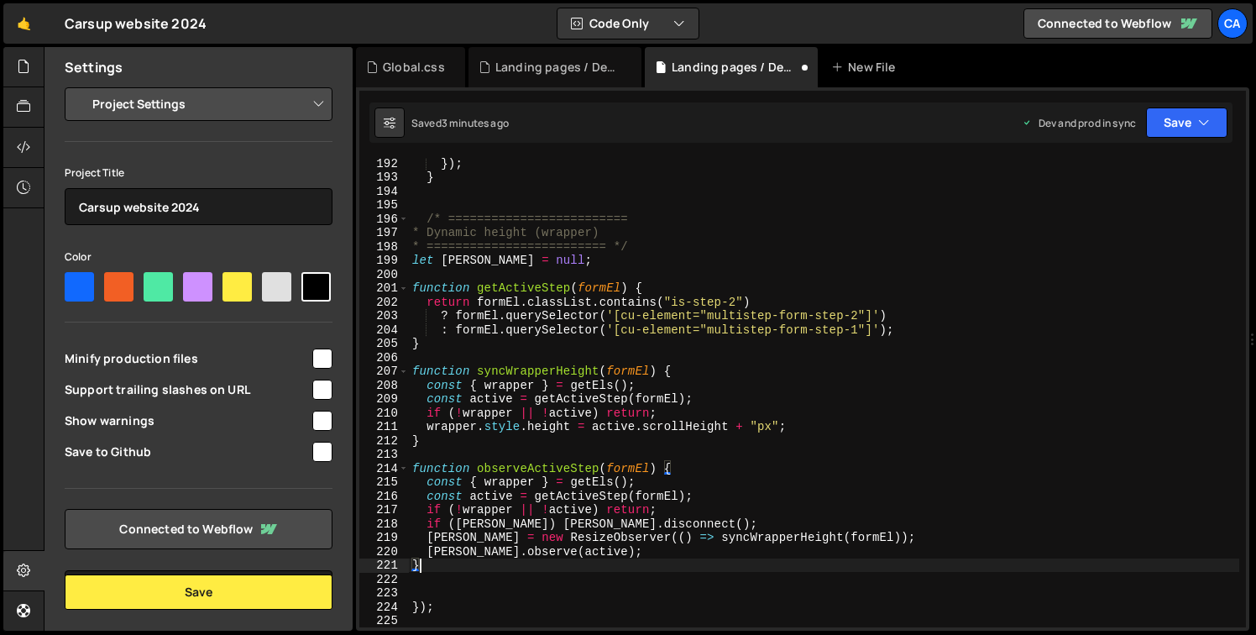
scroll to position [2687, 0]
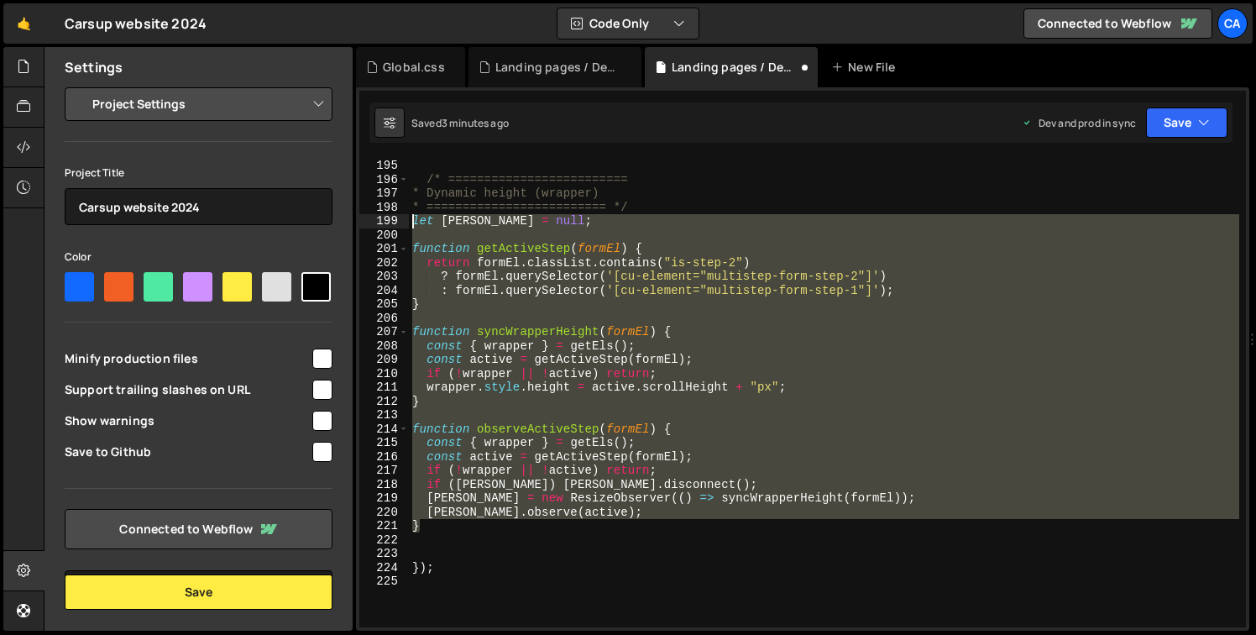
drag, startPoint x: 425, startPoint y: 531, endPoint x: 395, endPoint y: 220, distance: 312.9
click at [395, 220] on div "} 194 195 196 197 198 199 200 201 202 203 204 205 206 207 208 209 210 211 212 2…" at bounding box center [802, 392] width 887 height 469
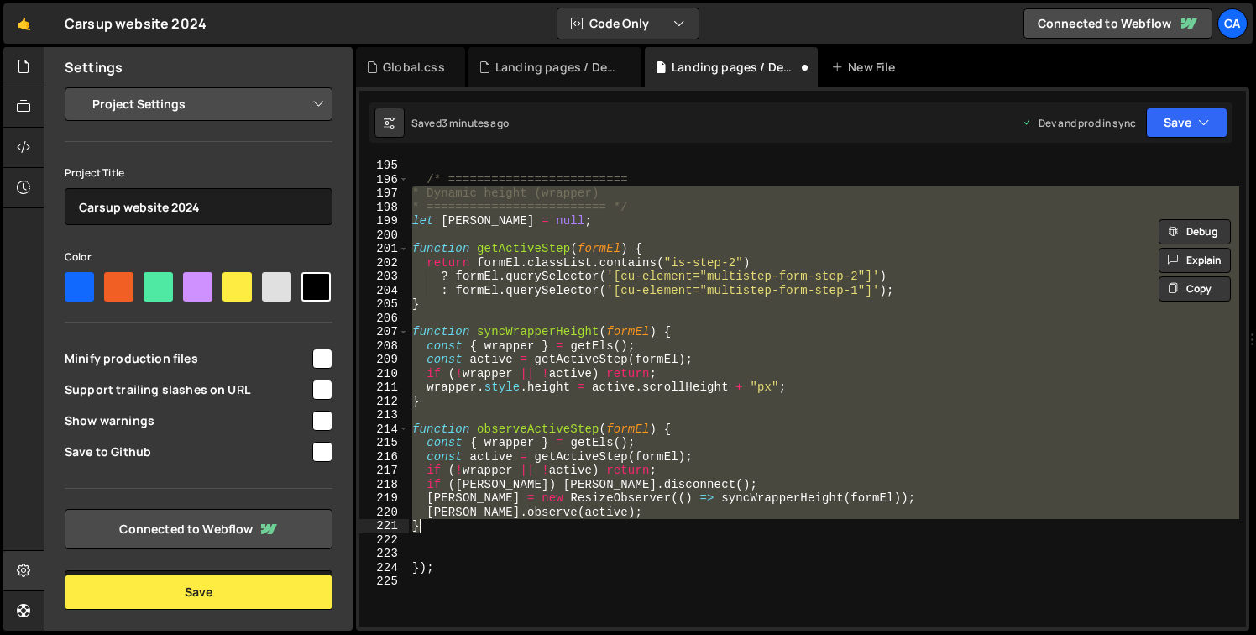
drag, startPoint x: 412, startPoint y: 196, endPoint x: 453, endPoint y: 524, distance: 330.0
click at [453, 524] on div "/* ========================= * Dynamic height (wrapper) * =====================…" at bounding box center [824, 392] width 830 height 497
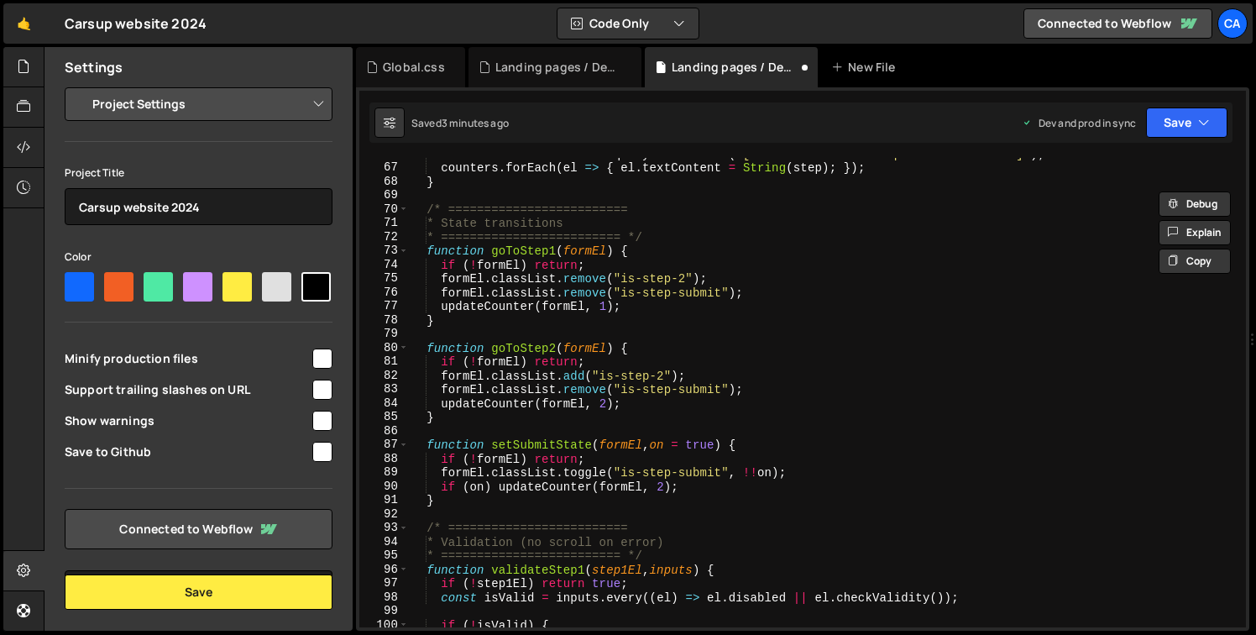
scroll to position [912, 0]
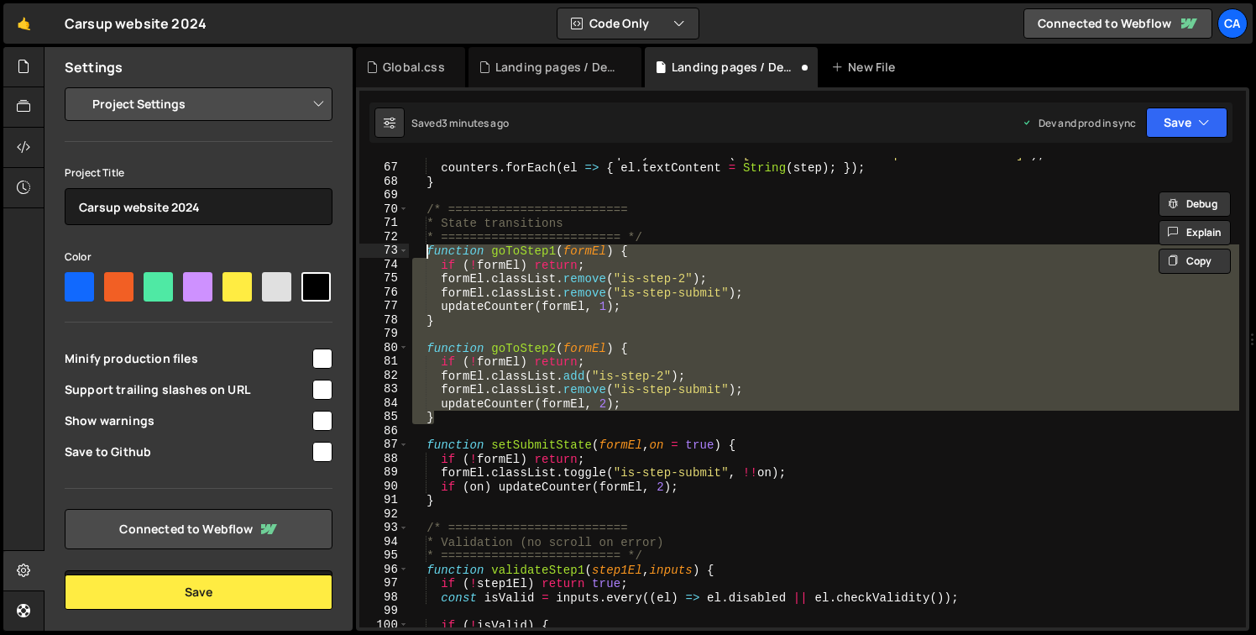
drag, startPoint x: 450, startPoint y: 416, endPoint x: 429, endPoint y: 253, distance: 164.2
click at [429, 253] on div "const counters = formEl . querySelectorAll ( '[cu-element="multistep-counter-nu…" at bounding box center [824, 395] width 830 height 497
paste textarea "}"
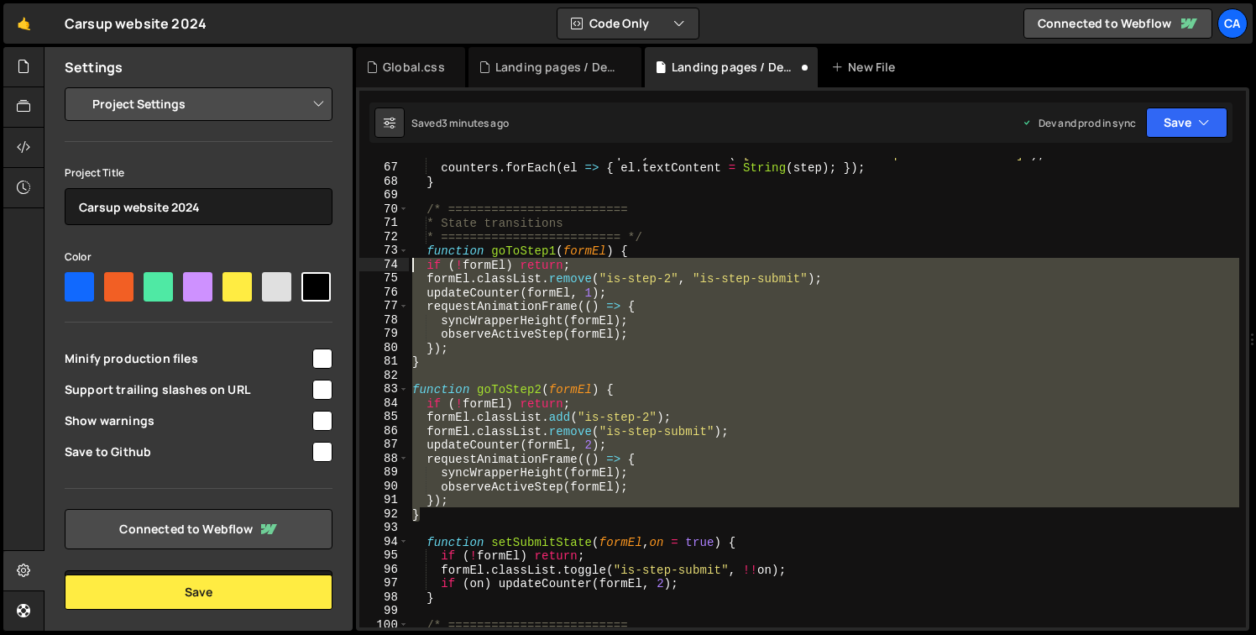
drag, startPoint x: 458, startPoint y: 519, endPoint x: 408, endPoint y: 269, distance: 255.0
click at [408, 269] on div "} 66 67 68 69 70 71 72 73 74 75 76 77 78 79 80 81 82 83 84 85 86 87 88 89 90 91…" at bounding box center [802, 392] width 887 height 469
type textarea "if (!formEl) return; formEl.classList.remove("is-step-2", "is-step-submit");"
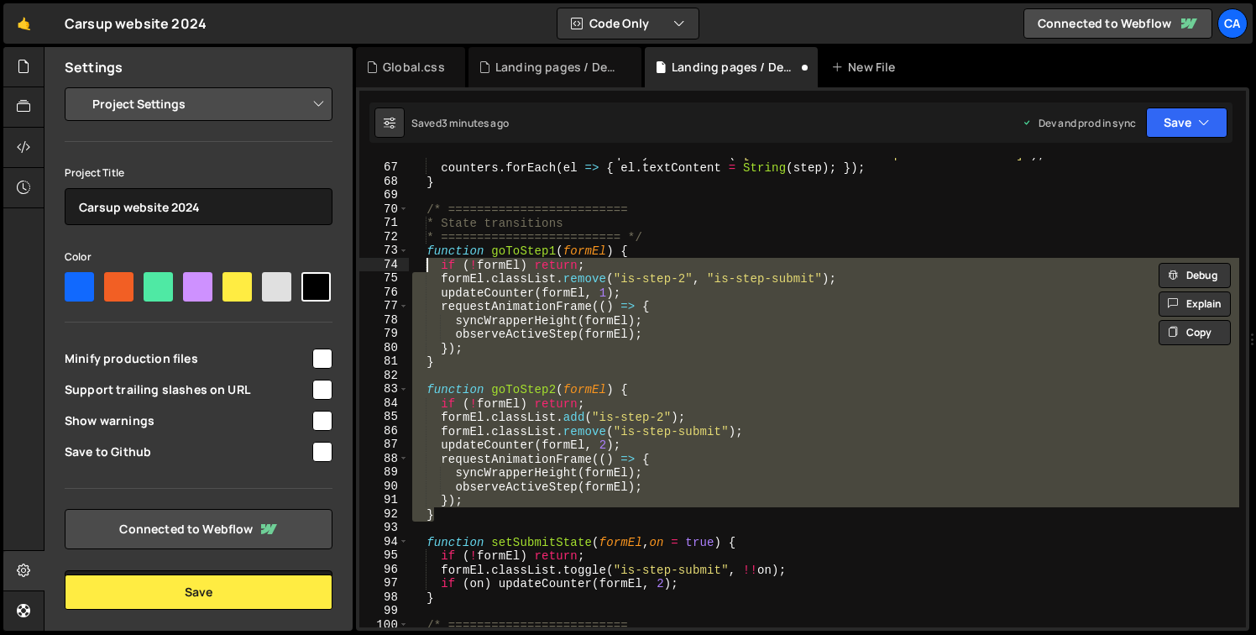
click at [511, 370] on div "const counters = formEl . querySelectorAll ( '[cu-element="multistep-counter-nu…" at bounding box center [824, 392] width 830 height 469
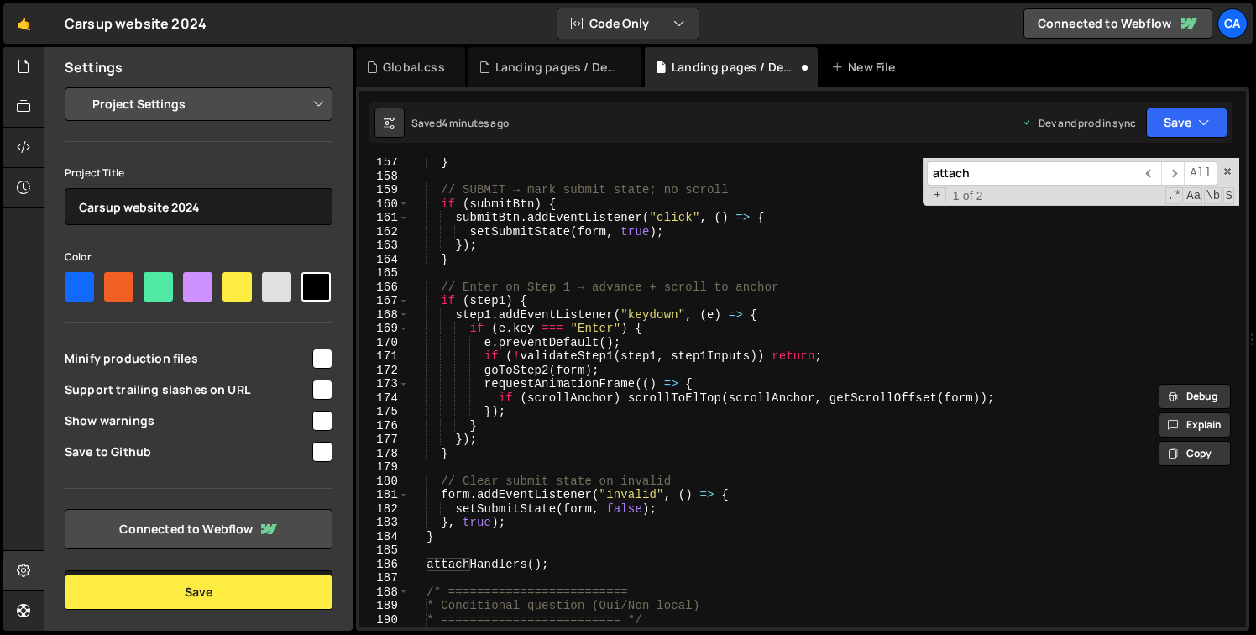
scroll to position [2168, 0]
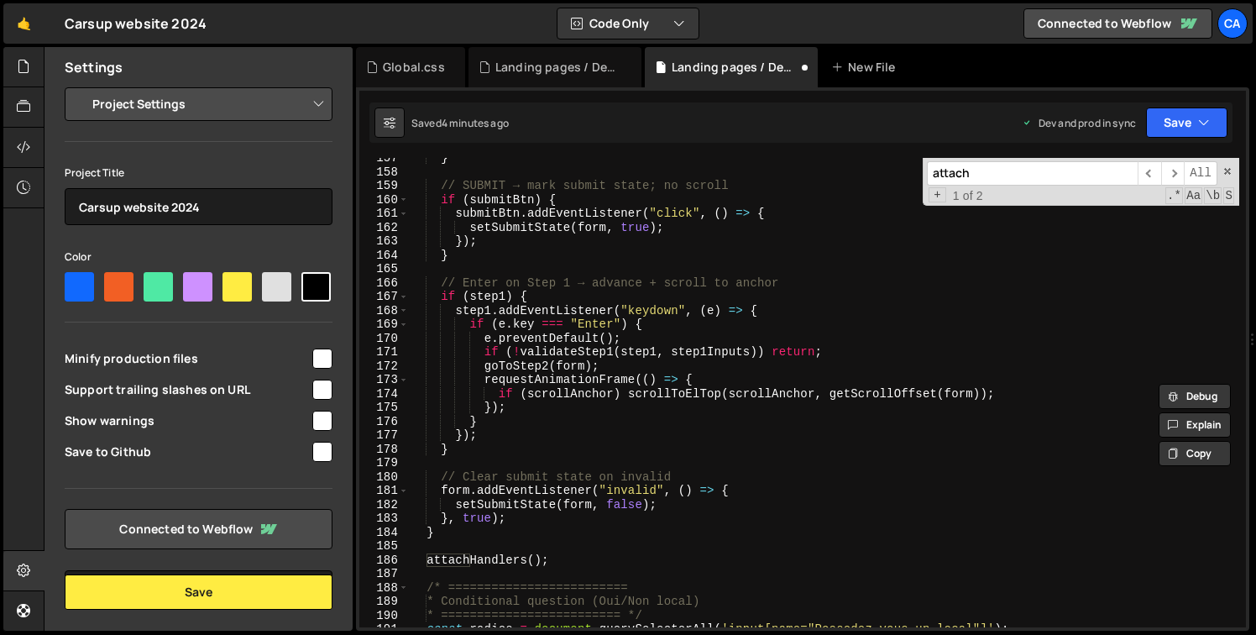
type input "attach"
type textarea "}, true);"
click at [518, 515] on div "} // SUBMIT → mark submit state; no scroll if ( submitBtn ) { submitBtn . addEv…" at bounding box center [824, 399] width 830 height 497
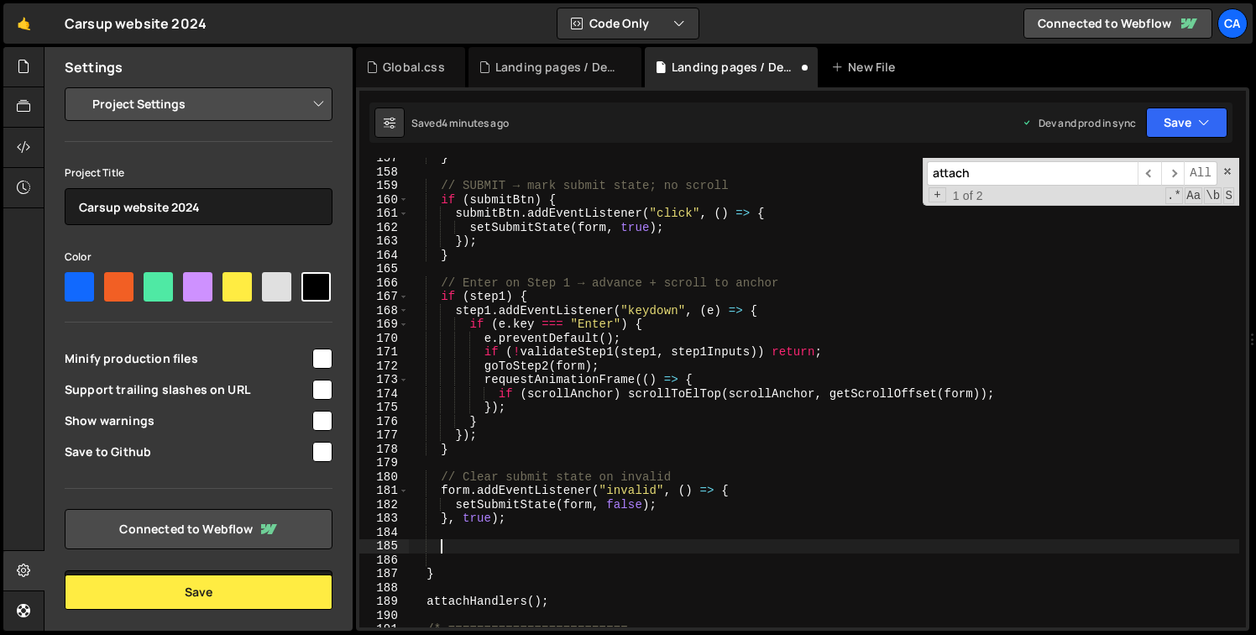
paste textarea "}"
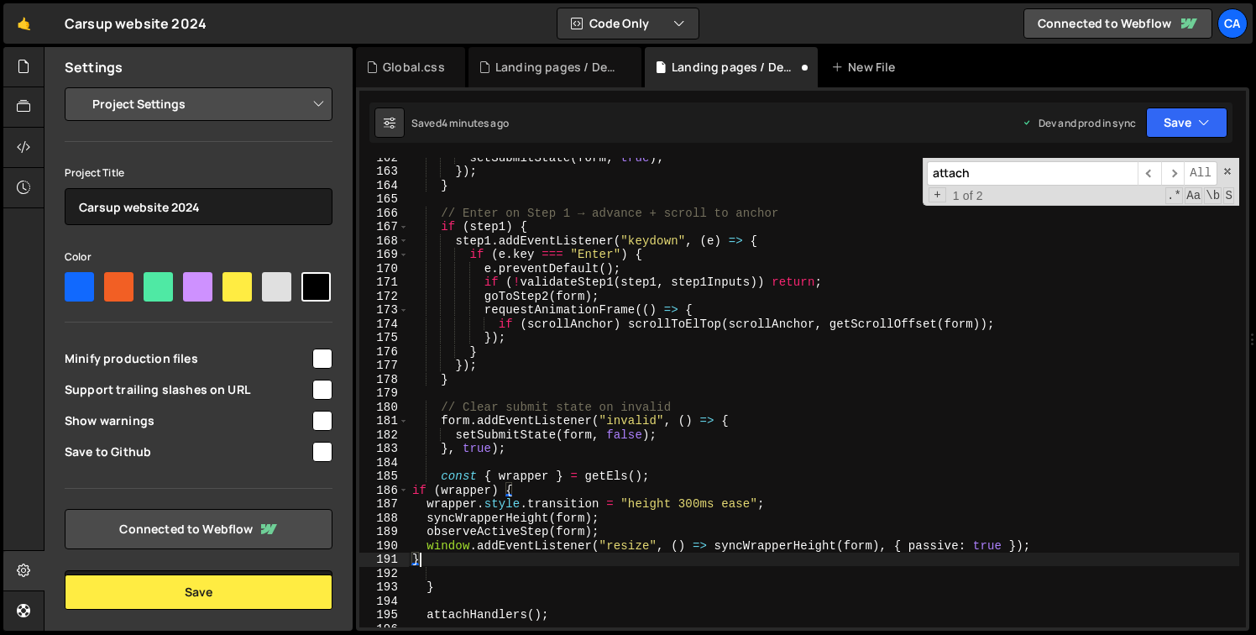
scroll to position [2269, 0]
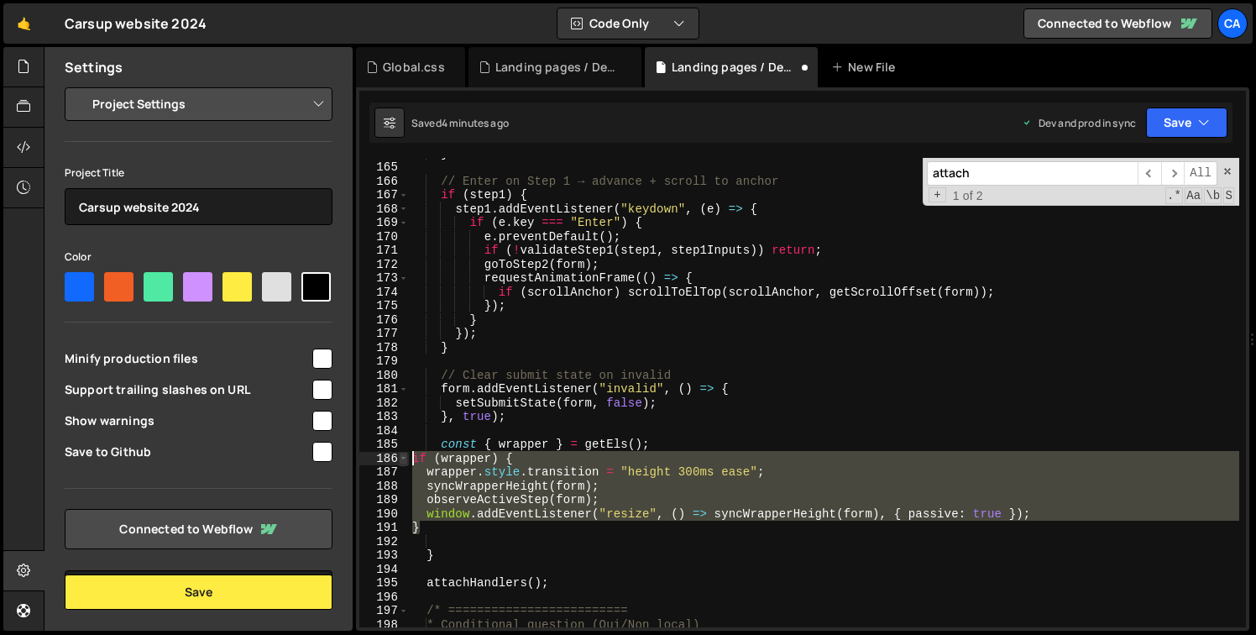
drag, startPoint x: 435, startPoint y: 526, endPoint x: 402, endPoint y: 453, distance: 79.3
click at [402, 453] on div "} 164 165 166 167 168 169 170 171 172 173 174 175 176 177 178 179 180 181 182 1…" at bounding box center [802, 392] width 887 height 469
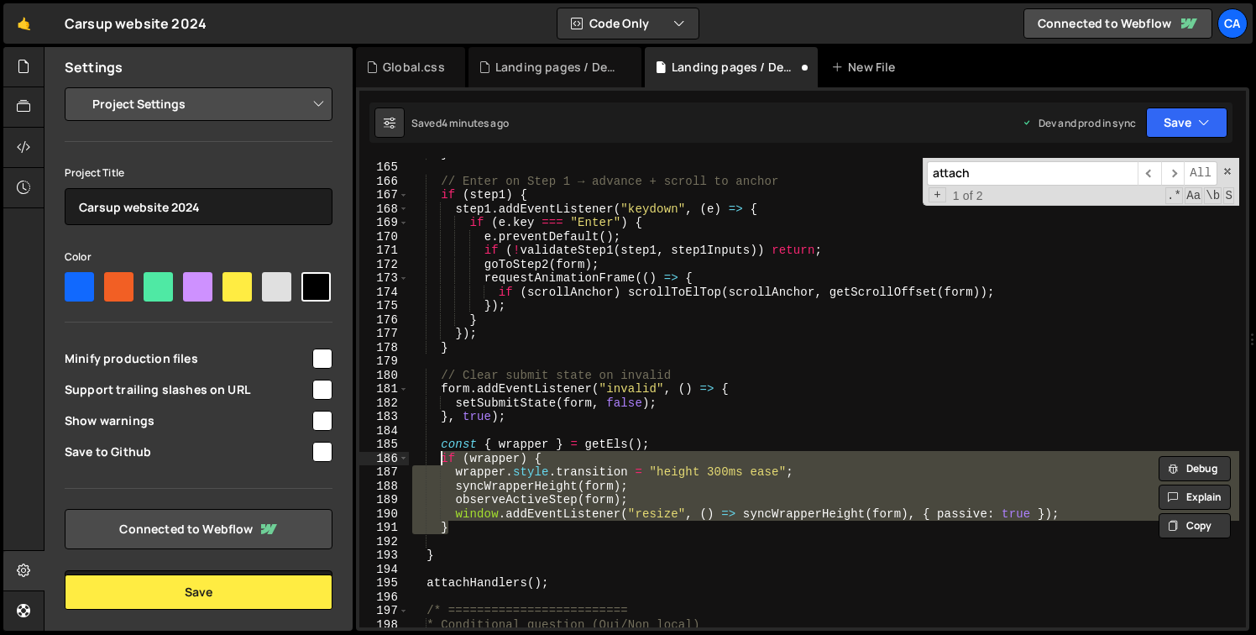
type textarea "if (wrapper) { wrapper.style.transition = "height 300ms ease";"
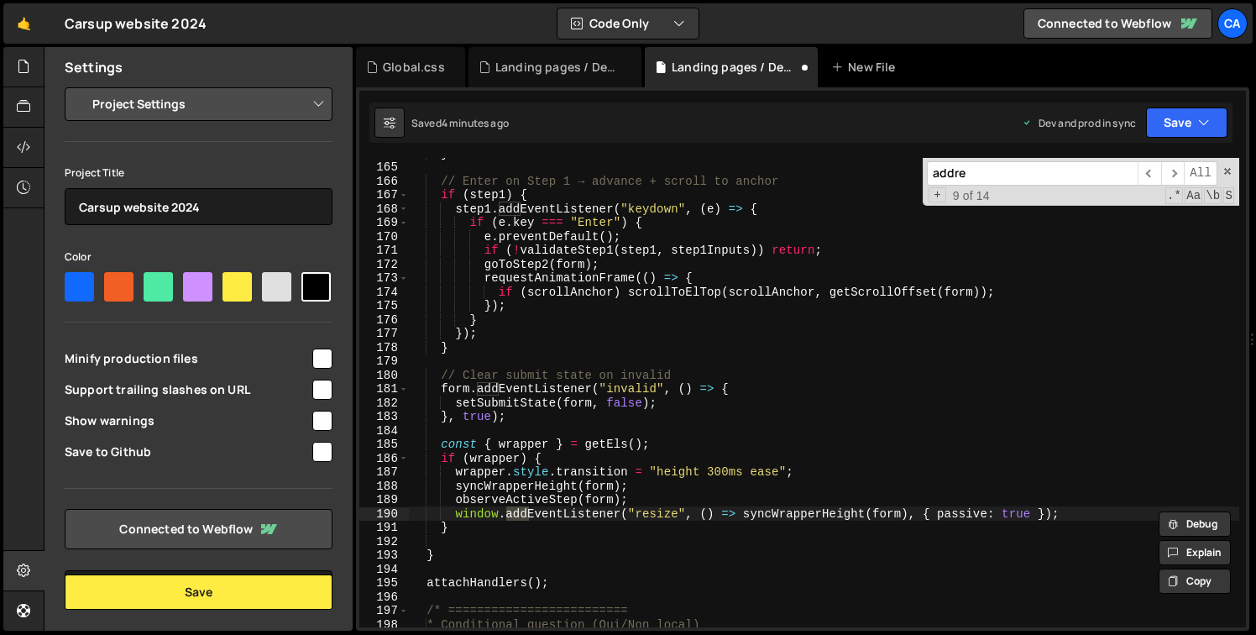
scroll to position [2550, 0]
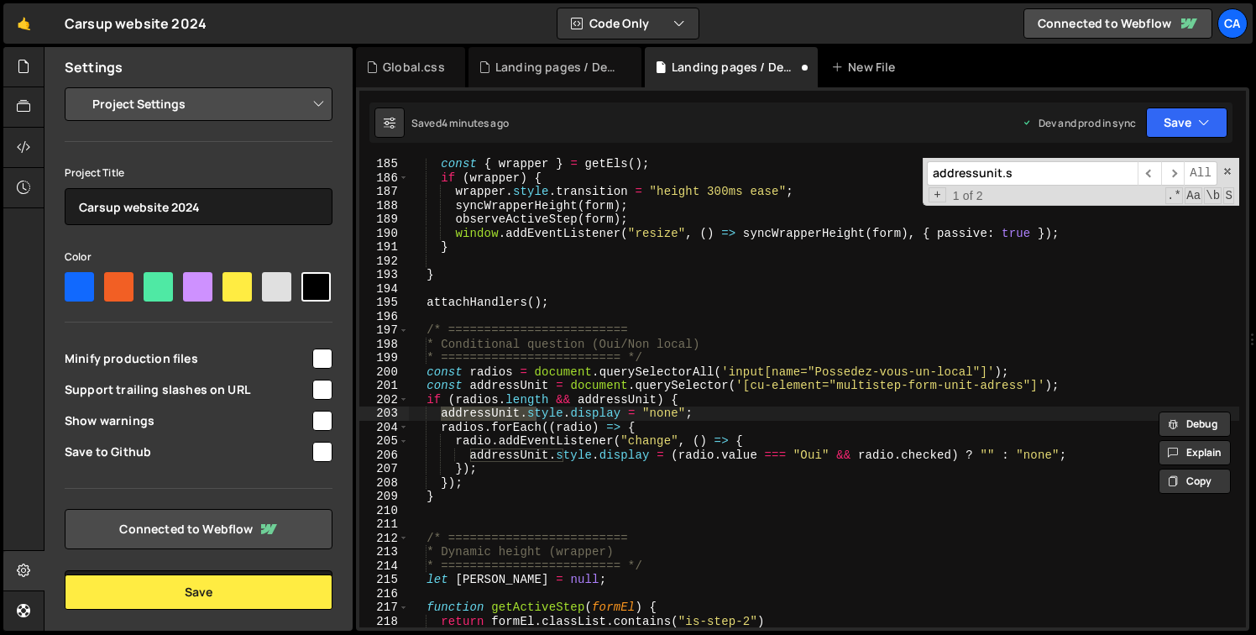
type input "addressunit.s"
type textarea "});"
click at [547, 477] on div "const { wrapper } = getEls ( ) ; if ( wrapper ) { wrapper . style . transition …" at bounding box center [824, 405] width 830 height 497
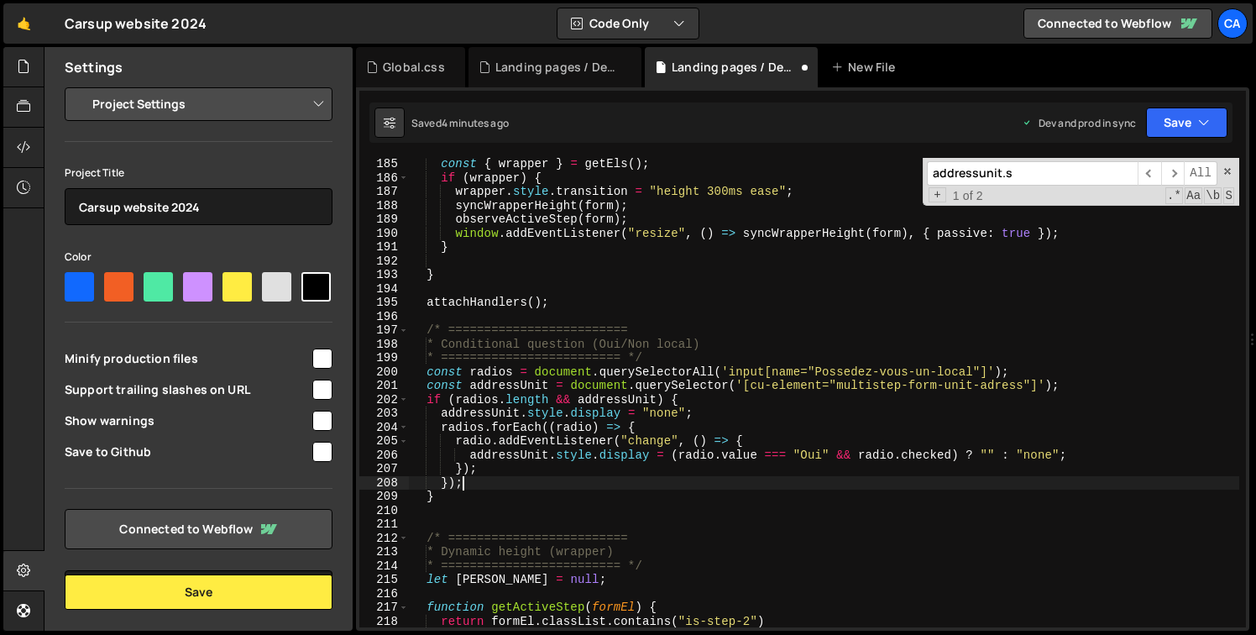
scroll to position [0, 1]
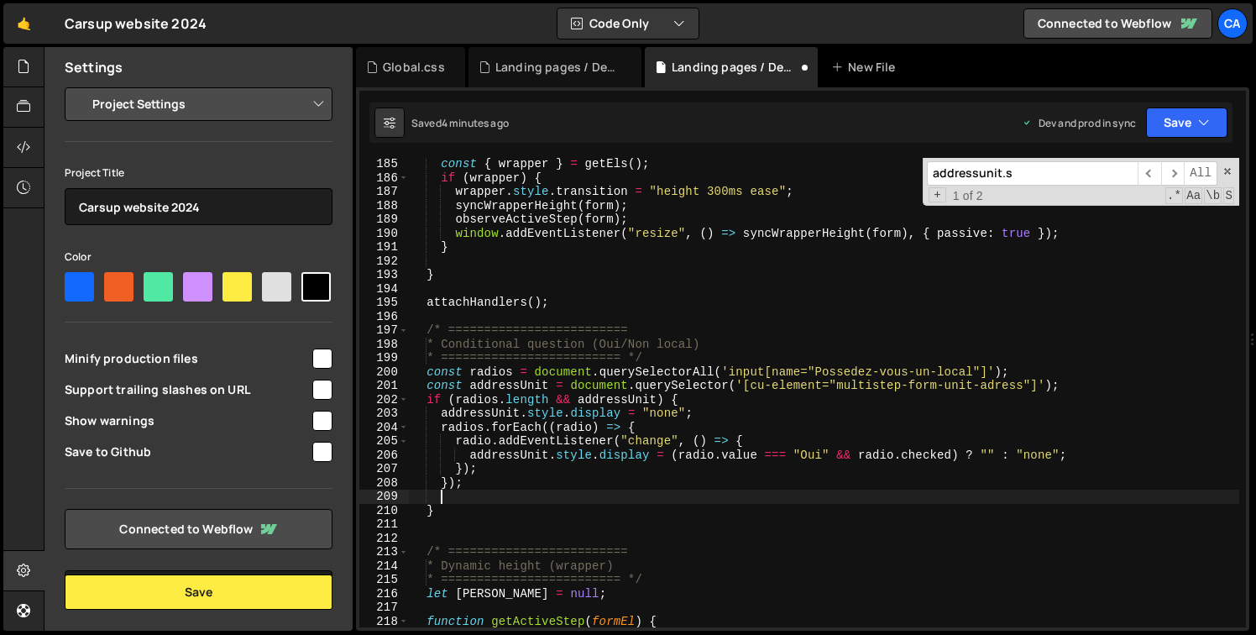
paste textarea "requestAnimationFrame(() => syncWrapperHeight(getEls().form));"
click at [1230, 171] on span at bounding box center [1228, 171] width 12 height 12
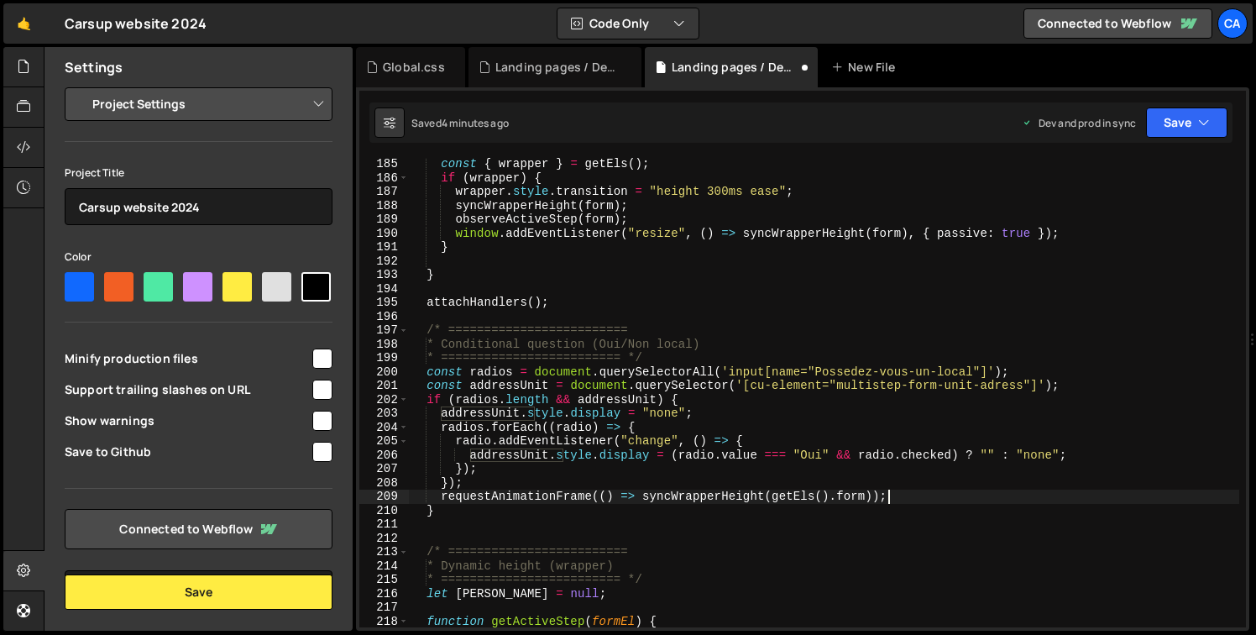
click at [941, 493] on div "const { wrapper } = getEls ( ) ; if ( wrapper ) { wrapper . style . transition …" at bounding box center [824, 405] width 830 height 497
click at [924, 504] on div "const { wrapper } = getEls ( ) ; if ( wrapper ) { wrapper . style . transition …" at bounding box center [824, 405] width 830 height 497
type textarea "}"
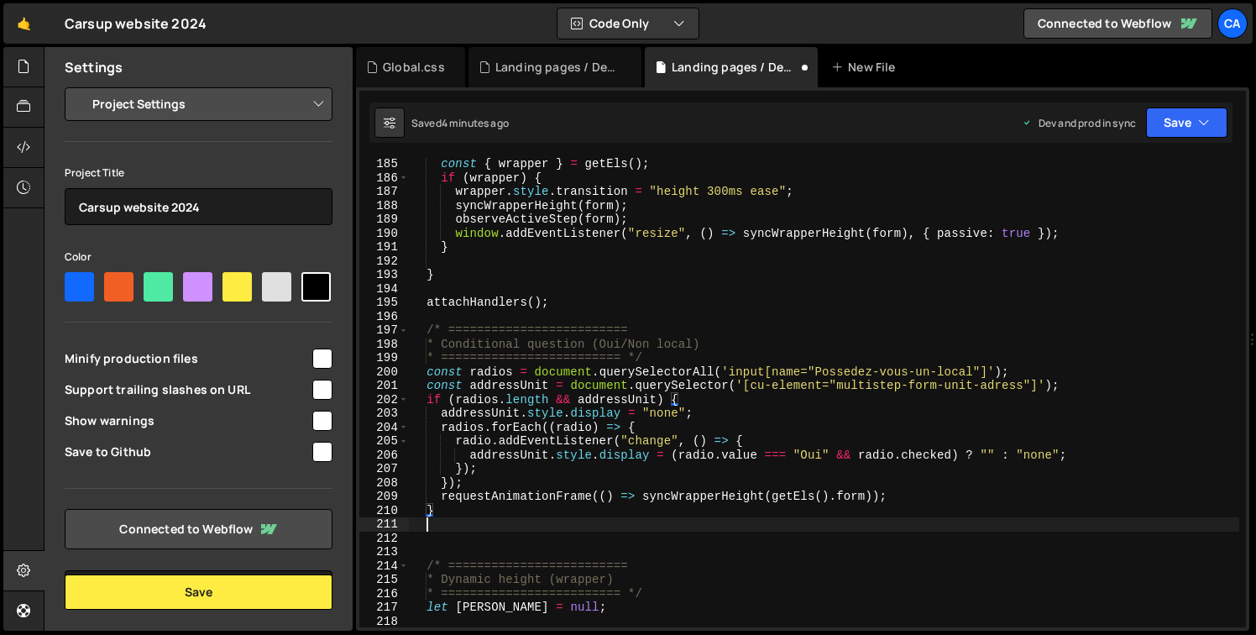
scroll to position [0, 0]
type textarea "}"
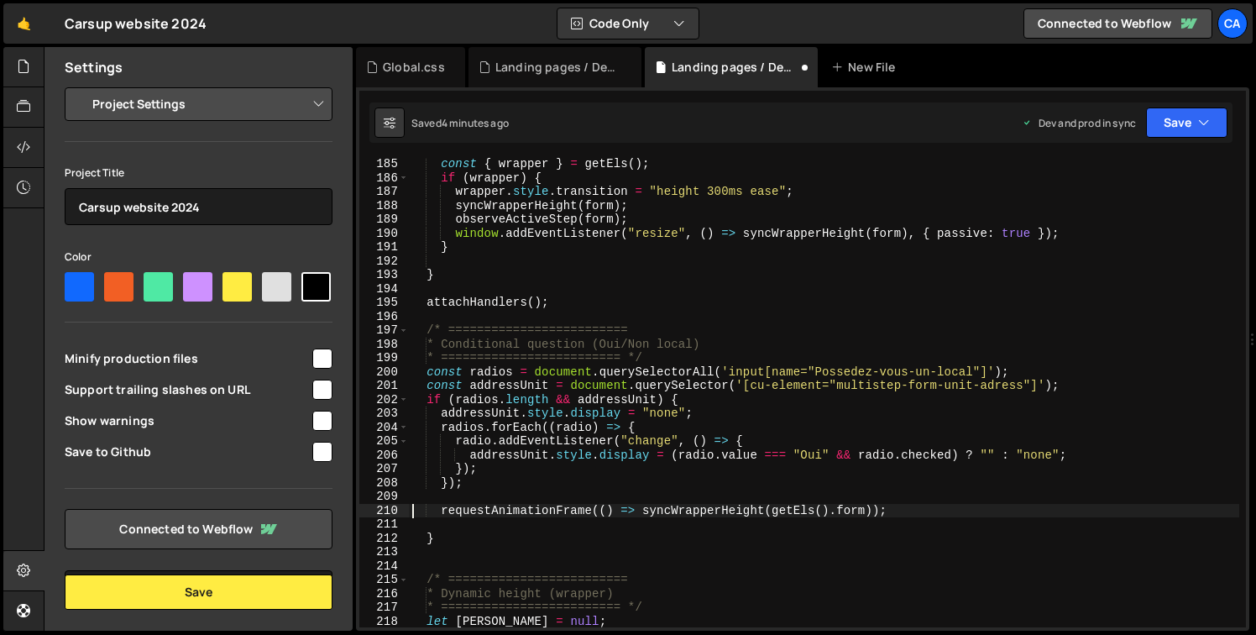
type textarea "requestAnimationFrame(() => syncWrapperHeight(getEls().form));"
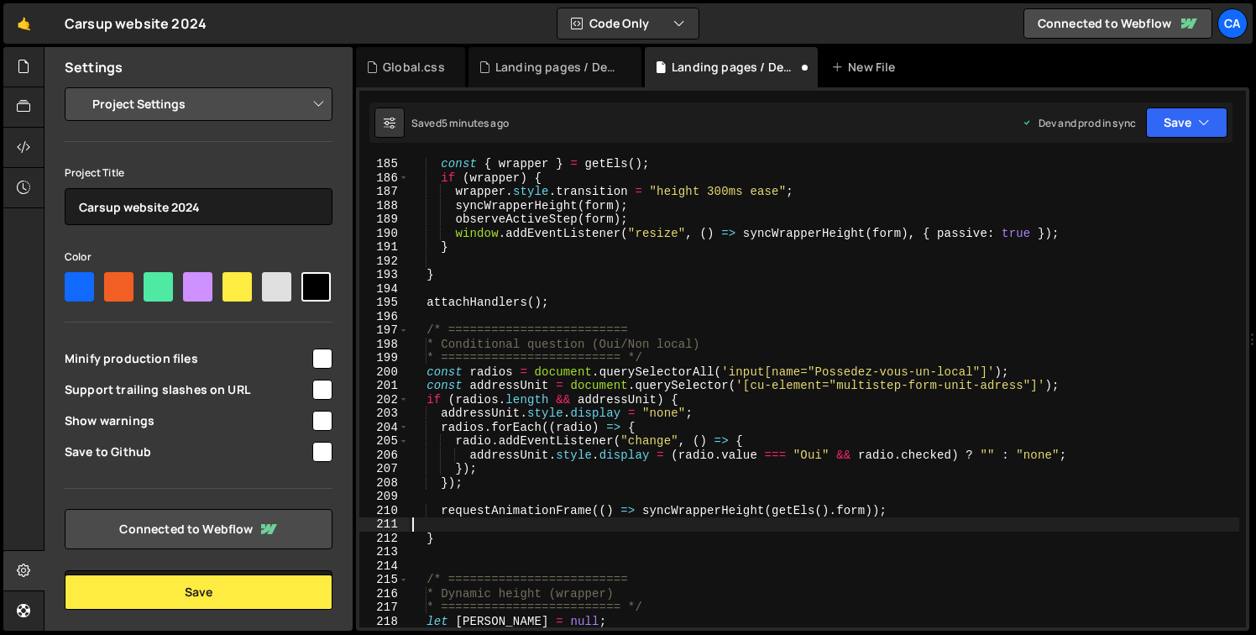
type textarea "requestAnimationFrame(() => syncWrapperHeight(getEls().form));"
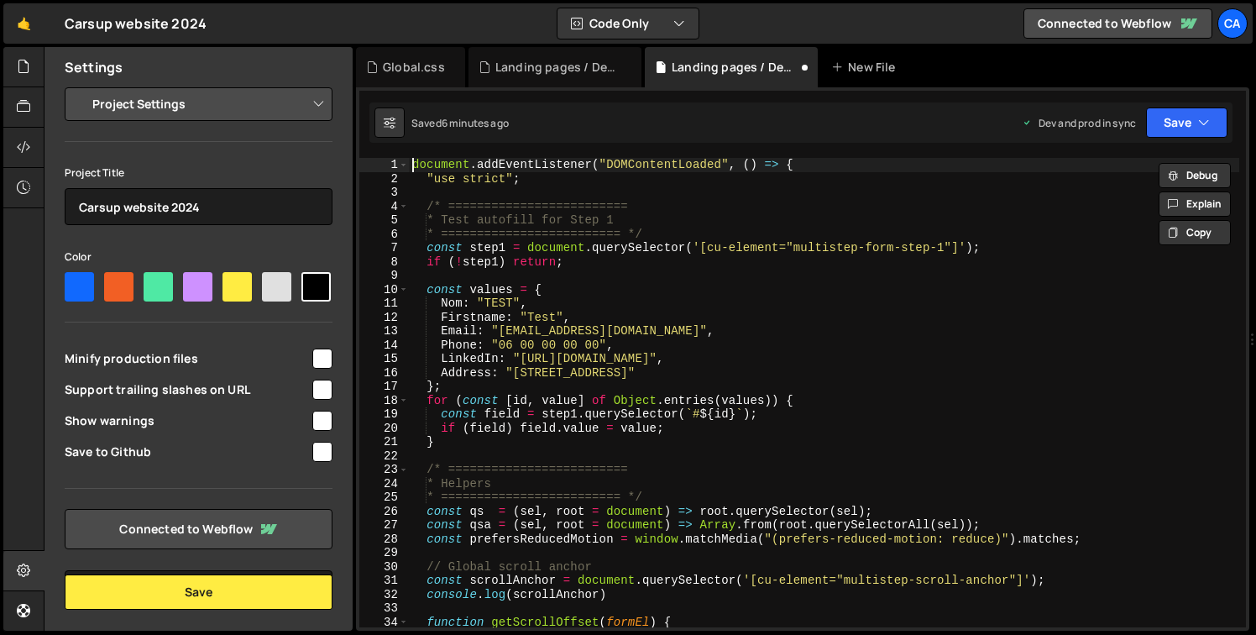
type textarea ""use strict";"
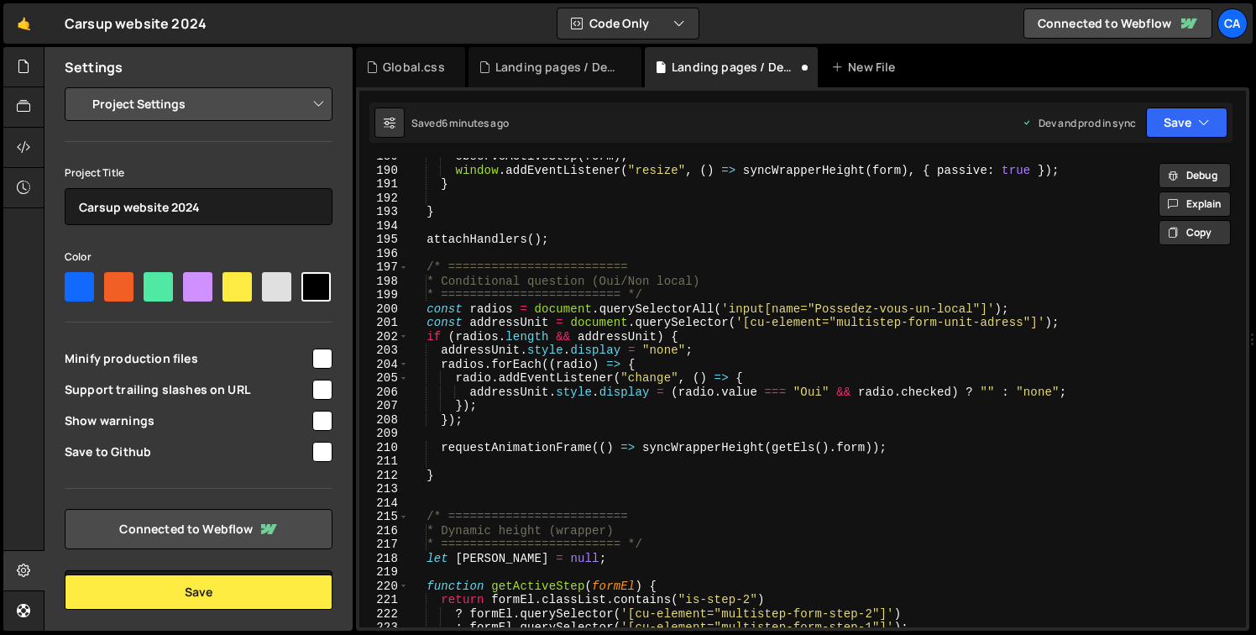
scroll to position [2615, 0]
click at [554, 464] on div "observeActiveStep ( form ) ; window . addEventListener ( "resize" , ( ) => sync…" at bounding box center [824, 395] width 830 height 497
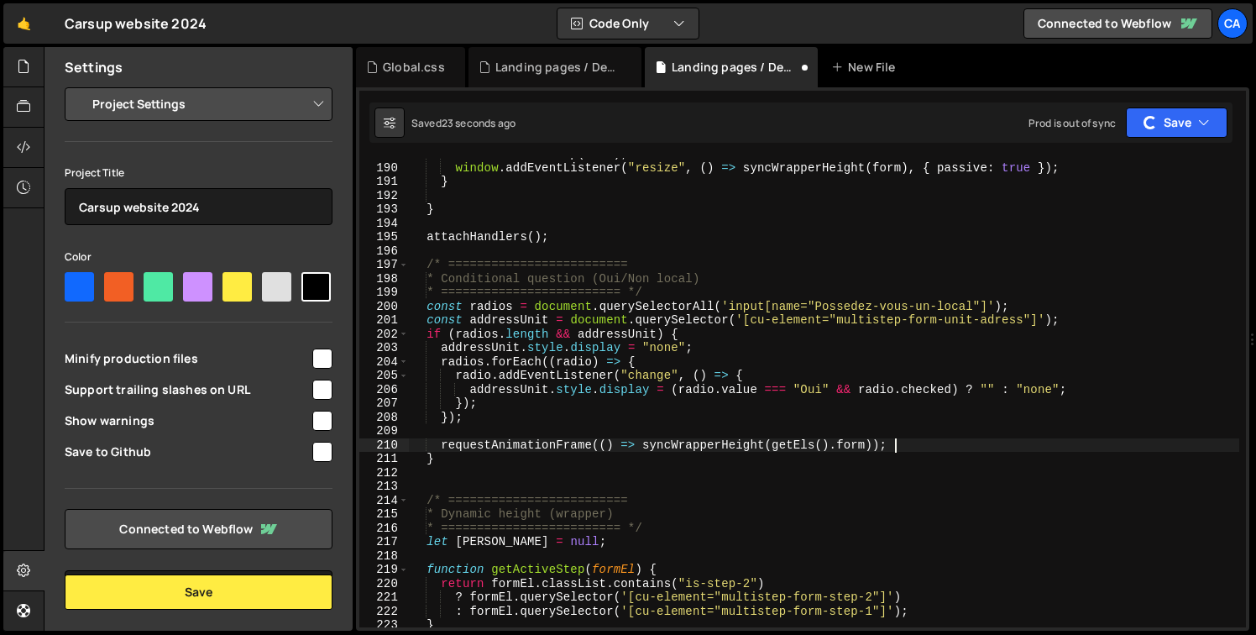
scroll to position [0, 32]
click at [730, 513] on div "observeActiveStep ( form ) ; window . addEventListener ( "resize" , ( ) => sync…" at bounding box center [824, 395] width 830 height 497
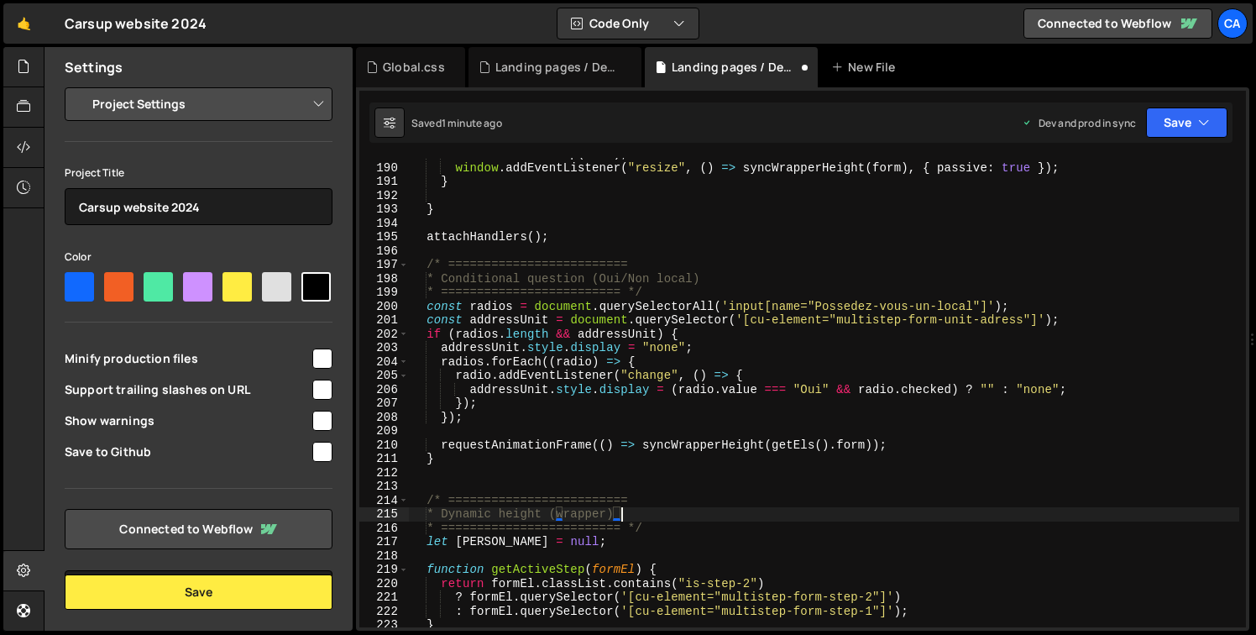
scroll to position [0, 1]
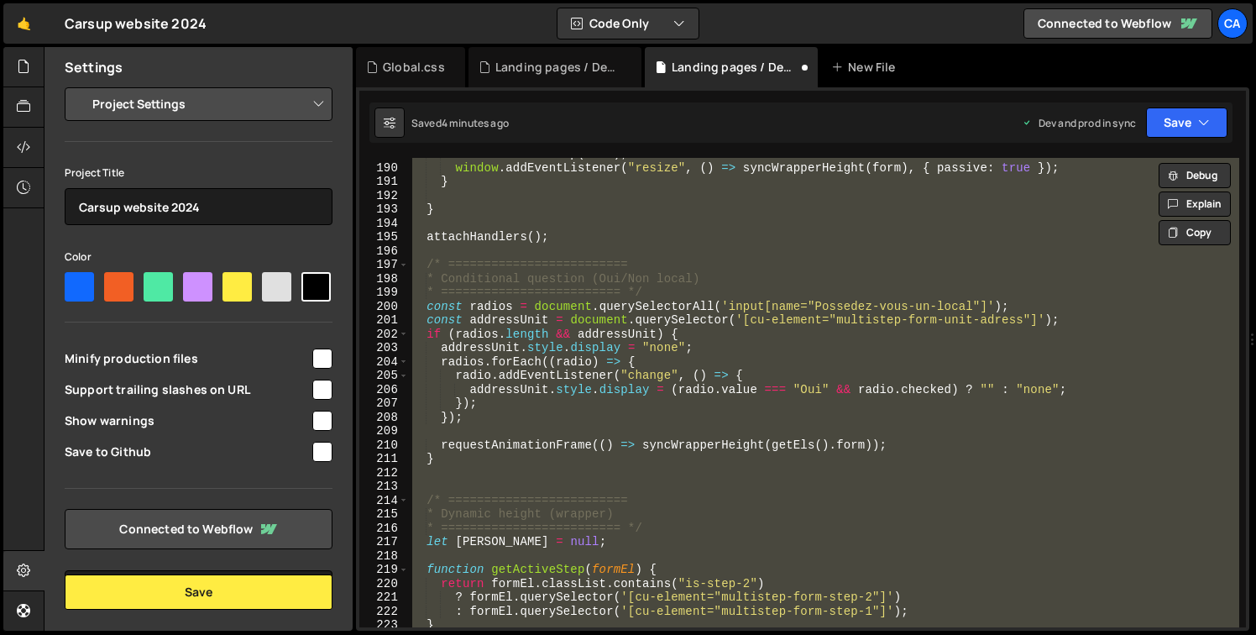
paste textarea "</script>"
type textarea "</script>"
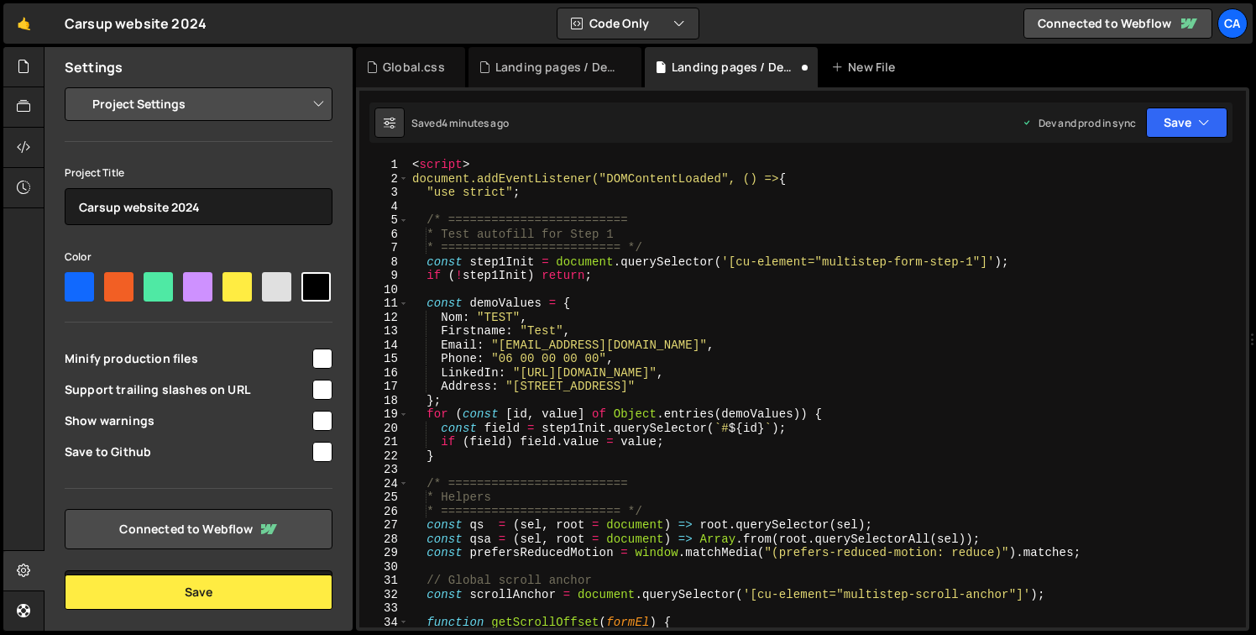
scroll to position [0, 0]
click at [520, 160] on div "< script > document.addEventListener("DOMContentLoaded", () => { "use strict" ;…" at bounding box center [824, 406] width 830 height 497
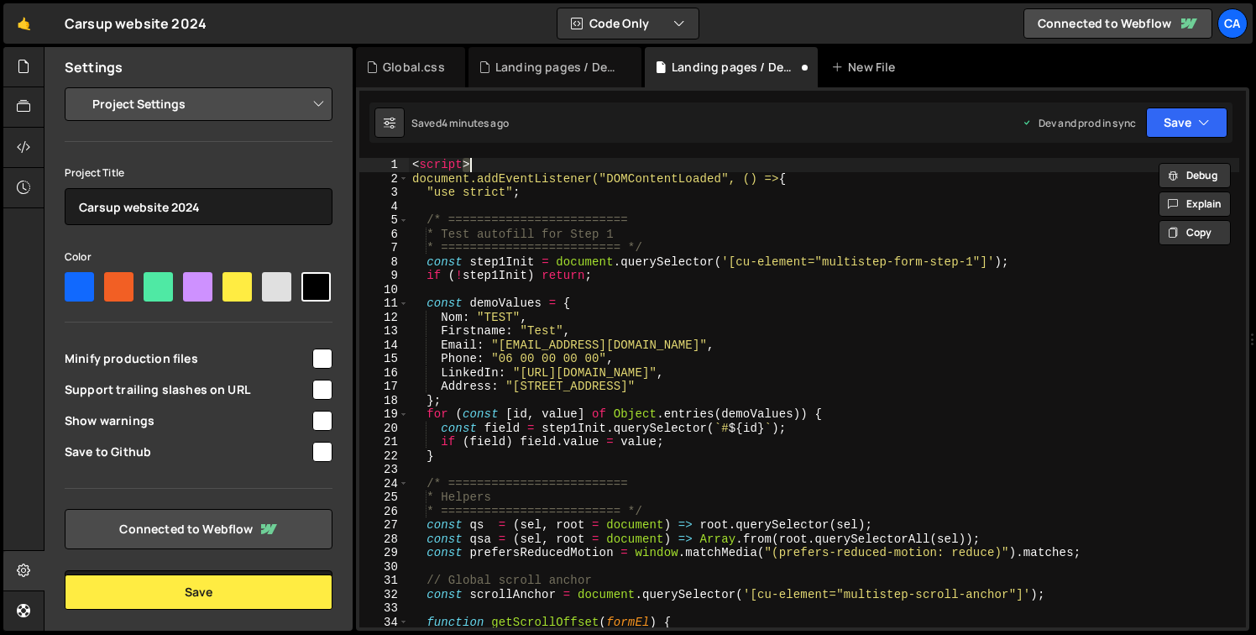
click at [520, 160] on div "< script > document.addEventListener("DOMContentLoaded", () => { "use strict" ;…" at bounding box center [824, 406] width 830 height 497
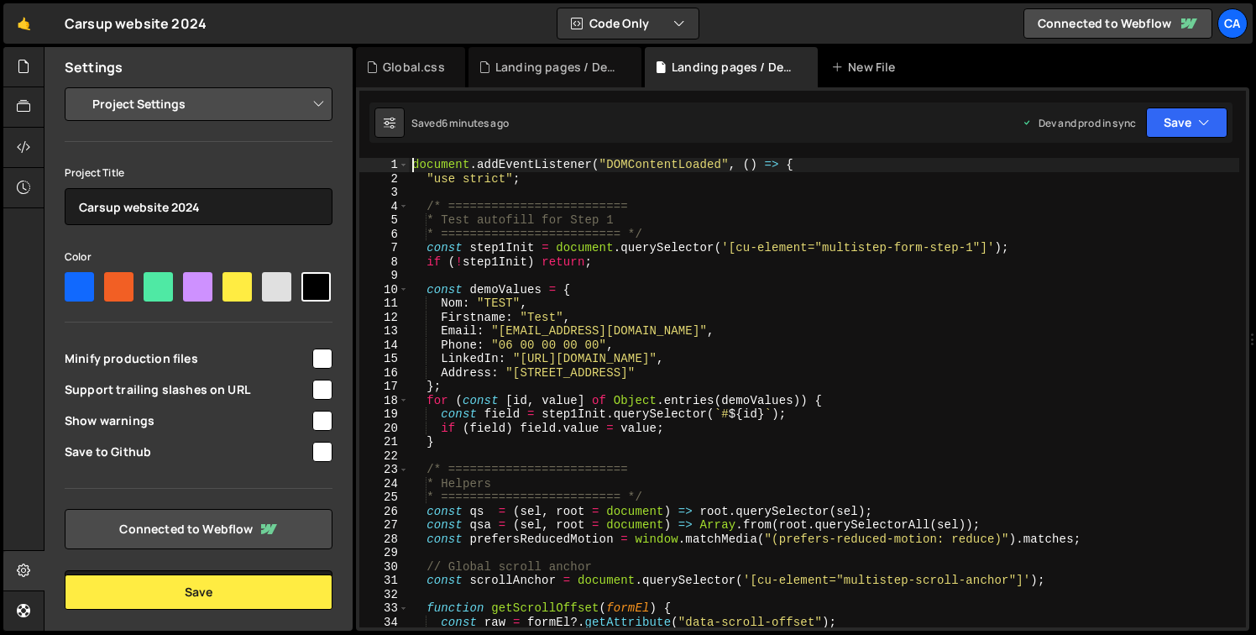
click at [828, 342] on div "document . addEventListener ( "DOMContentLoaded" , ( ) => { "use strict" ; /* =…" at bounding box center [824, 406] width 830 height 497
type textarea "Phone: "[PHONE_NUMBER]","
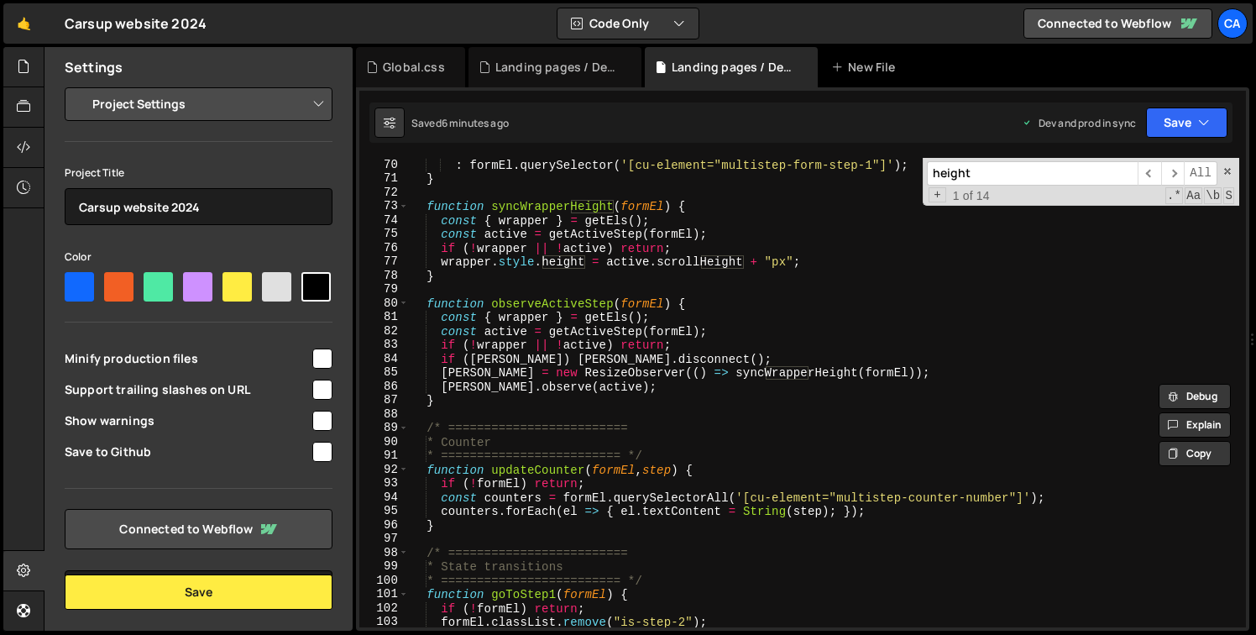
scroll to position [956, 0]
type input "height"
click at [515, 64] on div "Landing pages / Devenir franchisé.css" at bounding box center [558, 67] width 126 height 17
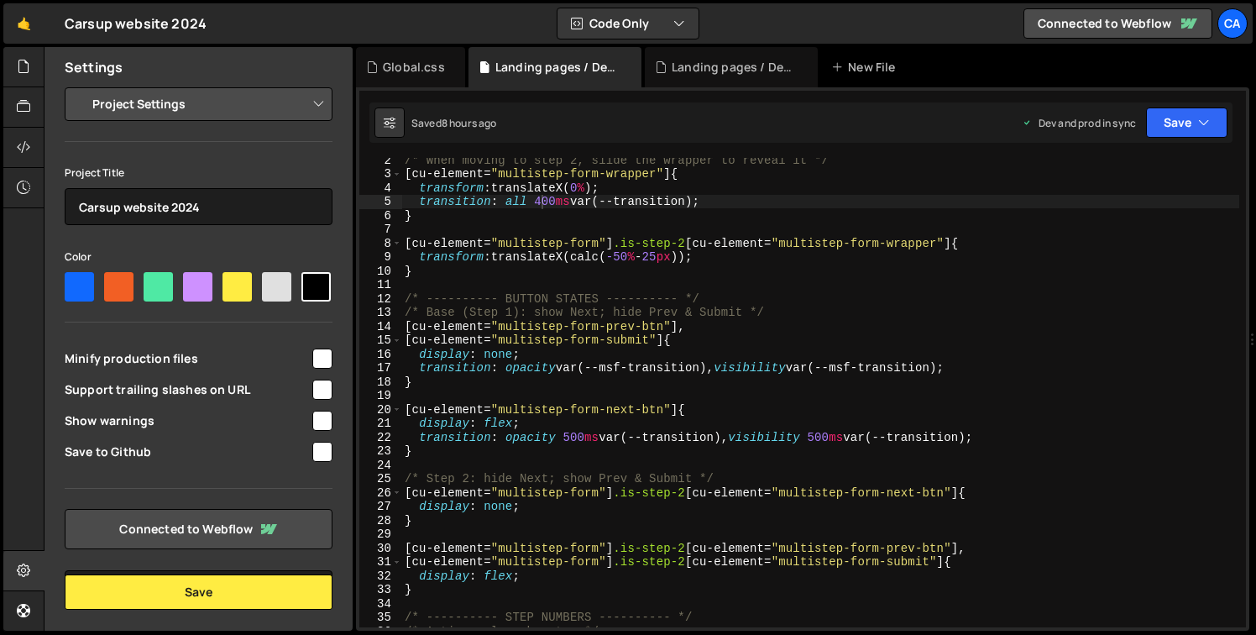
scroll to position [0, 0]
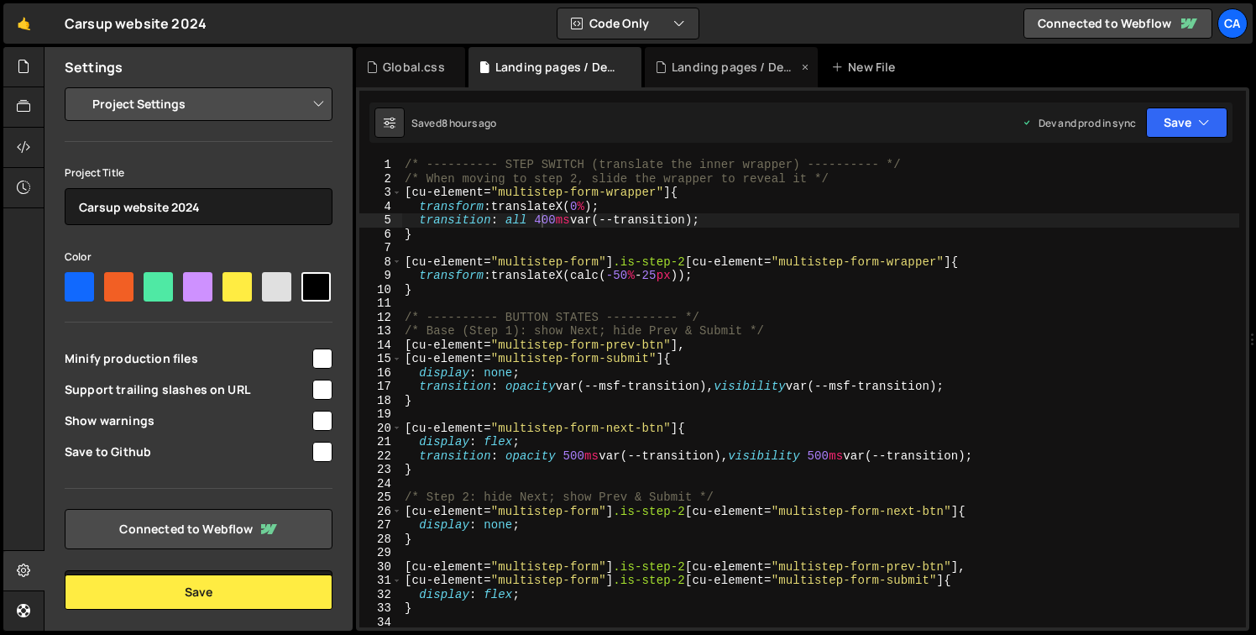
click at [683, 71] on div "Landing pages / Devenir franchisé.js" at bounding box center [735, 67] width 126 height 17
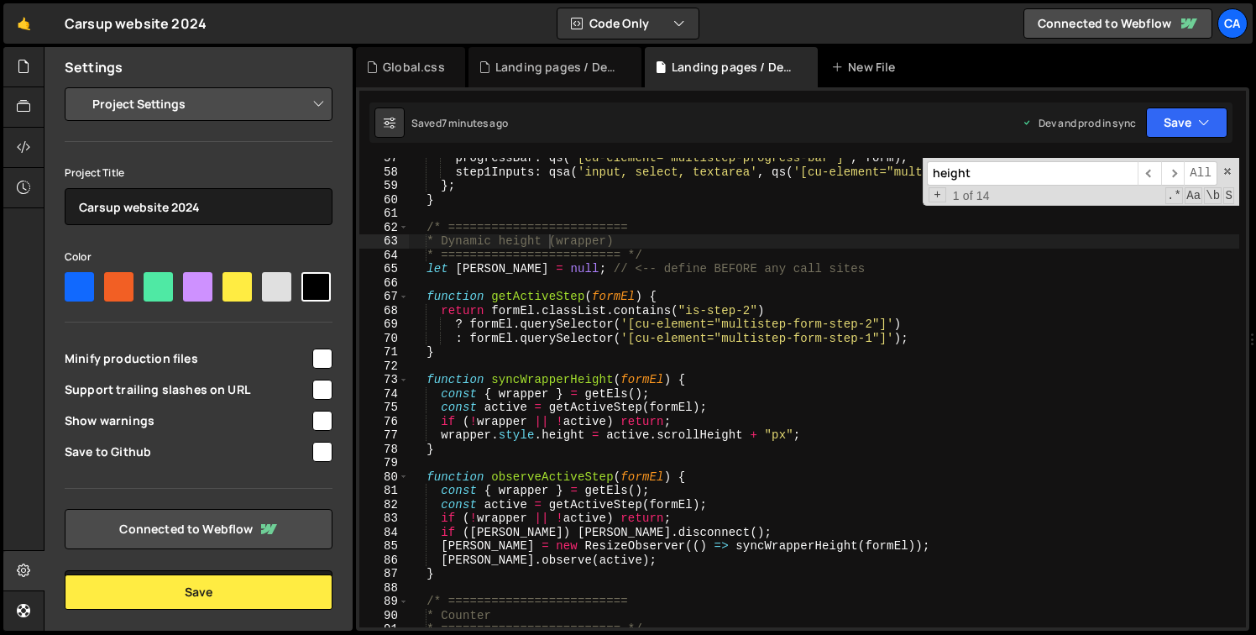
scroll to position [763, 0]
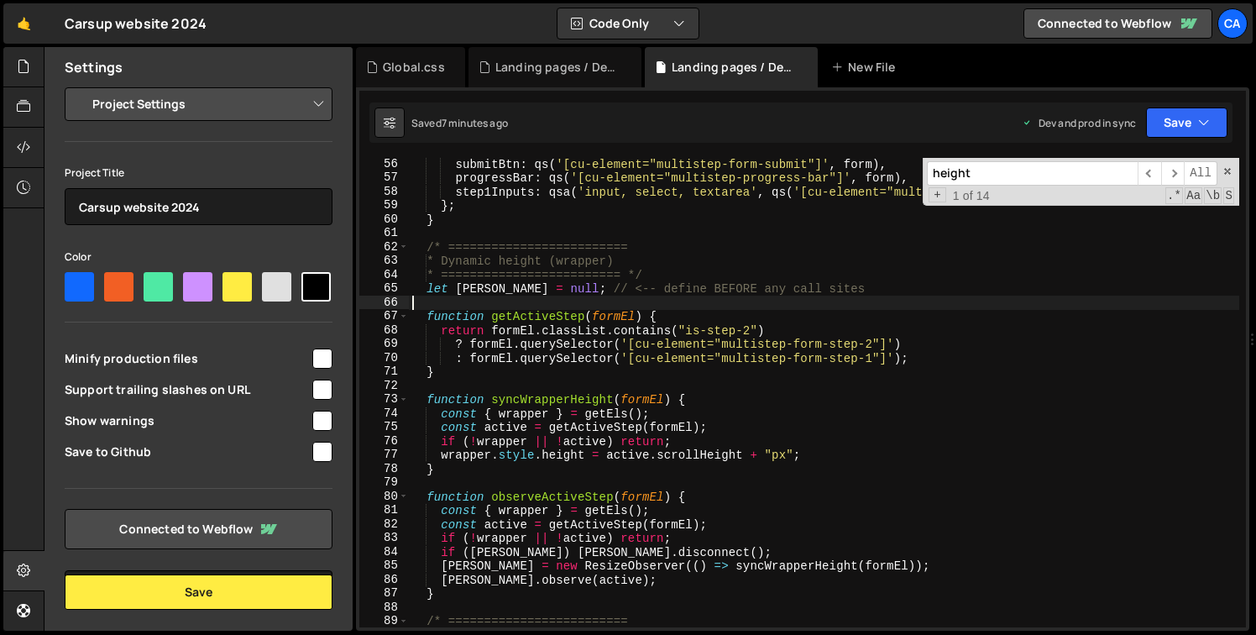
click at [426, 296] on div "submitBtn : qs ( '[cu-element="multistep-form-submit"]' , form ) , progressBar …" at bounding box center [824, 405] width 830 height 497
click at [431, 286] on div "submitBtn : qs ( '[cu-element="multistep-form-submit"]' , form ) , progressBar …" at bounding box center [824, 405] width 830 height 497
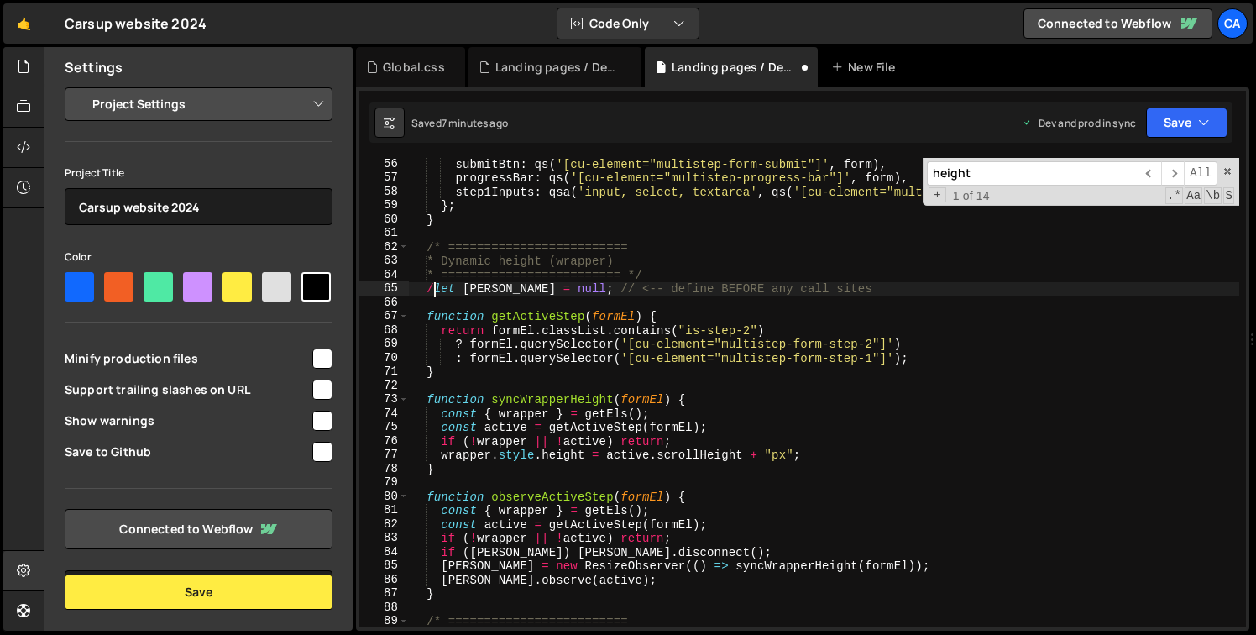
type textarea "/*let stepRO = null; // <-- define BEFORE any call sites"
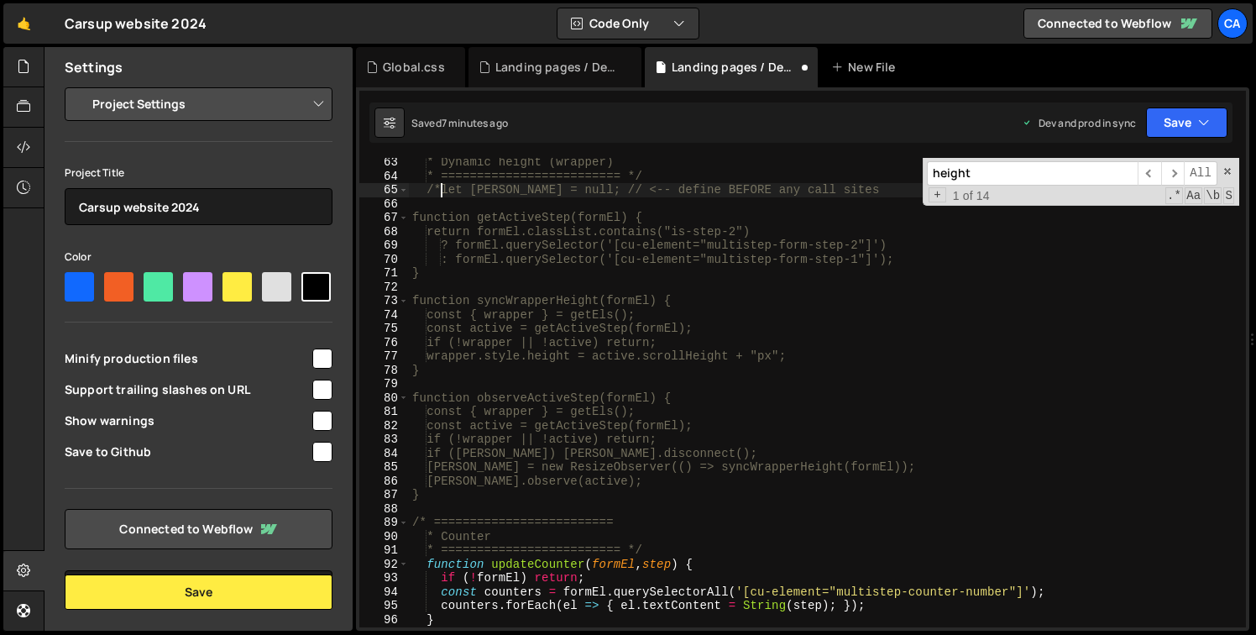
scroll to position [875, 0]
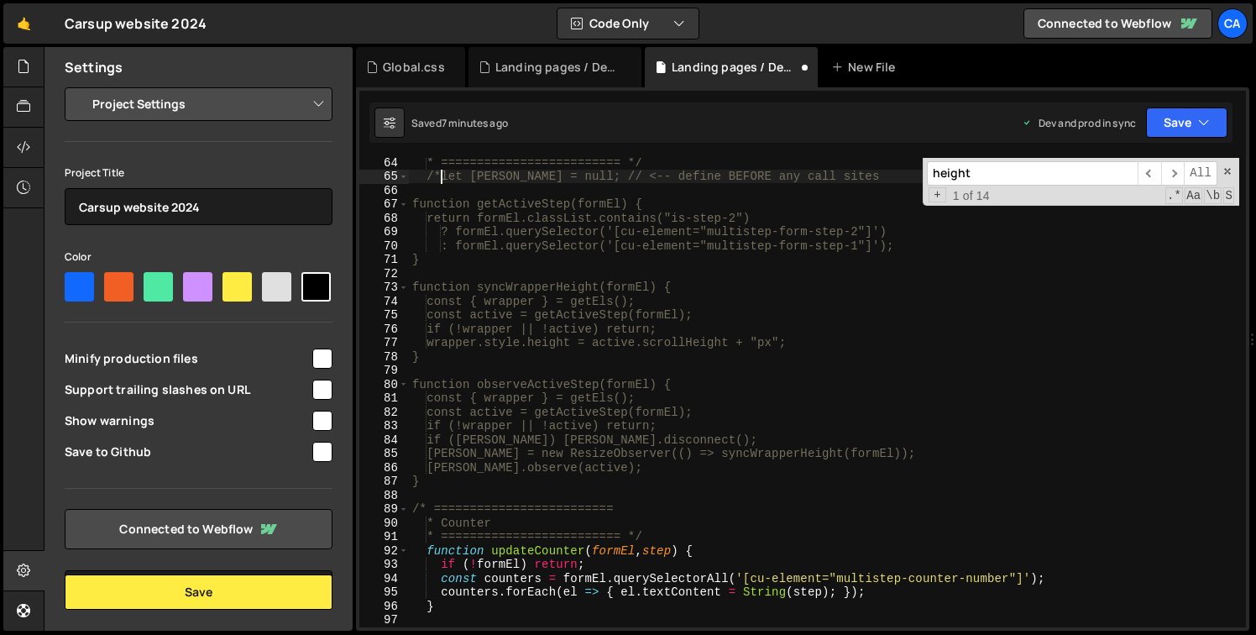
click at [453, 489] on div "* ========================= */ /*let stepRO = null; // <-- define BEFORE any ca…" at bounding box center [824, 403] width 830 height 497
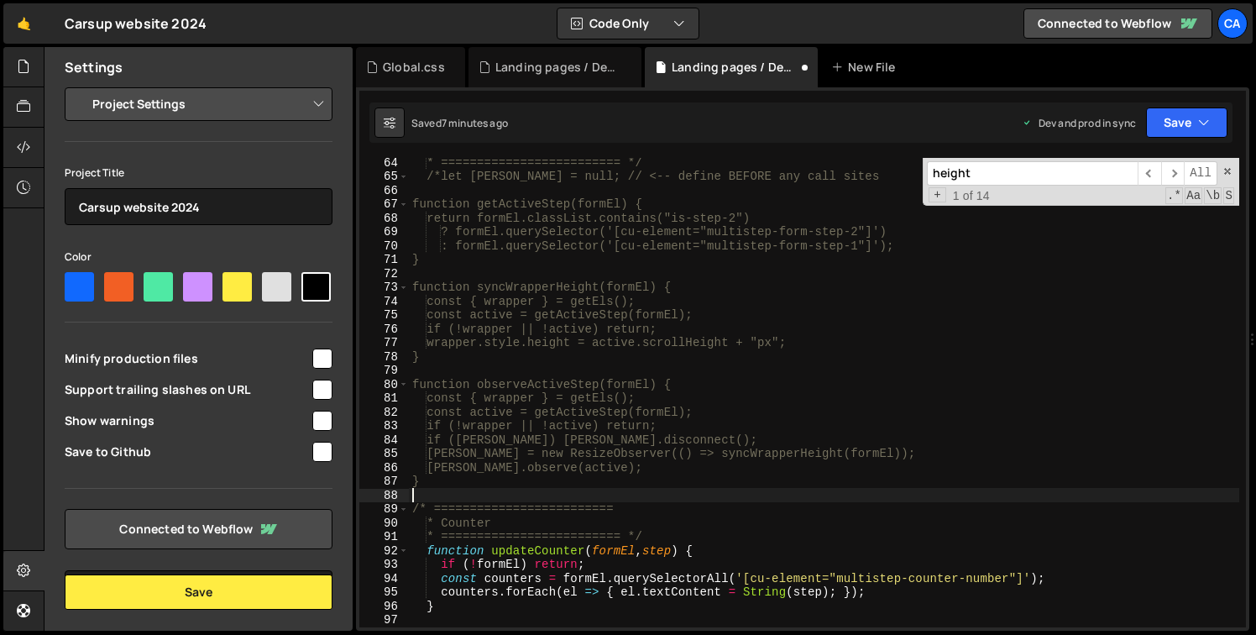
click at [451, 485] on div "* ========================= */ /*let stepRO = null; // <-- define BEFORE any ca…" at bounding box center [824, 403] width 830 height 497
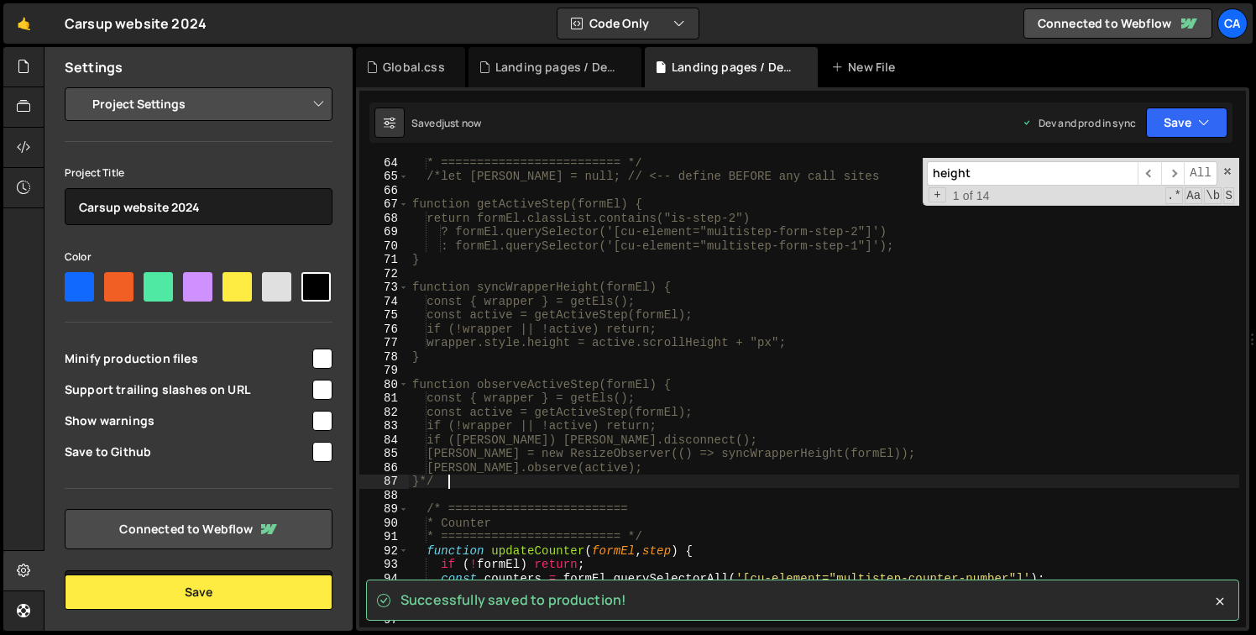
type textarea "}*/"
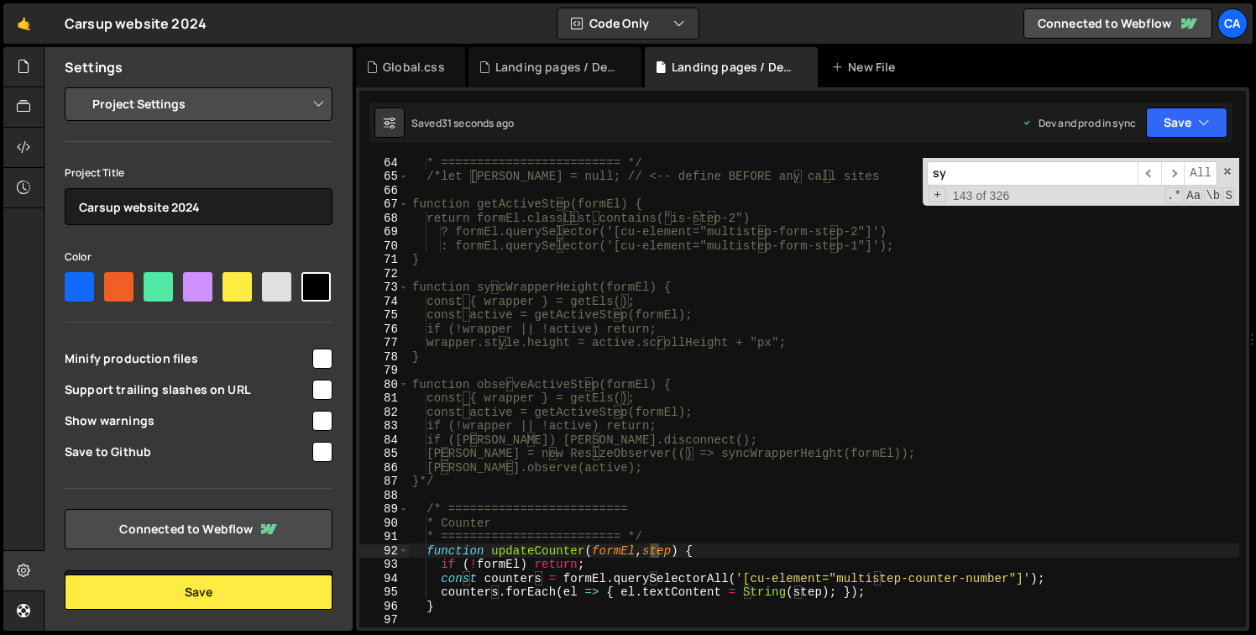
scroll to position [1248, 0]
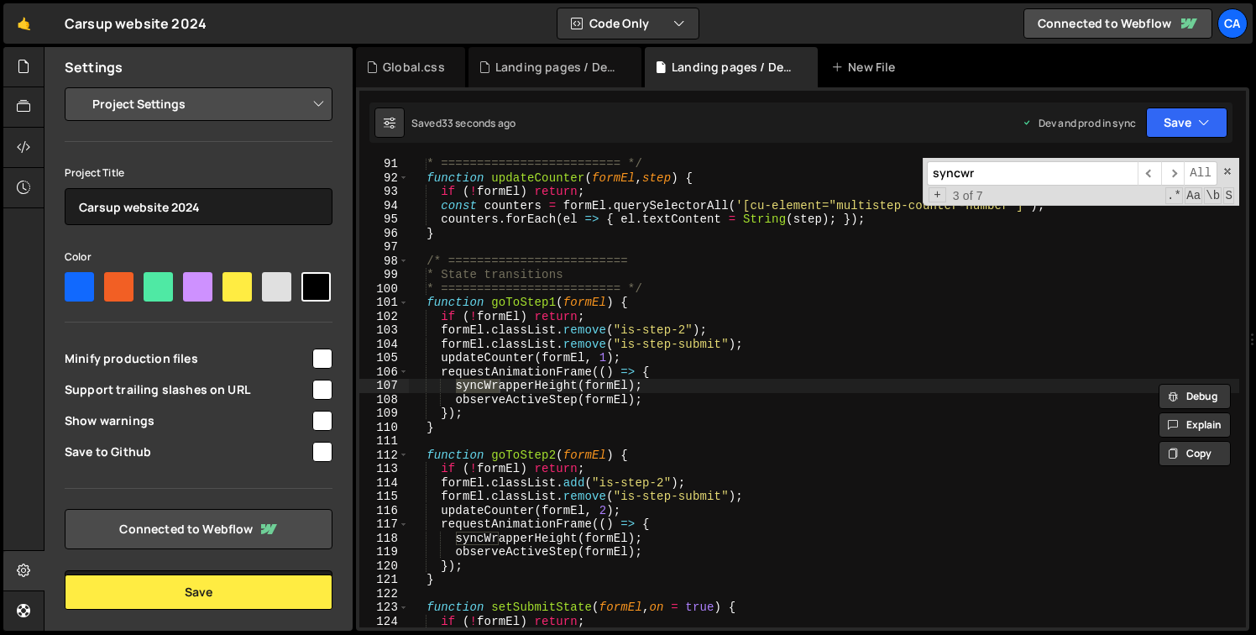
type input "syncwr"
click at [454, 390] on div "* ========================= */ function updateCounter ( formEl , step ) { if ( …" at bounding box center [824, 392] width 830 height 469
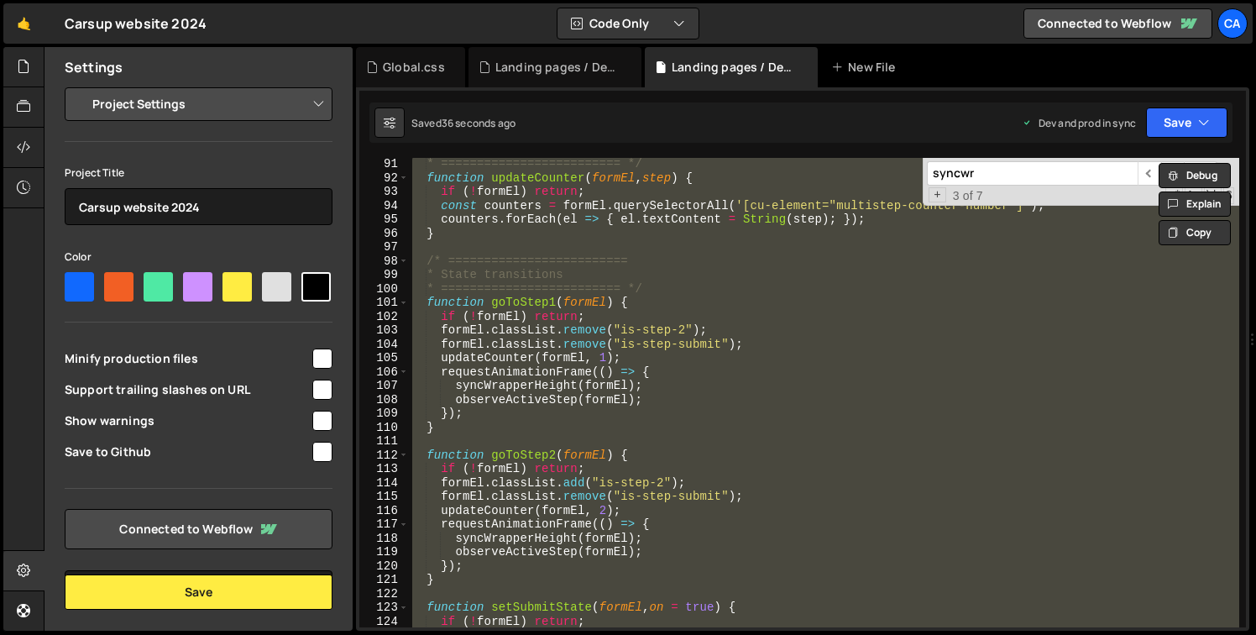
scroll to position [0, 1]
paste textarea
type textarea "});"
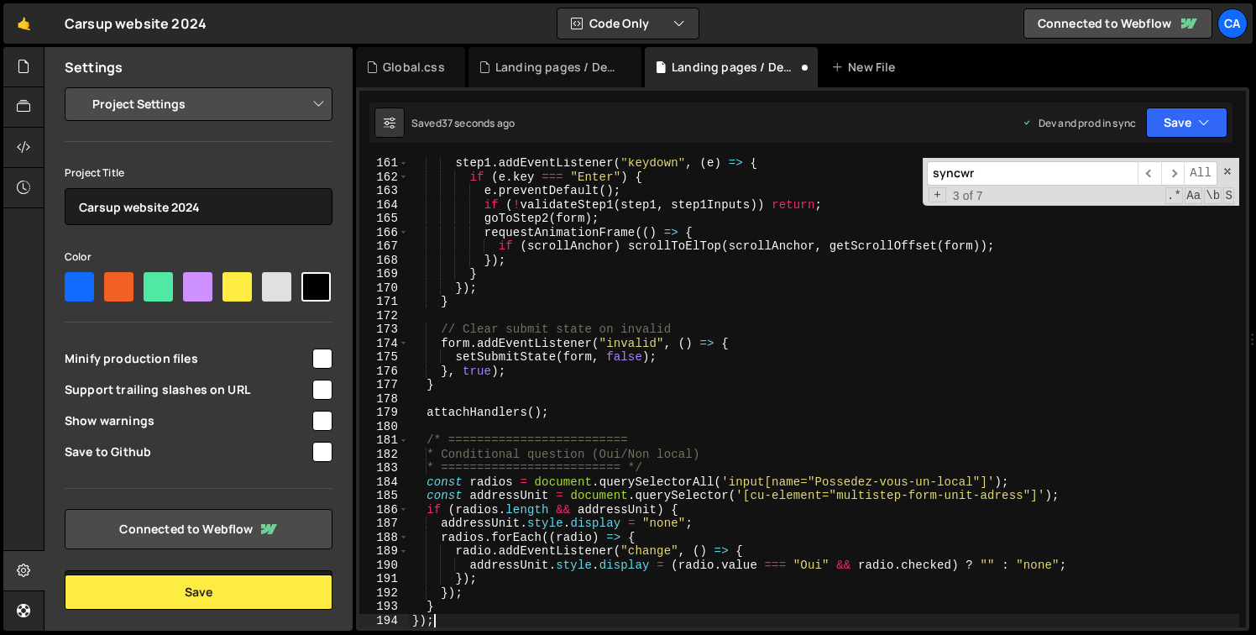
scroll to position [2218, 0]
click at [564, 63] on div "Landing pages / Devenir franchisé.css" at bounding box center [558, 67] width 126 height 17
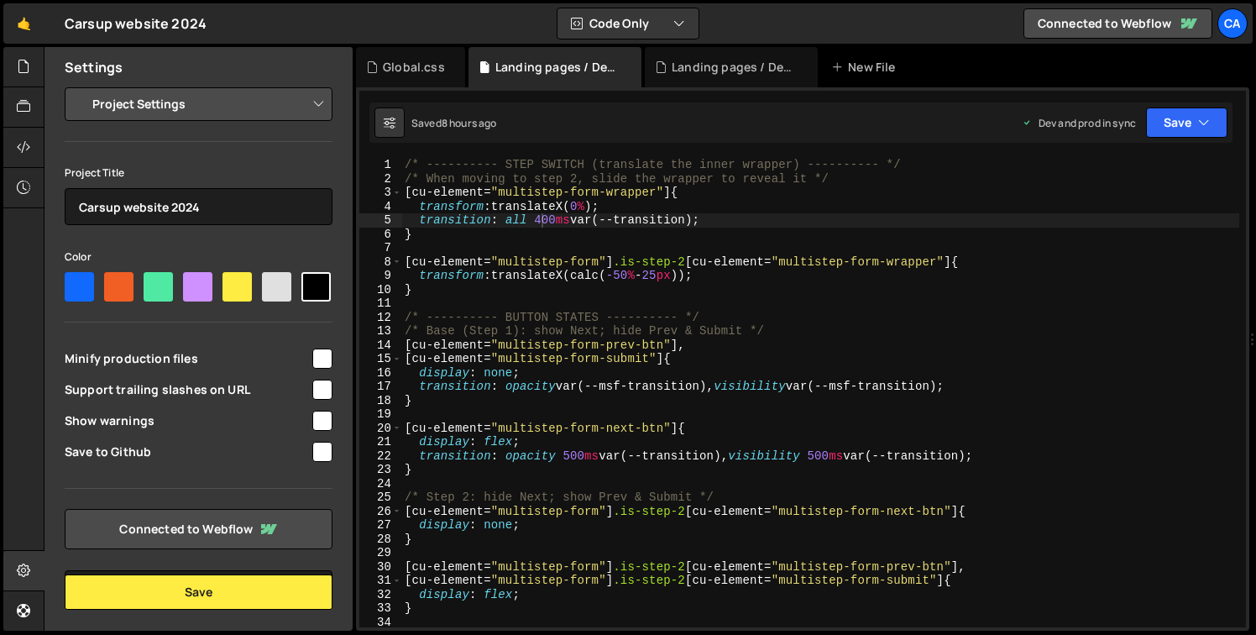
type textarea "}"
click at [667, 237] on div "/* ---------- STEP SWITCH (translate the inner wrapper) ---------- */ /* When m…" at bounding box center [820, 406] width 838 height 497
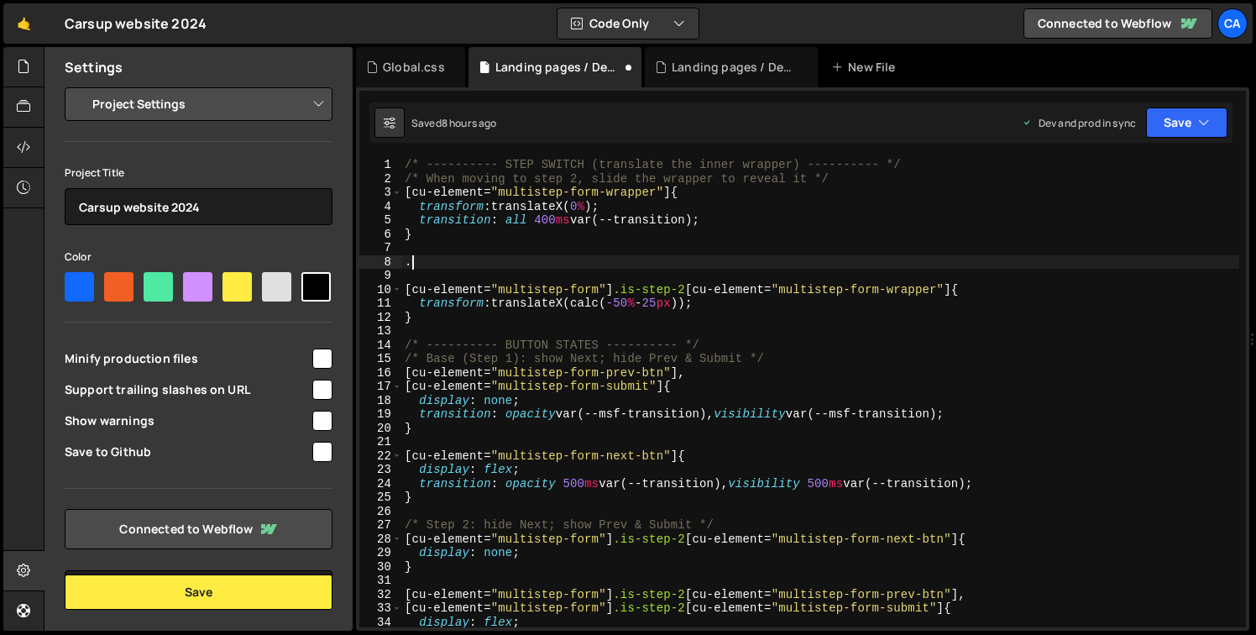
paste textarea "form-multistep__step-container"
type textarea ".form-multistep__step-container {"
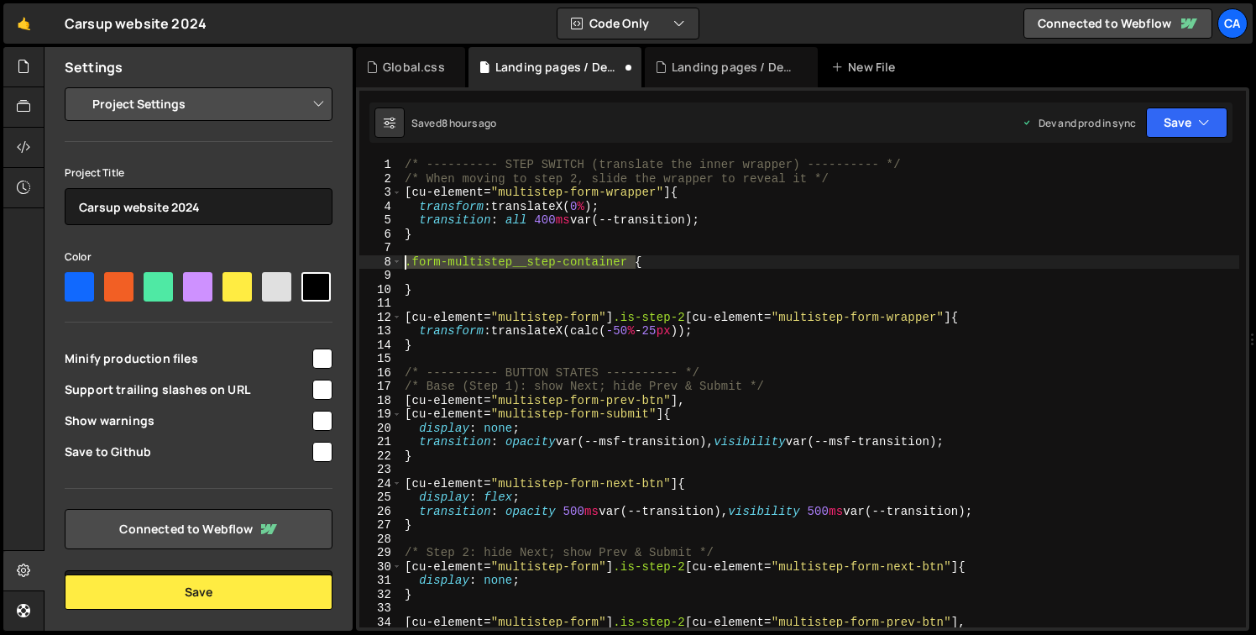
drag, startPoint x: 634, startPoint y: 261, endPoint x: 369, endPoint y: 263, distance: 264.5
click at [369, 263] on div "1 2 3 4 5 6 7 8 9 10 11 12 13 14 15 16 17 18 19 20 21 22 23 24 25 26 27 28 29 3…" at bounding box center [802, 392] width 887 height 469
paste textarea "cu-element="multistep-form-step-2""
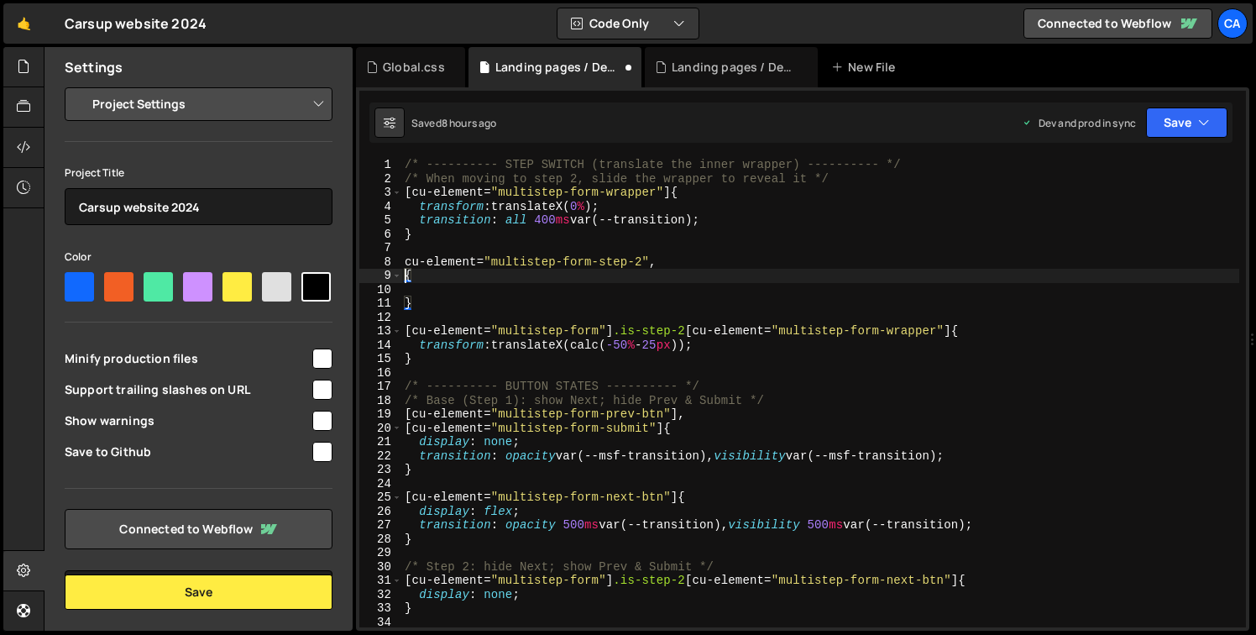
click at [405, 261] on div "/* ---------- STEP SWITCH (translate the inner wrapper) ---------- */ /* When m…" at bounding box center [820, 406] width 838 height 497
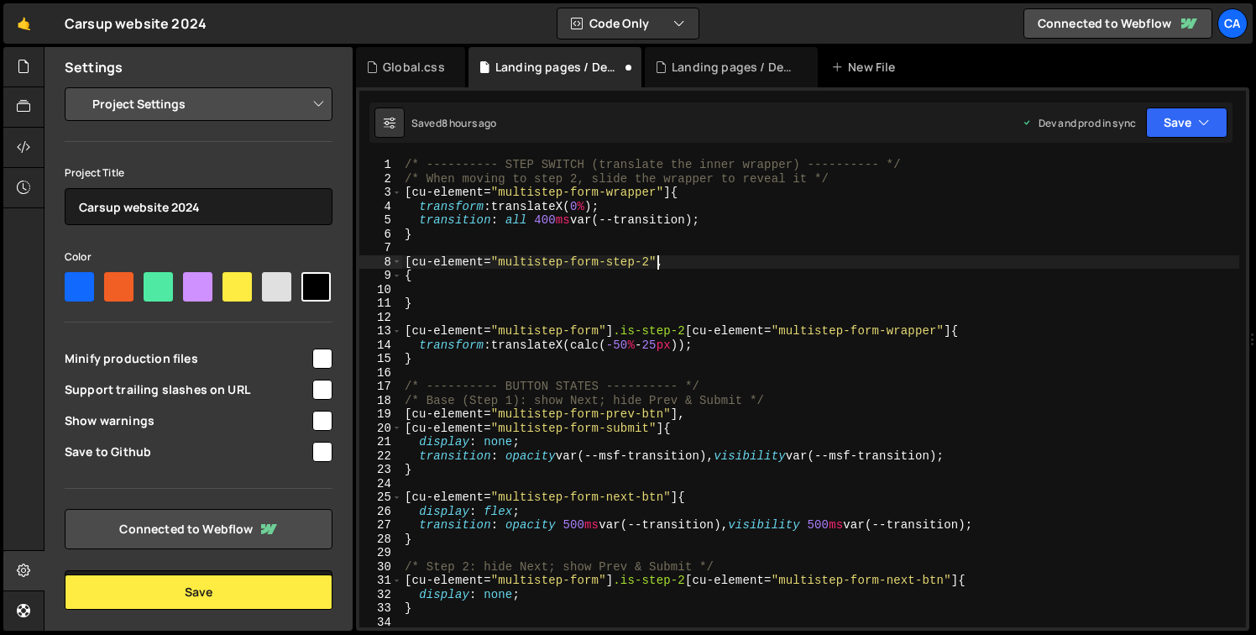
click at [657, 265] on div "/* ---------- STEP SWITCH (translate the inner wrapper) ---------- */ /* When m…" at bounding box center [820, 406] width 838 height 497
type textarea "[cu-element="multistep-form-step-2"],"
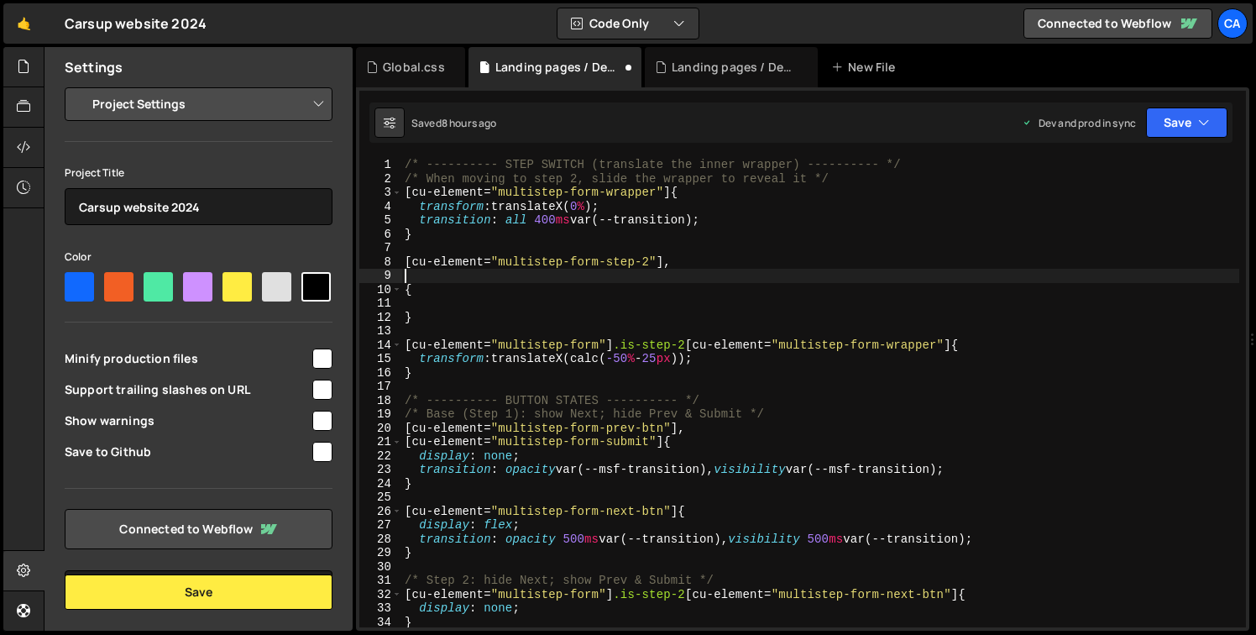
scroll to position [0, 0]
paste textarea "[cu-element="multistep-form-step-2"]"
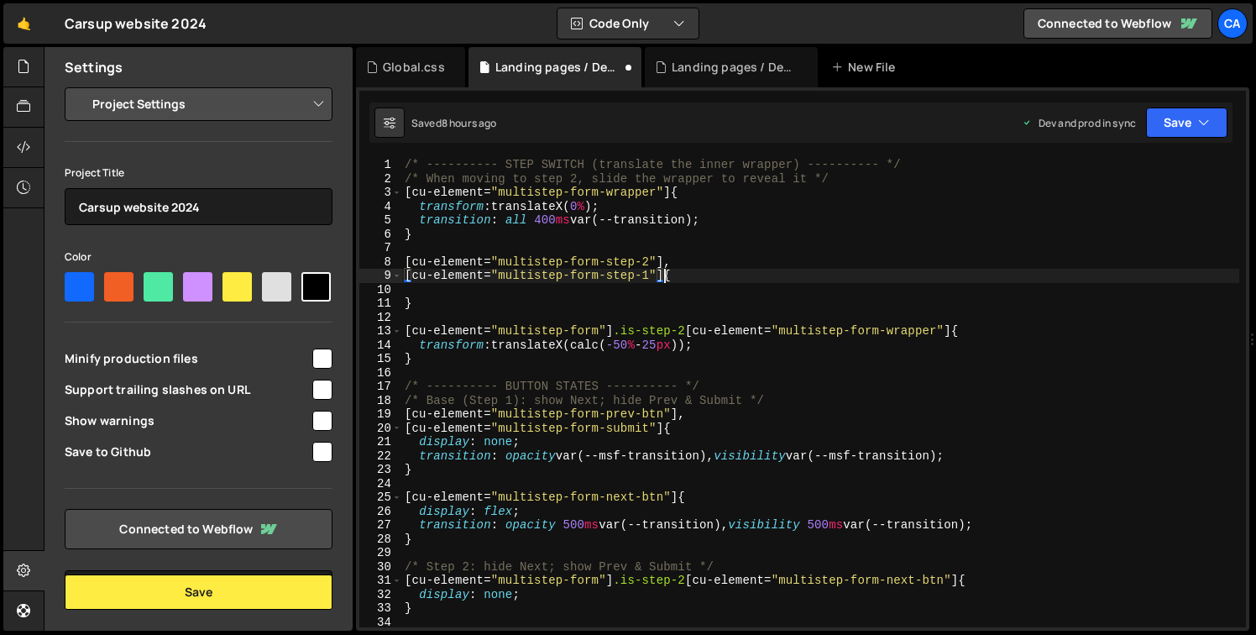
scroll to position [0, 18]
click at [607, 217] on div "/* ---------- STEP SWITCH (translate the inner wrapper) ---------- */ /* When m…" at bounding box center [820, 406] width 838 height 497
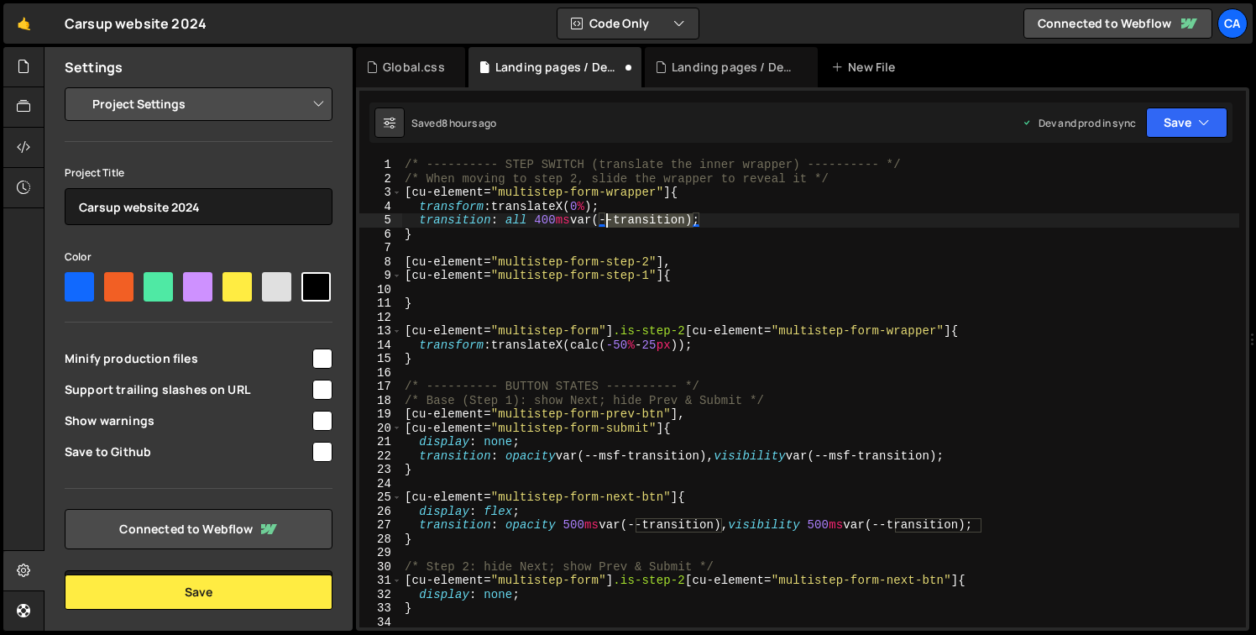
click at [607, 217] on div "/* ---------- STEP SWITCH (translate the inner wrapper) ---------- */ /* When m…" at bounding box center [820, 406] width 838 height 497
type textarea "transition: all 400ms var(--transition); }"
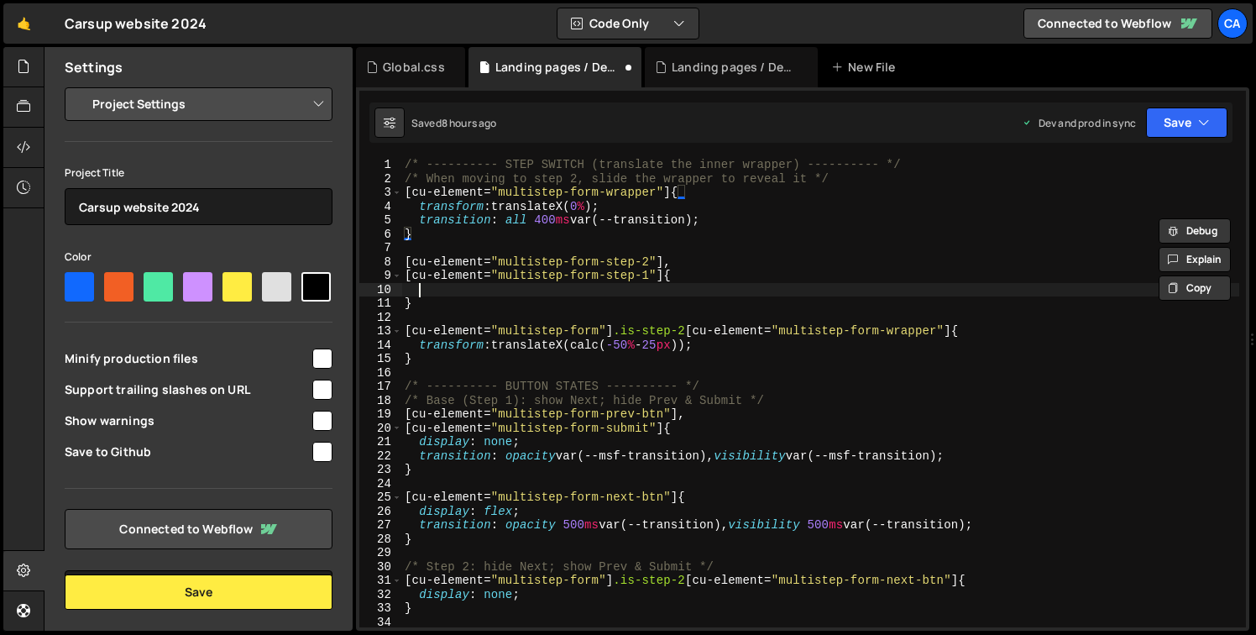
click at [511, 287] on div "/* ---------- STEP SWITCH (translate the inner wrapper) ---------- */ /* When m…" at bounding box center [820, 406] width 838 height 497
paste textarea
click at [429, 293] on div "/* ---------- STEP SWITCH (translate the inner wrapper) ---------- */ /* When m…" at bounding box center [820, 406] width 838 height 497
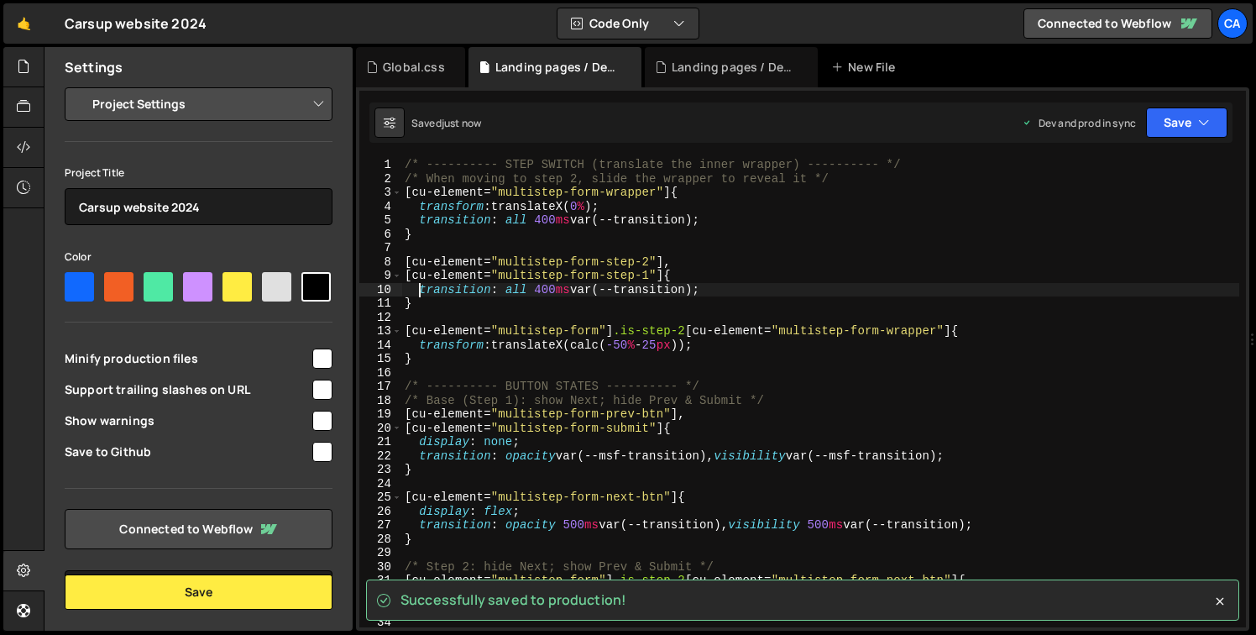
type textarea "transition: all 400ms var(--transition);"
